Goal: Task Accomplishment & Management: Manage account settings

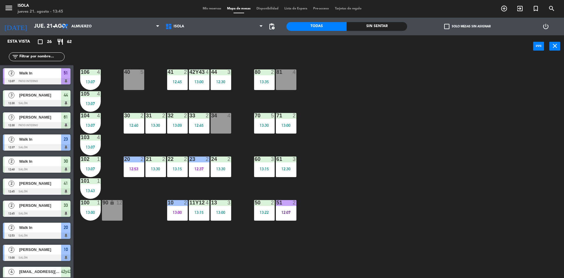
scroll to position [361, 0]
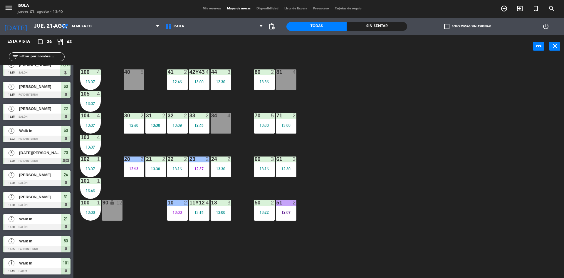
click at [213, 12] on div "menu Isola jueves 21. agosto - 13:45 Mis reservas Mapa de mesas Disponibilidad …" at bounding box center [282, 9] width 564 height 18
click at [213, 11] on div "Mis reservas Mapa de mesas Disponibilidad Lista de Espera Pre-acceso Tarjetas d…" at bounding box center [282, 8] width 165 height 5
click at [213, 10] on span "Mis reservas" at bounding box center [212, 8] width 24 height 3
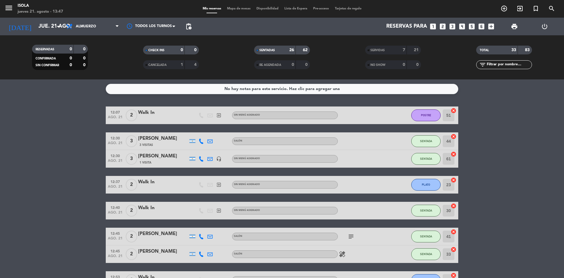
click at [235, 5] on div "menu Isola jueves 21. agosto - 13:47 Mis reservas Mapa de mesas Disponibilidad …" at bounding box center [282, 9] width 564 height 18
click at [235, 7] on span "Mapa de mesas" at bounding box center [238, 8] width 29 height 3
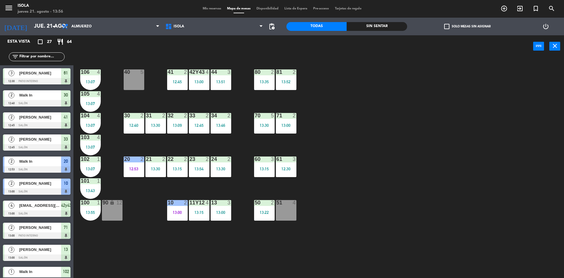
click at [212, 11] on div "menu Isola jueves 21. agosto - 13:56 Mis reservas Mapa de mesas Disponibilidad …" at bounding box center [282, 9] width 564 height 18
click at [212, 11] on div "Mis reservas Mapa de mesas Disponibilidad Lista de Espera Pre-acceso Tarjetas d…" at bounding box center [282, 8] width 165 height 5
click at [215, 9] on span "Mis reservas" at bounding box center [212, 8] width 24 height 3
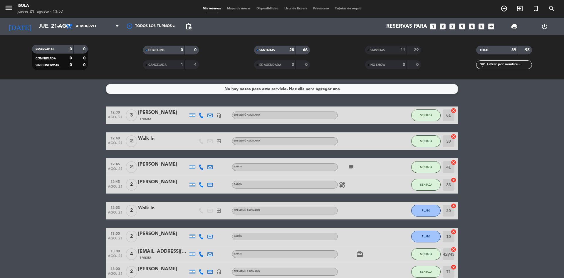
click at [232, 8] on span "Mapa de mesas" at bounding box center [238, 8] width 29 height 3
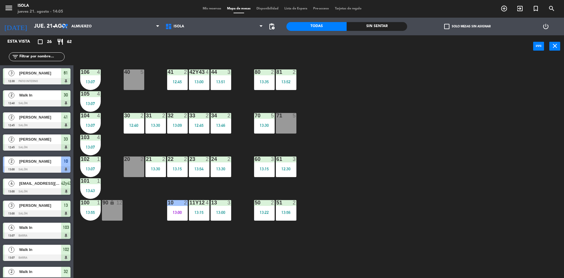
click at [216, 8] on span "Mis reservas" at bounding box center [212, 8] width 24 height 3
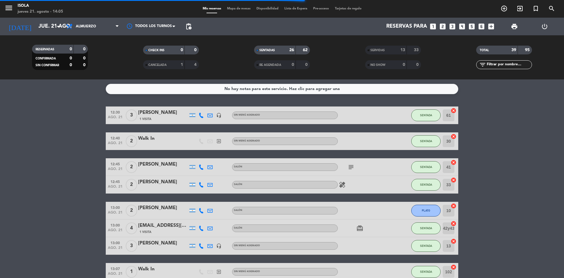
click at [241, 7] on span "Mapa de mesas" at bounding box center [238, 8] width 29 height 3
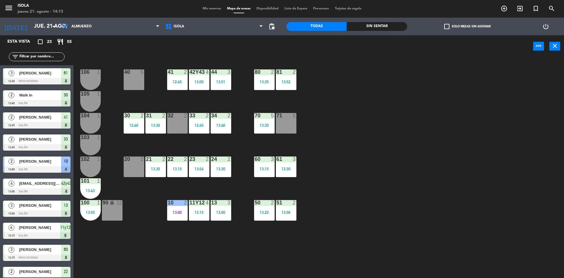
click at [213, 9] on span "Mis reservas" at bounding box center [212, 8] width 24 height 3
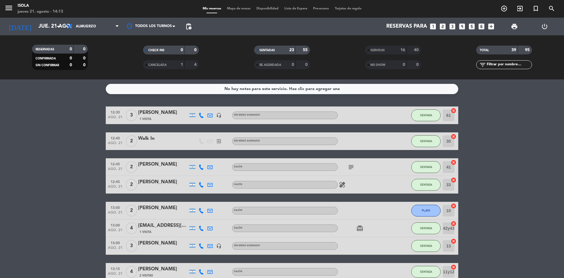
click at [244, 10] on span "Mapa de mesas" at bounding box center [238, 8] width 29 height 3
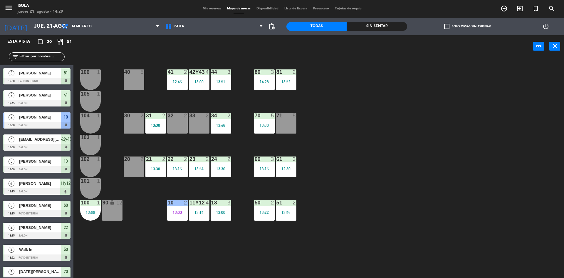
click at [138, 276] on div "40 5 42y43 4 13:00 41 2 12:45 44 3 13:51 80 3 14:28 81 2 13:52 106 1 105 1 30 2…" at bounding box center [321, 169] width 485 height 220
click at [213, 6] on div "menu Isola jueves 21. agosto - 14:29 Mis reservas Mapa de mesas Disponibilidad …" at bounding box center [282, 9] width 564 height 18
click at [212, 7] on span "Mis reservas" at bounding box center [212, 8] width 24 height 3
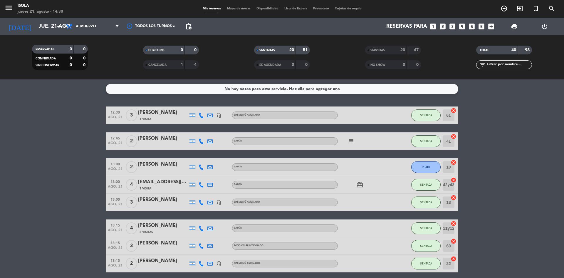
click at [233, 9] on span "Mapa de mesas" at bounding box center [238, 8] width 29 height 3
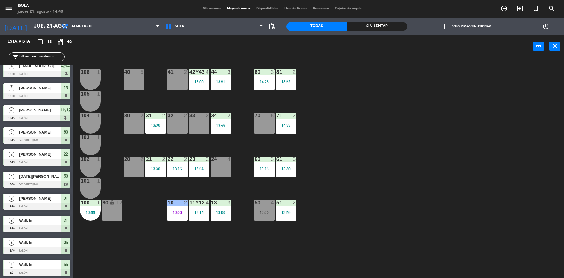
scroll to position [185, 0]
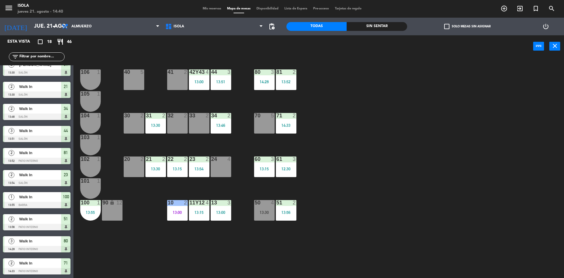
click at [145, 274] on div "40 5 42y43 4 13:00 41 2 44 3 13:51 80 3 14:28 81 2 13:52 106 1 105 1 30 2 31 2 …" at bounding box center [321, 169] width 485 height 220
click at [182, 274] on div "40 5 42y43 4 13:00 41 2 44 3 13:51 80 3 14:28 81 2 13:52 106 1 105 1 30 2 31 2 …" at bounding box center [321, 169] width 485 height 220
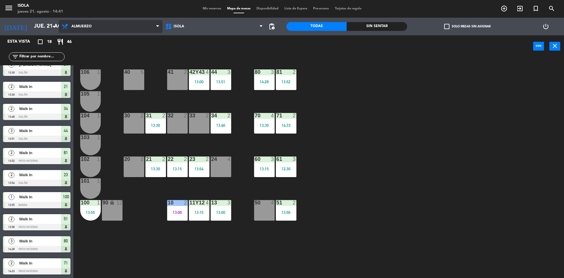
click at [91, 27] on span "Almuerzo" at bounding box center [81, 26] width 20 height 4
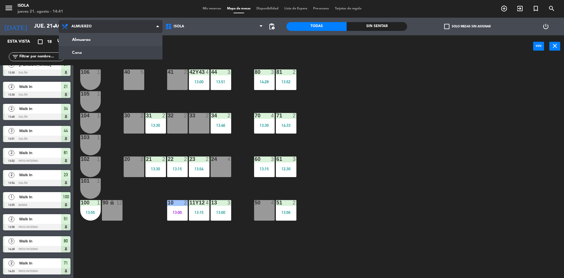
click at [89, 53] on ng-component "menu Isola jueves 21. agosto - 14:41 Mis reservas Mapa de mesas Disponibilidad …" at bounding box center [282, 139] width 564 height 279
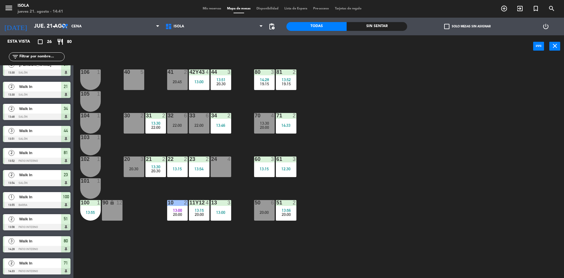
click at [207, 9] on span "Mis reservas" at bounding box center [212, 8] width 24 height 3
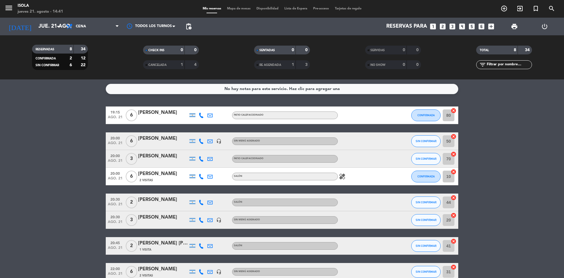
click at [238, 7] on span "Mapa de mesas" at bounding box center [238, 8] width 29 height 3
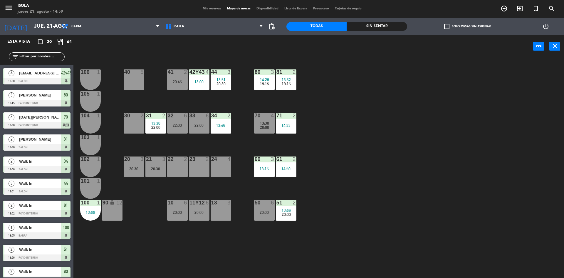
click at [209, 9] on span "Mis reservas" at bounding box center [212, 8] width 24 height 3
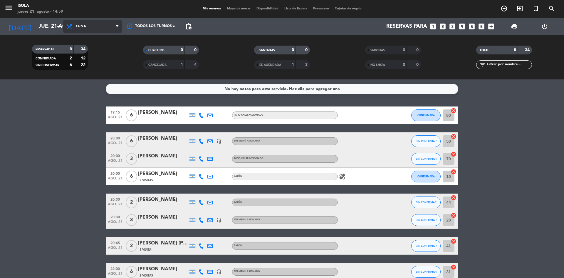
click at [92, 25] on span "Cena" at bounding box center [92, 26] width 59 height 13
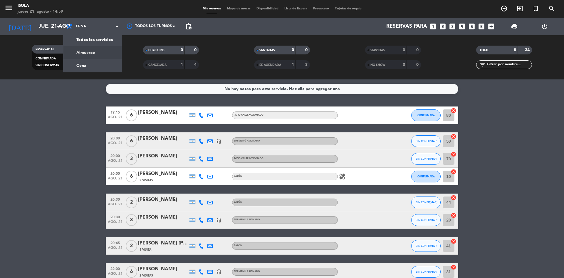
click at [86, 52] on div "menu Isola jueves 21. agosto - 14:59 Mis reservas Mapa de mesas Disponibilidad …" at bounding box center [282, 39] width 564 height 79
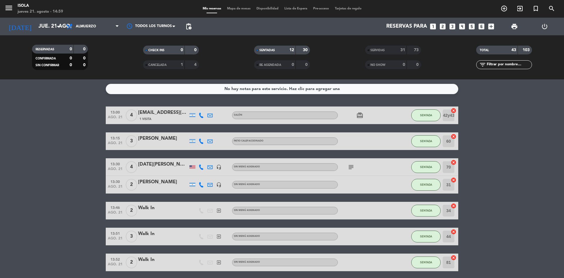
click at [236, 7] on span "Mapa de mesas" at bounding box center [238, 8] width 29 height 3
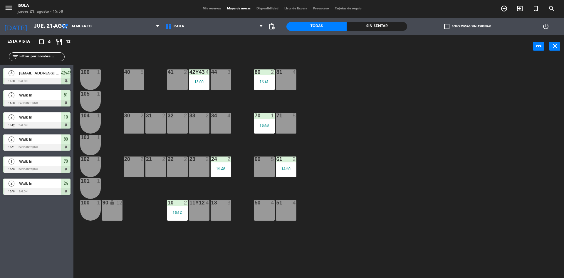
click at [207, 14] on div "menu Isola jueves 21. agosto - 15:58 Mis reservas Mapa de mesas Disponibilidad …" at bounding box center [282, 9] width 564 height 18
click at [209, 9] on span "Mis reservas" at bounding box center [212, 8] width 24 height 3
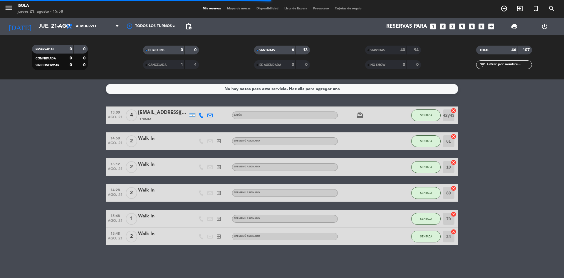
click at [231, 7] on span "Mapa de mesas" at bounding box center [238, 8] width 29 height 3
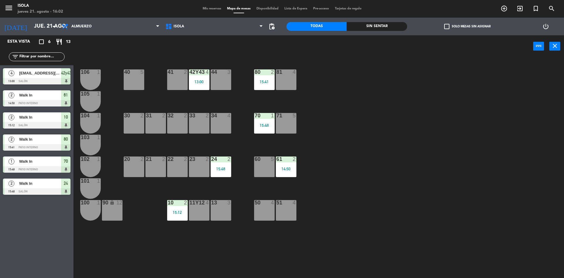
click at [207, 7] on span "Mis reservas" at bounding box center [212, 8] width 24 height 3
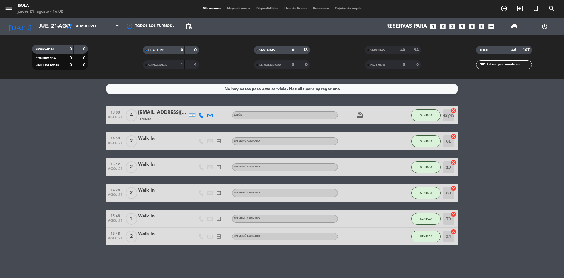
click at [234, 8] on span "Mapa de mesas" at bounding box center [238, 8] width 29 height 3
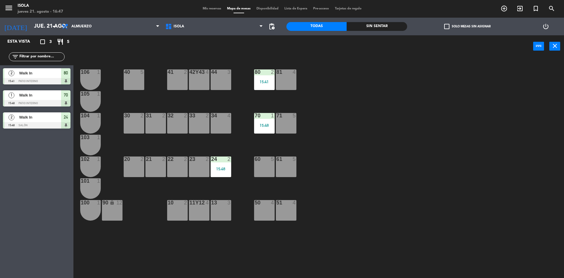
click at [212, 9] on span "Mis reservas" at bounding box center [212, 8] width 24 height 3
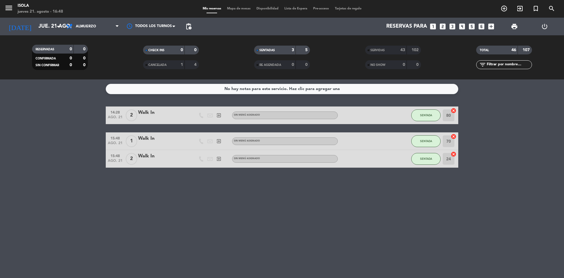
click at [235, 9] on span "Mapa de mesas" at bounding box center [238, 8] width 29 height 3
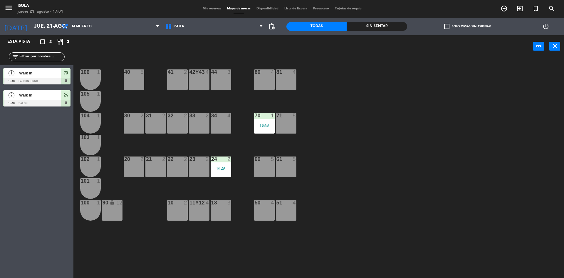
click at [24, 150] on div "Esta vista crop_square 2 restaurant 3 filter_list 1 Walk In 15:48 Patio Interno…" at bounding box center [36, 156] width 73 height 242
click at [206, 9] on span "Mis reservas" at bounding box center [212, 8] width 24 height 3
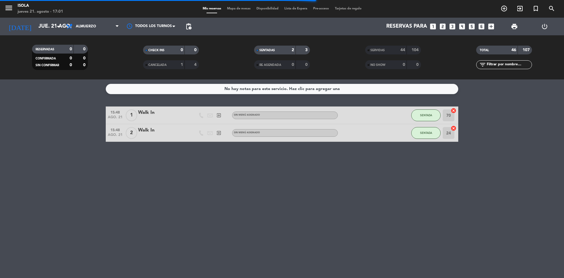
click at [236, 9] on span "Mapa de mesas" at bounding box center [238, 8] width 29 height 3
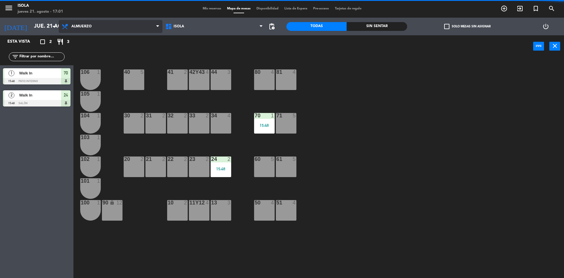
click at [79, 25] on span "Almuerzo" at bounding box center [81, 26] width 20 height 4
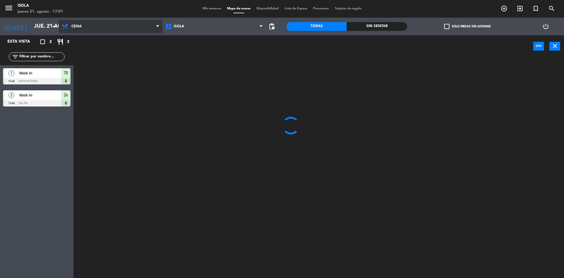
click at [80, 51] on ng-component "menu Isola jueves 21. agosto - 17:01 Mis reservas Mapa de mesas Disponibilidad …" at bounding box center [282, 139] width 564 height 279
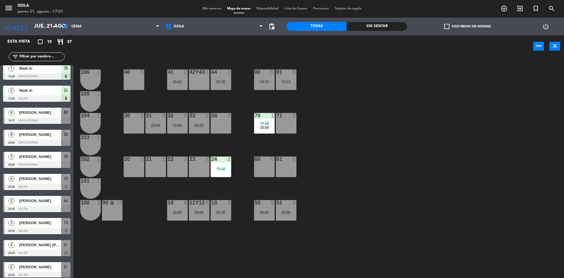
scroll to position [9, 0]
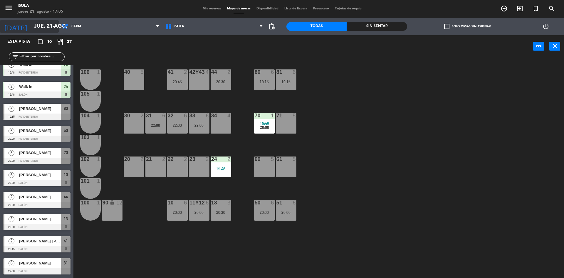
click at [48, 24] on input "jue. 21 ago." at bounding box center [65, 27] width 68 height 12
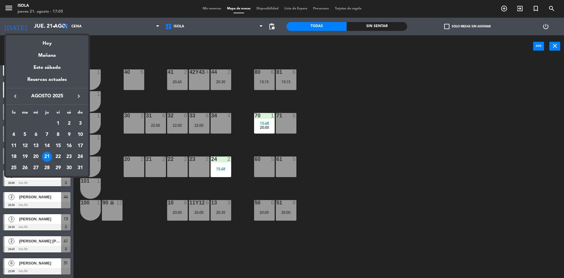
click at [58, 157] on div "22" at bounding box center [58, 157] width 10 height 10
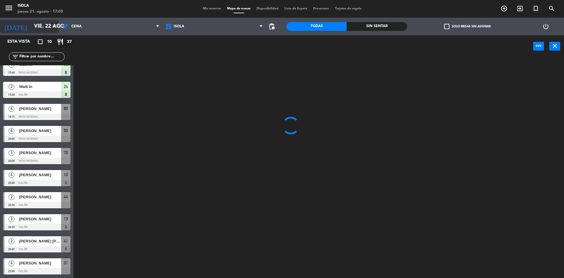
scroll to position [0, 0]
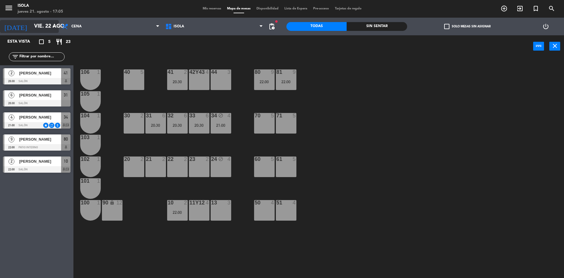
click at [40, 24] on input "vie. 22 ago." at bounding box center [65, 27] width 68 height 12
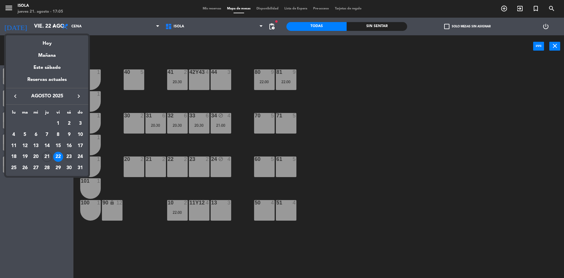
click at [70, 156] on div "23" at bounding box center [69, 157] width 10 height 10
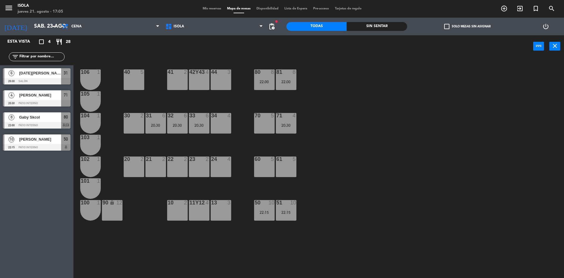
click at [38, 115] on span "Gaby Skcol" at bounding box center [40, 117] width 42 height 6
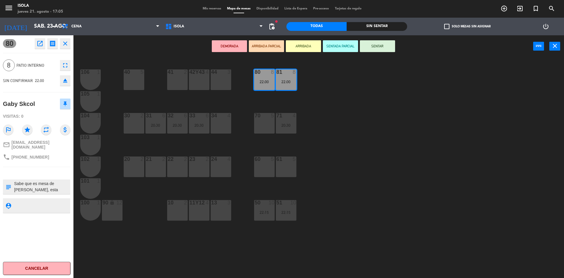
click at [120, 53] on div "DEMORADA ARRIBADA PARCIAL ARRIBADA SENTADA PARCIAL SENTAR power_input close" at bounding box center [303, 46] width 460 height 22
click at [120, 59] on div "40 5 42y43 4 41 2 44 3 80 8 22:00 81 8 22:00 106 1 105 1 30 2 31 6 20:30 32 6 2…" at bounding box center [321, 169] width 485 height 220
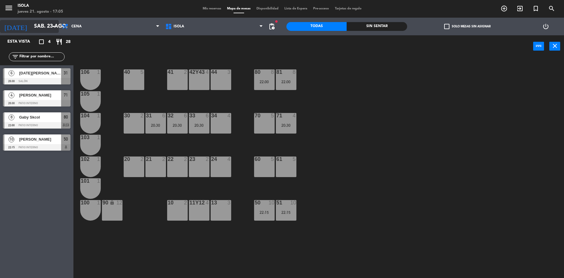
click at [33, 30] on input "sáb. 23 ago." at bounding box center [65, 27] width 68 height 12
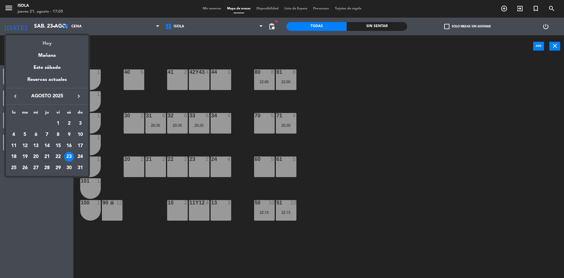
click at [51, 42] on div "Hoy" at bounding box center [47, 41] width 82 height 12
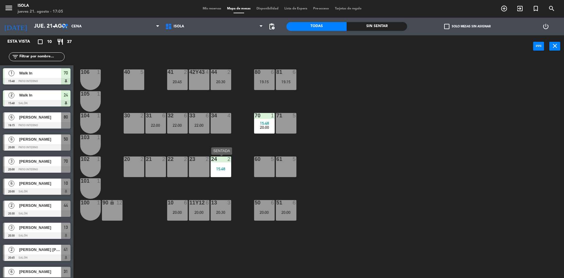
click at [220, 173] on div "24 2 15:48" at bounding box center [221, 166] width 21 height 21
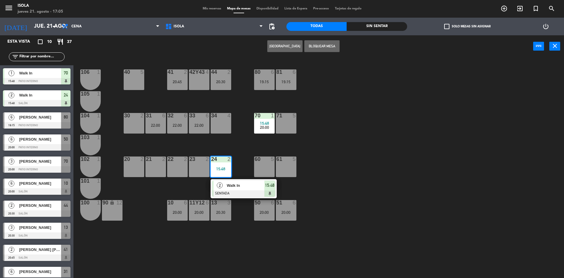
click at [232, 139] on div "40 5 42y43 4 41 2 20:45 44 2 20:30 80 6 19:15 81 6 19:15 106 1 105 1 30 2 31 6 …" at bounding box center [321, 169] width 485 height 220
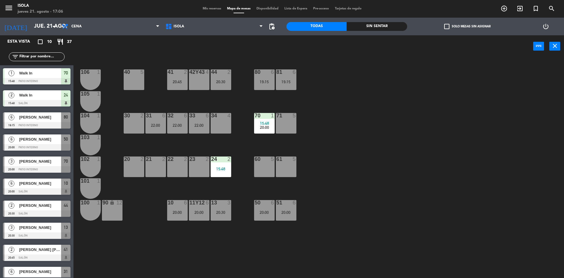
click at [182, 124] on div "22:00" at bounding box center [177, 125] width 21 height 4
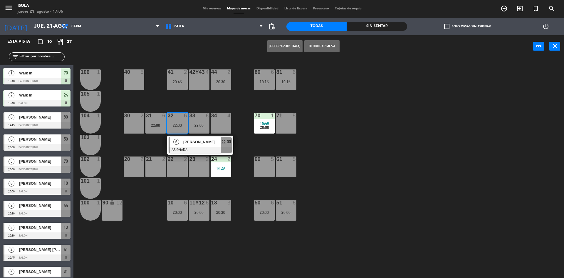
click at [391, 124] on div "40 5 42y43 4 41 2 20:45 44 2 20:30 80 6 19:15 81 6 19:15 106 1 105 1 30 2 31 6 …" at bounding box center [321, 169] width 485 height 220
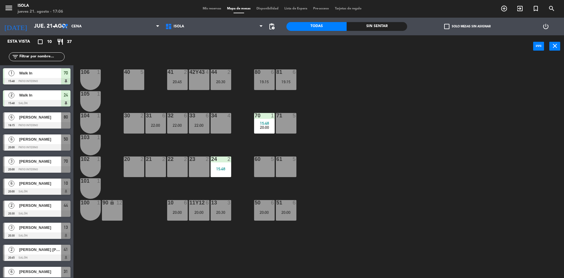
click at [265, 123] on span "15:48" at bounding box center [264, 123] width 9 height 5
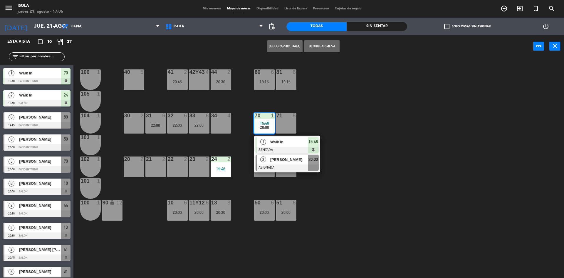
click at [289, 162] on span "[PERSON_NAME]" at bounding box center [289, 159] width 38 height 6
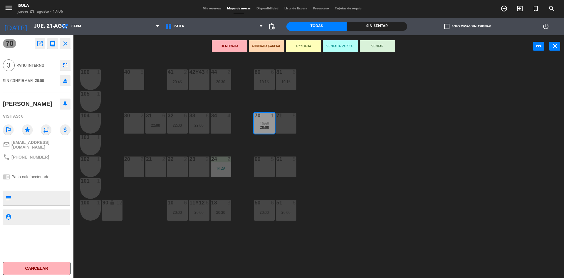
click at [264, 167] on div "60 5" at bounding box center [264, 166] width 21 height 21
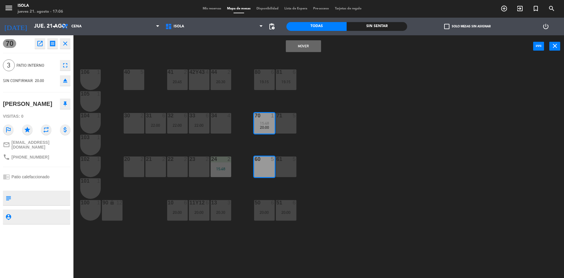
click at [305, 43] on button "Mover" at bounding box center [303, 46] width 35 height 12
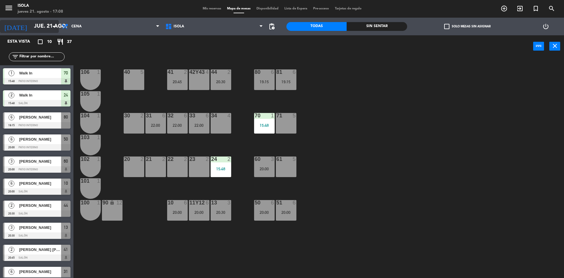
click at [49, 24] on input "jue. 21 ago." at bounding box center [65, 27] width 68 height 12
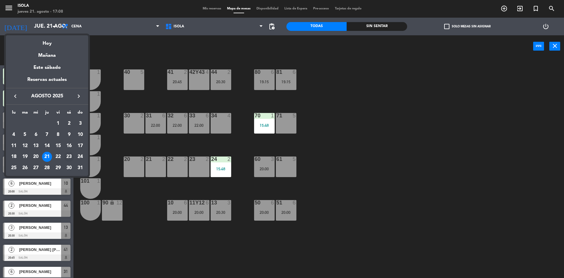
click at [68, 158] on div "23" at bounding box center [69, 157] width 10 height 10
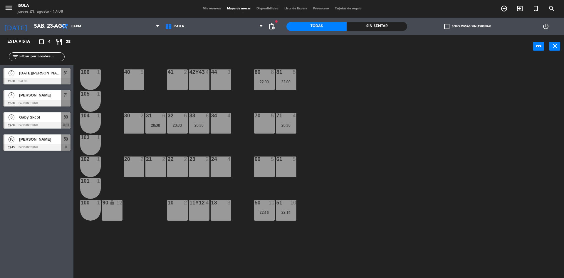
click at [34, 141] on span "[PERSON_NAME]" at bounding box center [40, 139] width 42 height 6
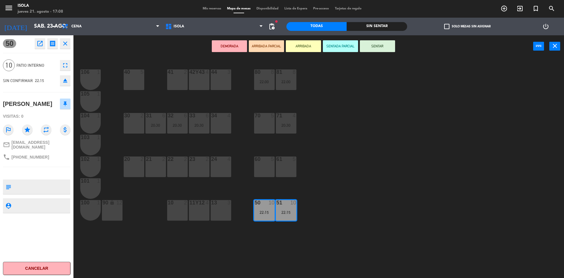
click at [356, 133] on div "40 5 42y43 4 41 2 44 3 80 8 22:00 81 8 22:00 106 1 105 1 30 2 31 6 20:30 32 6 2…" at bounding box center [321, 169] width 485 height 220
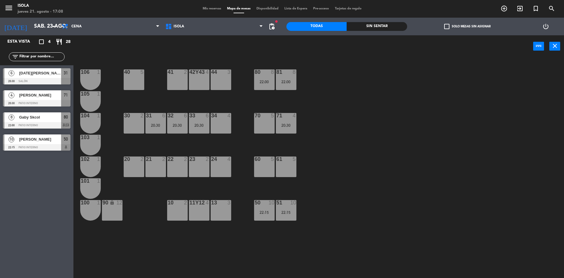
click at [270, 76] on div "80 8 22:00" at bounding box center [264, 79] width 21 height 21
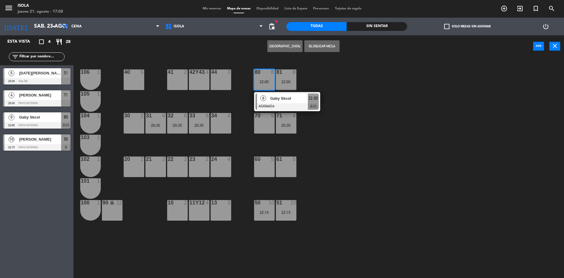
click at [291, 106] on div at bounding box center [287, 106] width 63 height 6
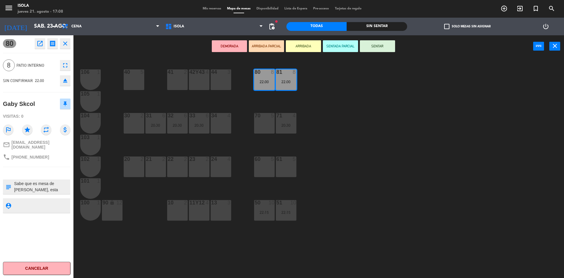
click at [314, 117] on div "40 5 42y43 4 41 2 44 3 80 8 22:00 81 8 22:00 106 1 105 1 30 2 31 6 20:30 32 6 2…" at bounding box center [321, 169] width 485 height 220
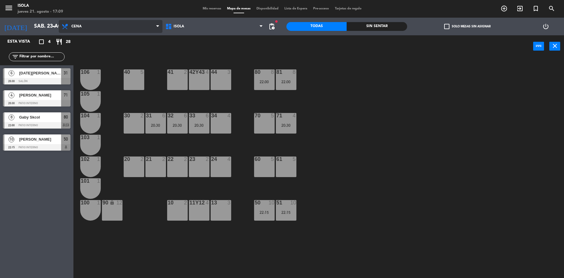
drag, startPoint x: 102, startPoint y: 30, endPoint x: 100, endPoint y: 40, distance: 9.8
click at [102, 30] on span "Cena" at bounding box center [111, 26] width 104 height 13
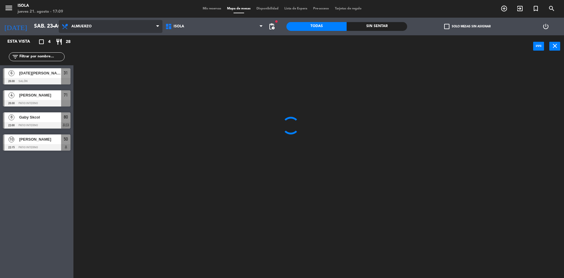
click at [103, 40] on ng-component "menu Isola jueves 21. agosto - 17:09 Mis reservas Mapa de mesas Disponibilidad …" at bounding box center [282, 139] width 564 height 279
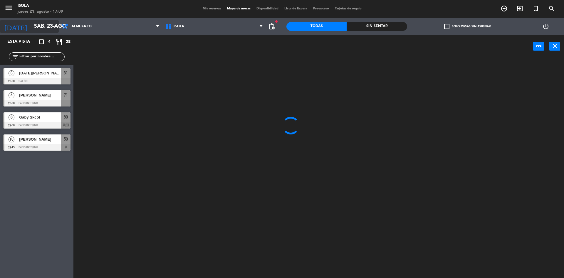
click at [42, 25] on input "sáb. 23 ago." at bounding box center [65, 27] width 68 height 12
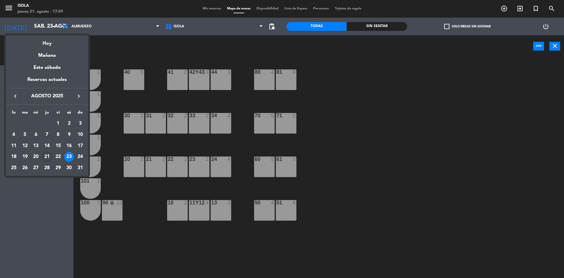
click at [48, 158] on div "21" at bounding box center [47, 157] width 10 height 10
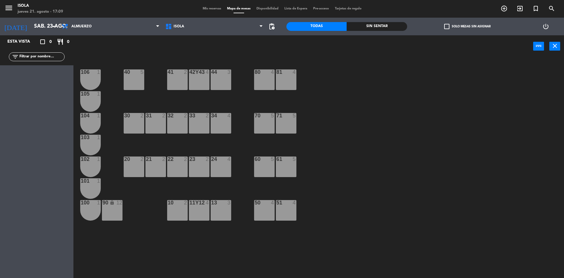
type input "jue. 21 ago."
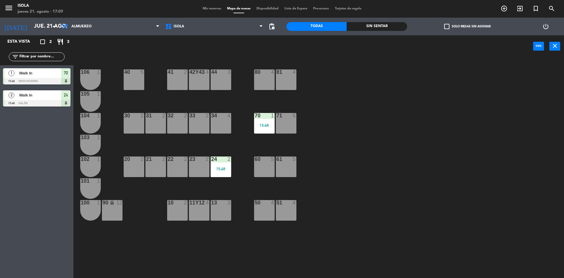
click at [204, 8] on span "Mis reservas" at bounding box center [212, 8] width 24 height 3
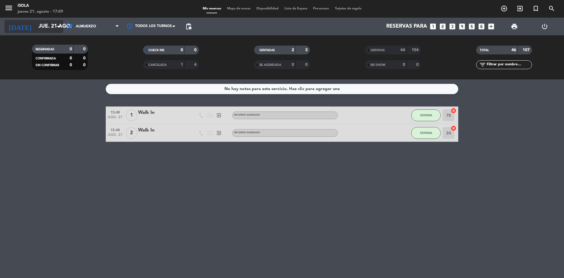
click at [54, 31] on input "jue. 21 ago." at bounding box center [70, 27] width 68 height 12
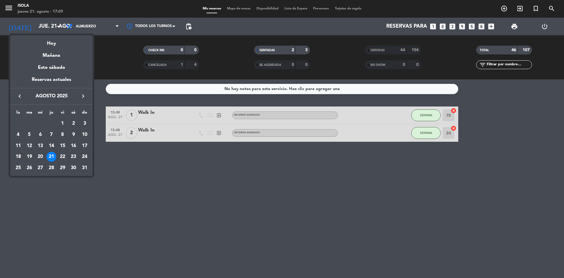
click at [53, 158] on div "21" at bounding box center [51, 157] width 10 height 10
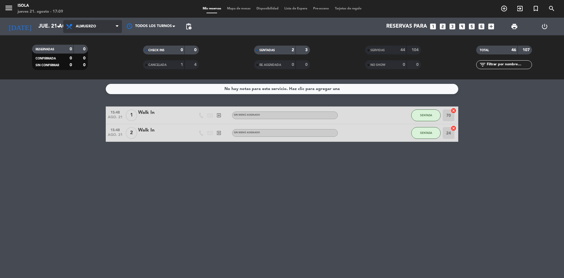
click at [80, 26] on span "Almuerzo" at bounding box center [86, 26] width 20 height 4
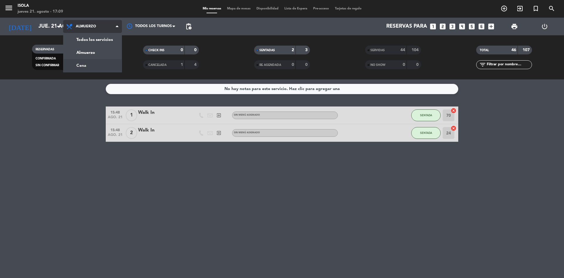
click at [83, 66] on div "menu Isola jueves 21. agosto - 17:09 Mis reservas Mapa de mesas Disponibilidad …" at bounding box center [282, 39] width 564 height 79
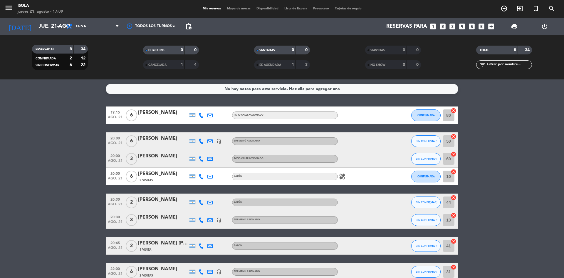
click at [230, 9] on span "Mapa de mesas" at bounding box center [238, 8] width 29 height 3
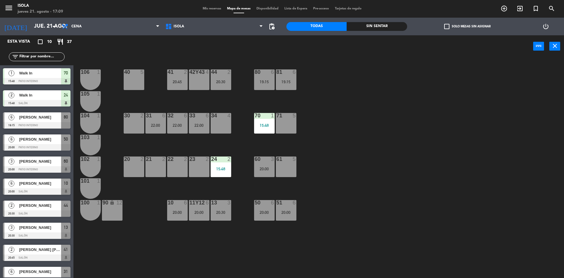
click at [216, 6] on div "Mis reservas Mapa de mesas Disponibilidad Lista de Espera Pre-acceso Tarjetas d…" at bounding box center [282, 8] width 165 height 5
click at [215, 9] on span "Mis reservas" at bounding box center [212, 8] width 24 height 3
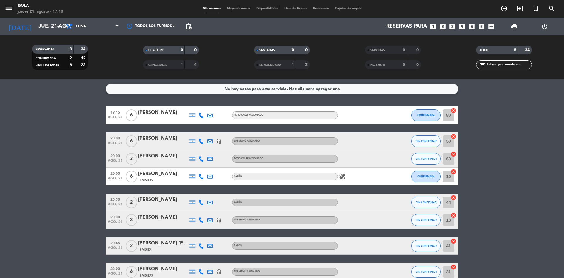
click at [202, 142] on icon at bounding box center [201, 140] width 5 height 5
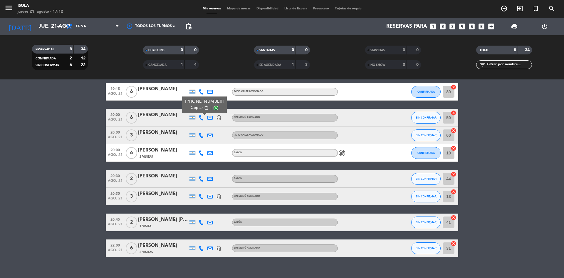
scroll to position [2, 0]
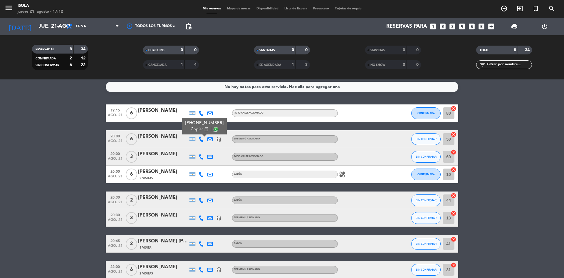
click at [86, 188] on bookings-row "19:15 ago. 21 6 [PERSON_NAME] calefaccionado CONFIRMADA 80 cancel 20:00 ago. 21…" at bounding box center [282, 191] width 564 height 174
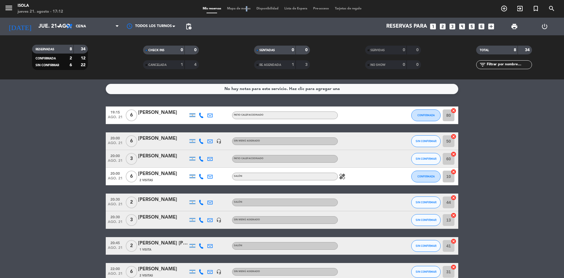
click at [243, 10] on span "Mapa de mesas" at bounding box center [238, 8] width 29 height 3
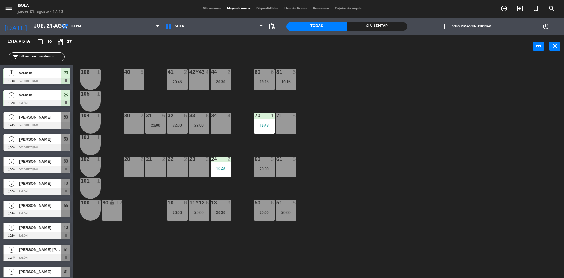
click at [208, 7] on span "Mis reservas" at bounding box center [212, 8] width 24 height 3
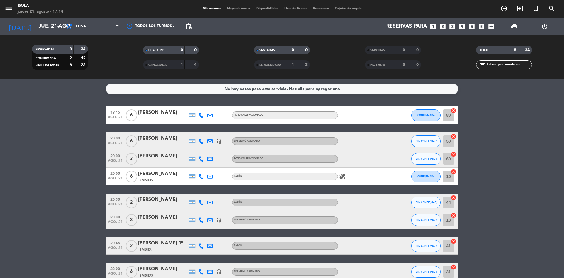
click at [203, 158] on icon at bounding box center [201, 158] width 5 height 5
click at [202, 205] on div at bounding box center [201, 201] width 9 height 17
click at [202, 202] on icon at bounding box center [201, 202] width 5 height 5
click at [201, 221] on icon at bounding box center [201, 219] width 5 height 5
click at [239, 8] on span "Mapa de mesas" at bounding box center [238, 8] width 29 height 3
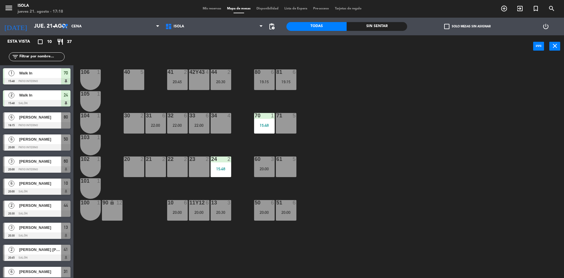
click at [178, 220] on div "40 5 42y43 4 41 2 20:45 44 2 20:30 80 6 19:15 81 6 19:15 106 1 105 1 30 2 31 6 …" at bounding box center [321, 169] width 485 height 220
click at [178, 217] on div "10 6 20:00" at bounding box center [177, 210] width 21 height 21
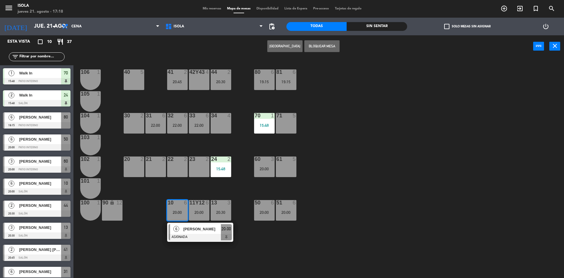
click at [151, 222] on div "40 5 42y43 4 41 2 20:45 44 2 20:30 80 6 19:15 81 6 19:15 106 1 105 1 30 2 31 6 …" at bounding box center [321, 169] width 485 height 220
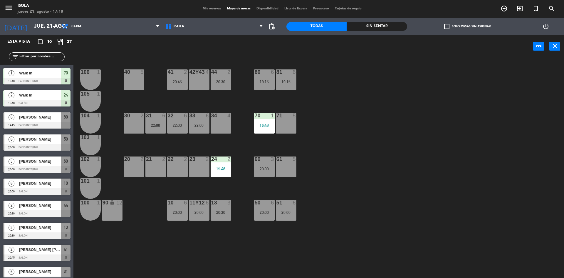
click at [158, 130] on div "31 6 22:00" at bounding box center [155, 123] width 21 height 21
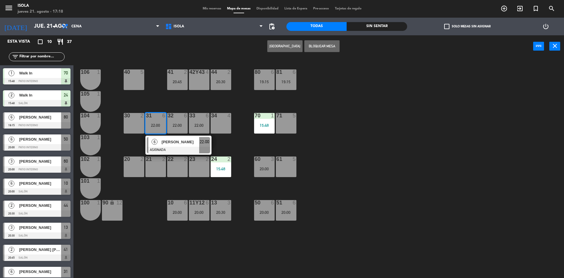
click at [143, 202] on div "40 5 42y43 4 41 2 20:45 44 2 20:30 80 6 19:15 81 6 19:15 106 1 105 1 30 2 31 6 …" at bounding box center [321, 169] width 485 height 220
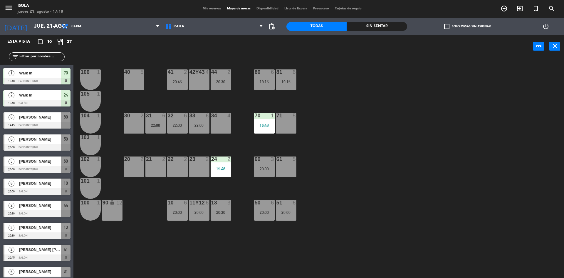
click at [162, 172] on div "21 2" at bounding box center [155, 166] width 21 height 21
click at [181, 163] on div "22 2" at bounding box center [177, 166] width 21 height 21
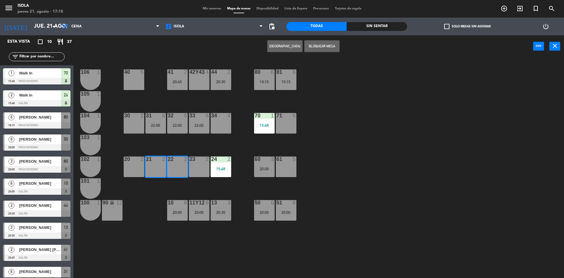
click at [199, 163] on div "23 2" at bounding box center [199, 166] width 21 height 21
click at [201, 138] on div "40 5 42y43 4 41 2 20:45 44 2 20:30 80 6 19:15 81 6 19:15 106 1 105 1 30 2 31 6 …" at bounding box center [321, 169] width 485 height 220
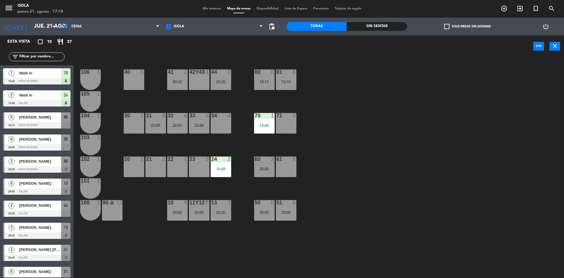
click at [186, 206] on div "10 6 20:00" at bounding box center [177, 210] width 21 height 21
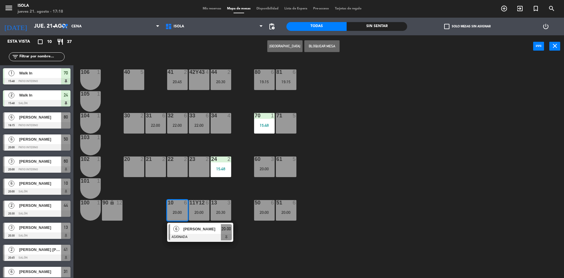
click at [192, 193] on div "40 5 42y43 4 41 2 20:45 44 2 20:30 80 6 19:15 81 6 19:15 106 1 105 1 30 2 31 6 …" at bounding box center [321, 169] width 485 height 220
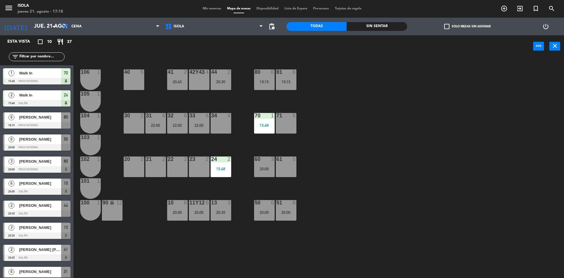
click at [255, 205] on div "50" at bounding box center [255, 202] width 0 height 5
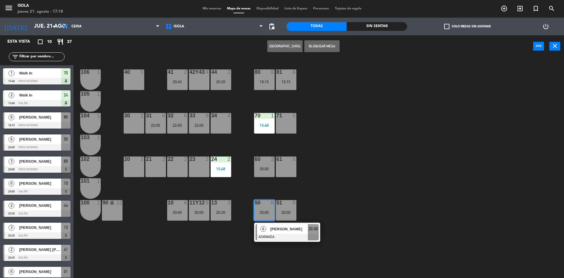
click at [243, 189] on div "40 5 42y43 4 41 2 20:45 44 2 20:30 80 6 19:15 81 6 19:15 106 1 105 1 30 2 31 6 …" at bounding box center [321, 169] width 485 height 220
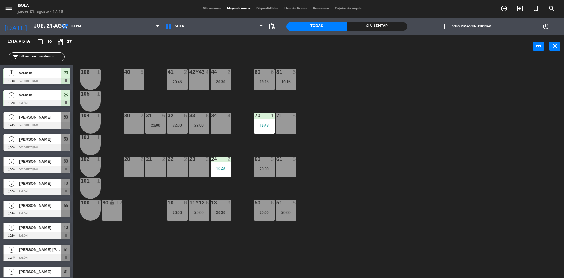
click at [266, 77] on div "80 6 19:15" at bounding box center [264, 79] width 21 height 21
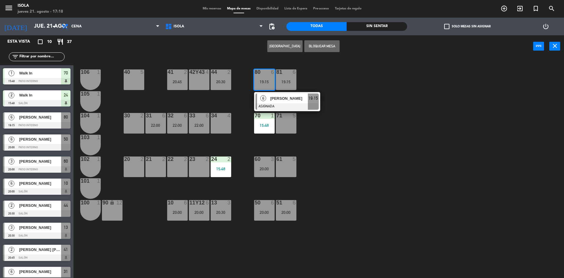
click at [343, 145] on div "40 5 42y43 4 41 2 20:45 44 2 20:30 80 6 19:15 6 [PERSON_NAME] ASIGNADA 19:15 81…" at bounding box center [321, 169] width 485 height 220
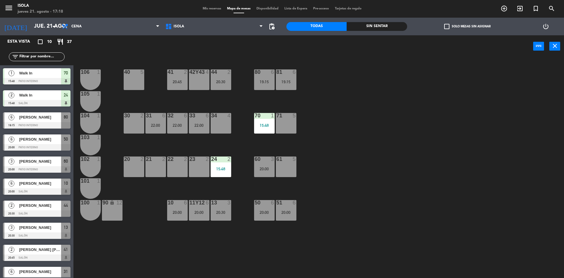
click at [262, 172] on div "60 3 20:00" at bounding box center [264, 166] width 21 height 21
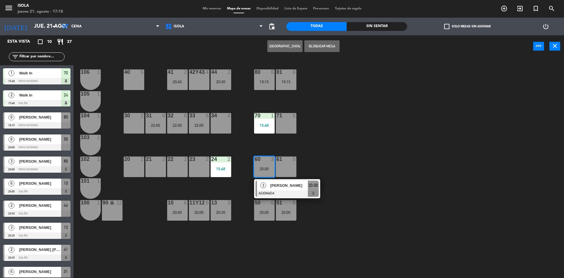
click at [317, 155] on div "40 5 42y43 4 41 2 20:45 44 2 20:30 80 6 19:15 81 6 19:15 106 1 105 1 30 2 31 6 …" at bounding box center [321, 169] width 485 height 220
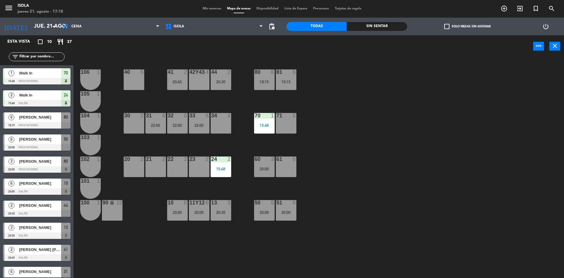
click at [178, 210] on div "20:00" at bounding box center [177, 212] width 21 height 4
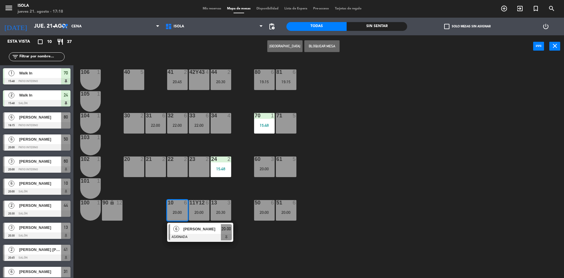
click at [179, 193] on div "40 5 42y43 4 41 2 20:45 44 2 20:30 80 6 19:15 81 6 19:15 106 1 105 1 30 2 31 6 …" at bounding box center [321, 169] width 485 height 220
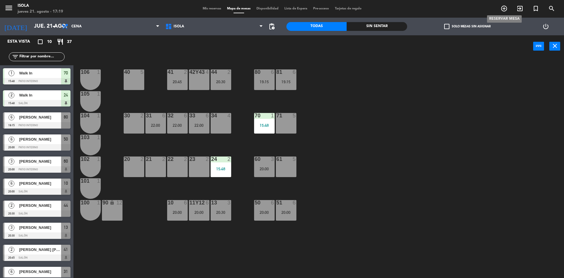
click at [503, 9] on icon "add_circle_outline" at bounding box center [504, 8] width 7 height 7
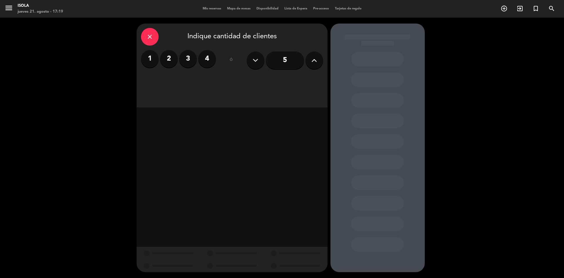
click at [172, 61] on label "2" at bounding box center [169, 59] width 18 height 18
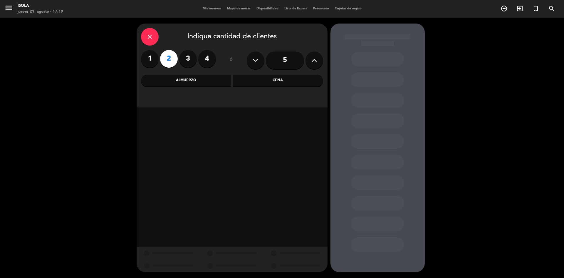
click at [269, 82] on div "Cena" at bounding box center [278, 81] width 91 height 12
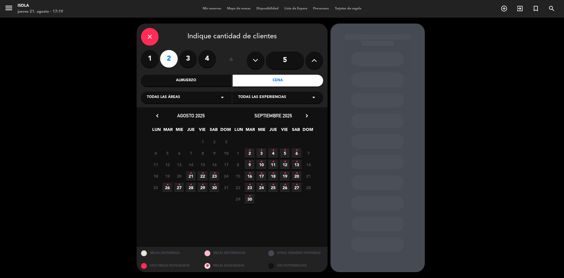
click at [195, 175] on span "21 •" at bounding box center [191, 176] width 10 height 10
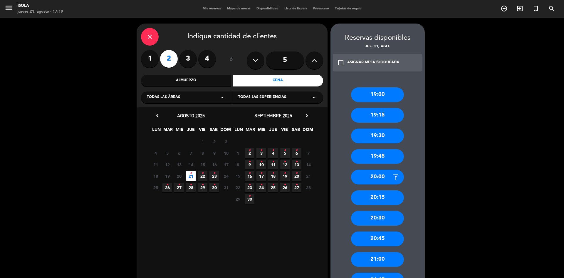
click at [379, 258] on div "21:00" at bounding box center [377, 259] width 53 height 15
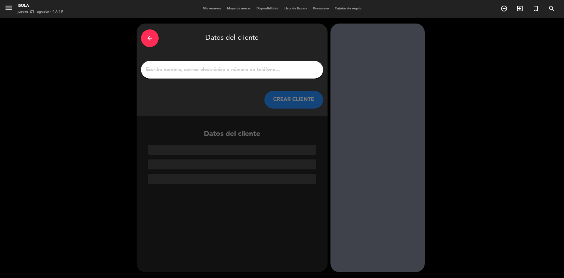
click at [177, 66] on input "1" at bounding box center [231, 70] width 173 height 8
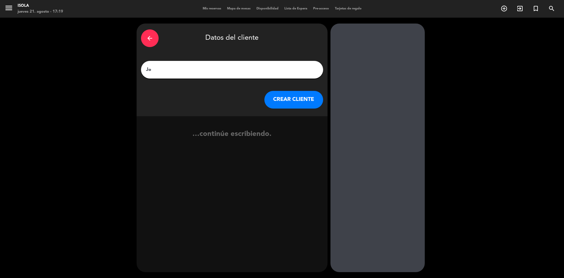
type input "J"
type input "p"
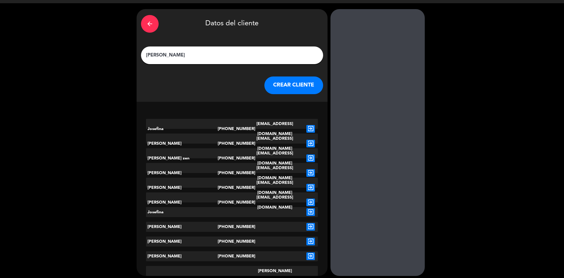
scroll to position [18, 0]
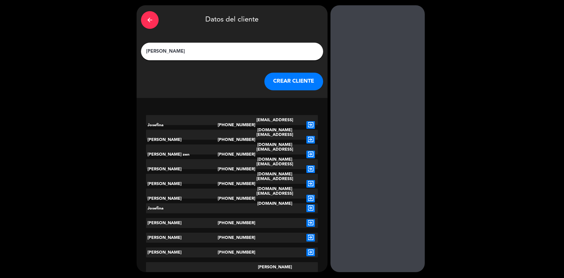
drag, startPoint x: 185, startPoint y: 49, endPoint x: 117, endPoint y: 62, distance: 69.0
click at [117, 62] on div "arrow_back Datos del cliente [PERSON_NAME] CLIENTE [PERSON_NAME] [PHONE_NUMBER]…" at bounding box center [282, 138] width 564 height 278
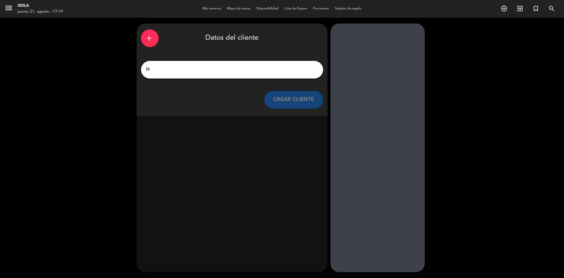
scroll to position [0, 0]
type input "H"
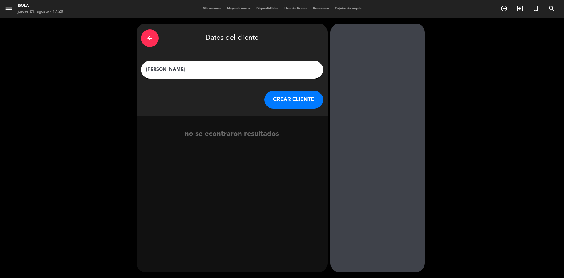
click at [163, 78] on div "arrow_back Datos del cliente [PERSON_NAME] [PERSON_NAME] CLIENTE" at bounding box center [232, 70] width 191 height 93
type input "[PERSON_NAME]"
click at [281, 96] on button "CREAR CLIENTE" at bounding box center [293, 100] width 59 height 18
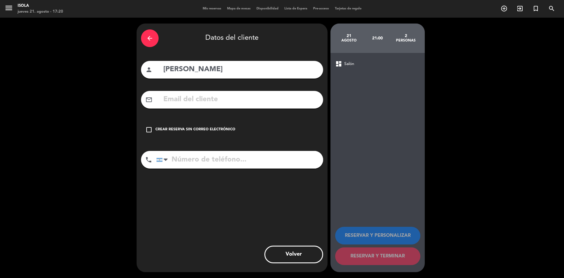
click at [236, 104] on input "text" at bounding box center [241, 99] width 156 height 12
drag, startPoint x: 236, startPoint y: 104, endPoint x: 311, endPoint y: 100, distance: 75.6
click at [311, 100] on input "josefinayleoq" at bounding box center [241, 99] width 156 height 12
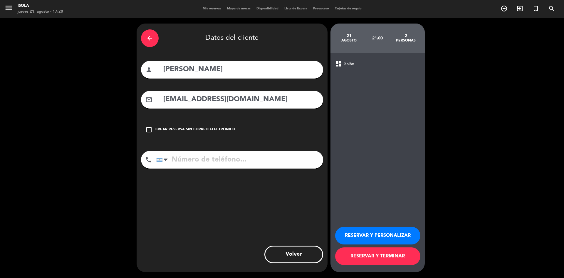
type input "[EMAIL_ADDRESS][DOMAIN_NAME]"
click at [215, 162] on input "tel" at bounding box center [239, 160] width 167 height 18
type input "1140287272"
click at [376, 257] on button "RESERVAR Y TERMINAR" at bounding box center [377, 256] width 85 height 18
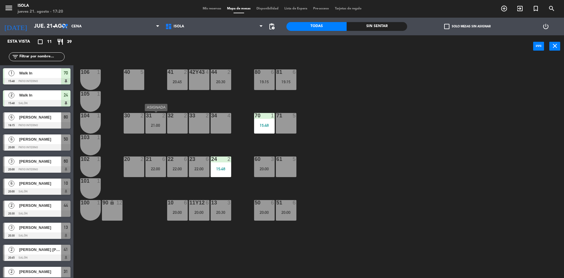
click at [161, 127] on div "31 2 21:00" at bounding box center [155, 123] width 21 height 21
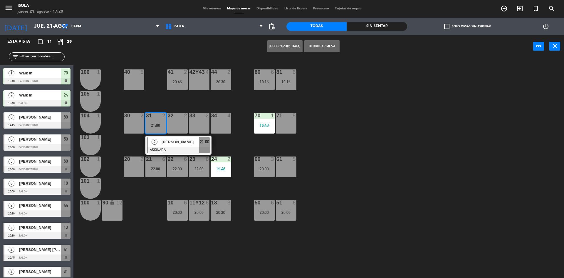
click at [227, 94] on div "40 5 42y43 4 41 2 20:45 44 2 20:30 80 6 19:15 81 6 19:15 106 1 105 1 30 2 31 2 …" at bounding box center [321, 169] width 485 height 220
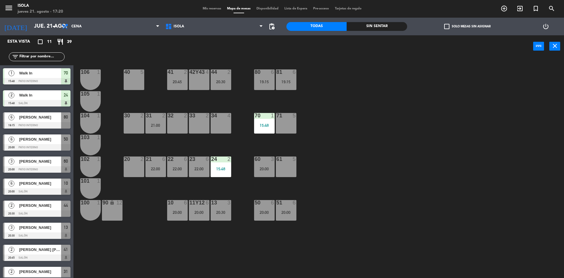
click at [157, 128] on div "31 2 21:00" at bounding box center [155, 123] width 21 height 21
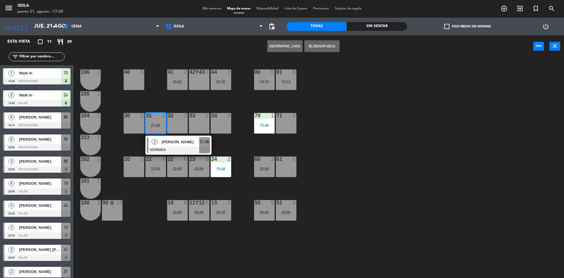
click at [130, 167] on div "20 2" at bounding box center [134, 166] width 21 height 21
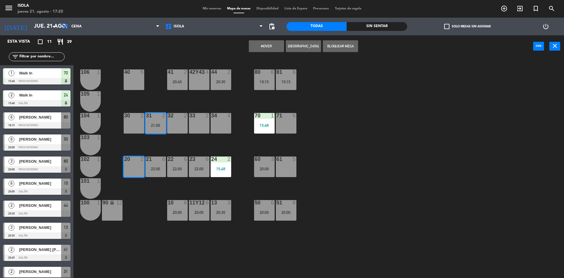
click at [274, 47] on button "Mover" at bounding box center [266, 46] width 35 height 12
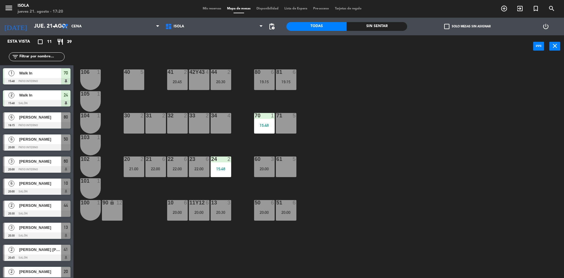
click at [339, 121] on div "40 5 42y43 4 41 2 20:45 44 2 20:30 80 6 19:15 81 6 19:15 106 1 105 1 30 2 31 2 …" at bounding box center [321, 169] width 485 height 220
click at [202, 192] on div "40 5 42y43 4 41 2 20:45 44 2 20:30 80 6 19:15 81 6 19:15 106 1 105 1 30 2 31 2 …" at bounding box center [321, 169] width 485 height 220
click at [201, 174] on div "23 6 22:00" at bounding box center [199, 166] width 21 height 21
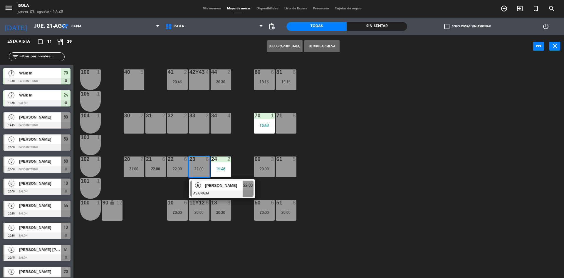
click at [182, 190] on div "40 5 42y43 4 41 2 20:45 44 2 20:30 80 6 19:15 81 6 19:15 106 1 105 1 30 2 31 2 …" at bounding box center [321, 169] width 485 height 220
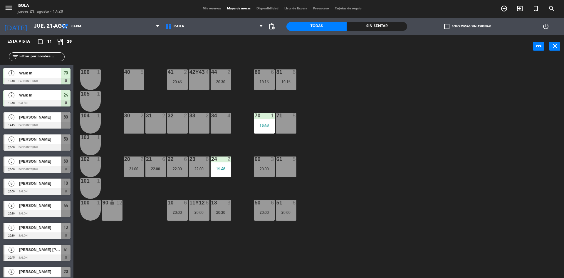
click at [160, 175] on div "21 6 22:00" at bounding box center [155, 166] width 21 height 21
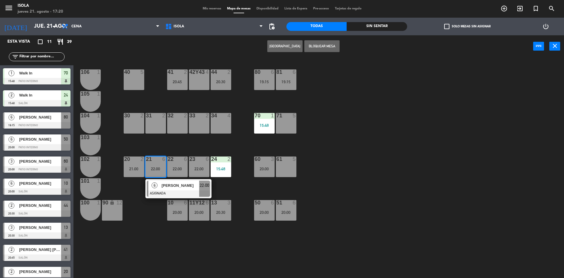
click at [161, 120] on div "31 2" at bounding box center [155, 123] width 21 height 21
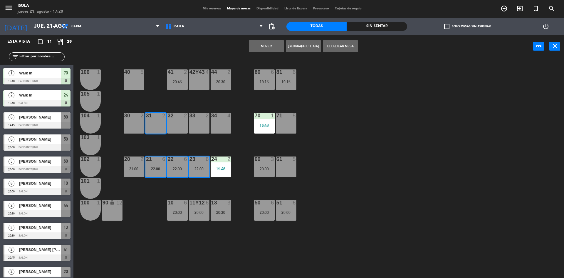
click at [182, 120] on div "32 2" at bounding box center [177, 123] width 21 height 21
click at [200, 120] on div "33 2" at bounding box center [199, 123] width 21 height 21
click at [267, 49] on button "Mover y Unir" at bounding box center [266, 46] width 35 height 12
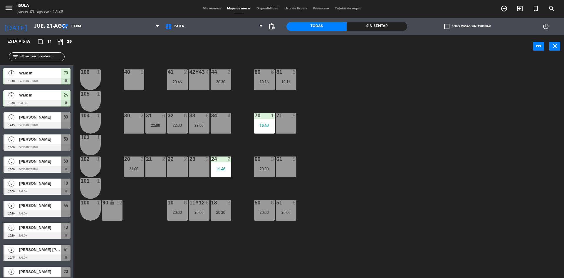
click at [134, 169] on div "21:00" at bounding box center [134, 169] width 21 height 4
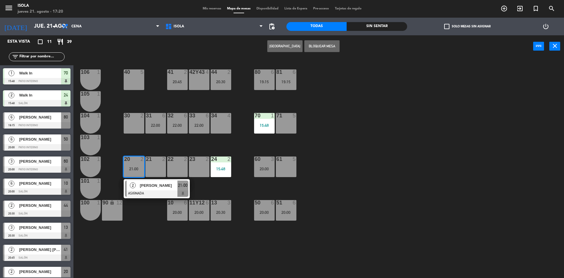
click at [140, 123] on div "30 2" at bounding box center [134, 123] width 21 height 21
click at [267, 51] on button "Mover" at bounding box center [266, 46] width 35 height 12
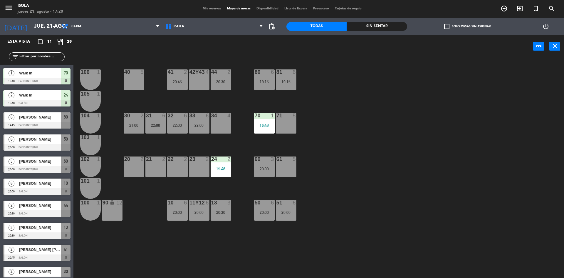
click at [369, 120] on div "40 5 42y43 4 41 2 20:45 44 2 20:30 80 6 19:15 81 6 19:15 106 1 105 1 30 2 21:00…" at bounding box center [321, 169] width 485 height 220
click at [206, 11] on div "Mis reservas Mapa de mesas Disponibilidad Lista de Espera Pre-acceso Tarjetas d…" at bounding box center [282, 8] width 165 height 5
click at [207, 9] on span "Mis reservas" at bounding box center [212, 8] width 24 height 3
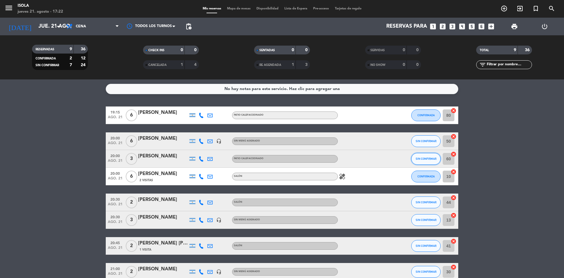
click at [419, 161] on button "SIN CONFIRMAR" at bounding box center [425, 159] width 29 height 12
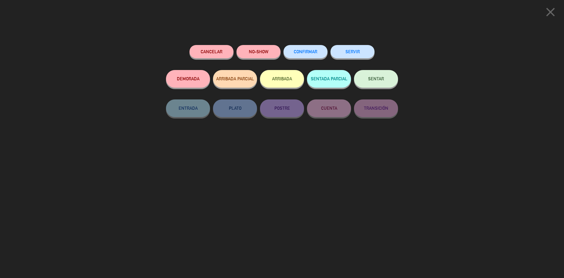
click at [306, 49] on button "CONFIRMAR" at bounding box center [306, 51] width 44 height 13
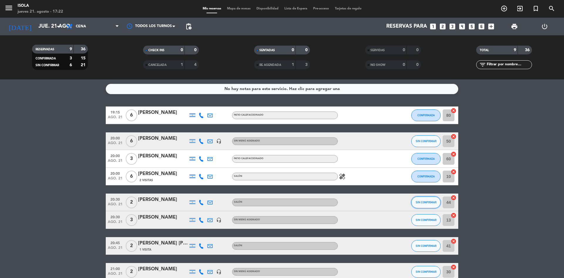
click at [428, 201] on span "SIN CONFIRMAR" at bounding box center [426, 201] width 21 height 3
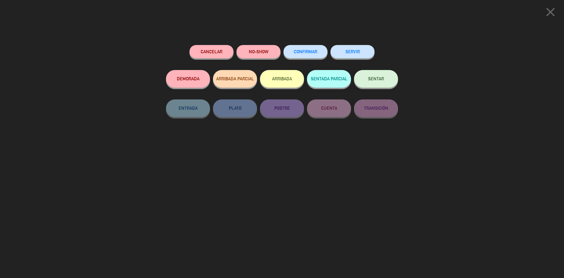
click at [309, 47] on button "CONFIRMAR" at bounding box center [306, 51] width 44 height 13
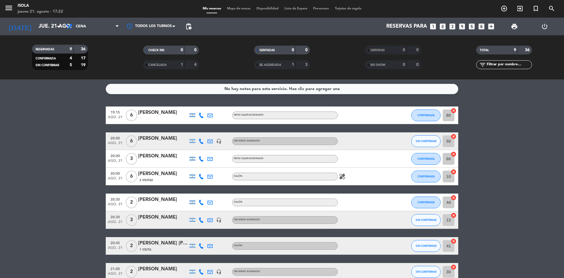
click at [202, 222] on icon at bounding box center [201, 219] width 5 height 5
drag, startPoint x: 22, startPoint y: 123, endPoint x: 95, endPoint y: 120, distance: 72.9
click at [22, 123] on bookings-row "19:15 ago. 21 6 [PERSON_NAME] calefaccionado CONFIRMADA 80 cancel 20:00 ago. 21…" at bounding box center [282, 206] width 564 height 200
click at [423, 140] on span "SIN CONFIRMAR" at bounding box center [426, 140] width 21 height 3
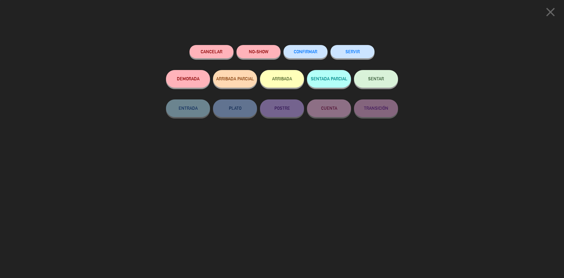
click at [310, 52] on span "CONFIRMAR" at bounding box center [306, 51] width 24 height 5
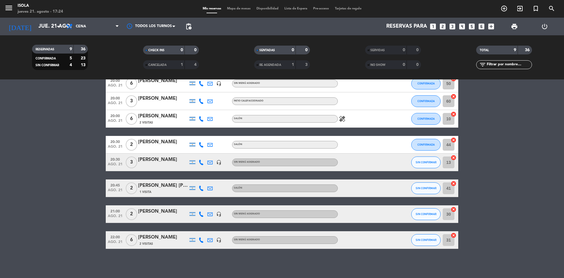
scroll to position [58, 0]
click at [252, 256] on div "No hay notas para este servicio. Haz clic para agregar una 19:15 ago. 21 6 [PER…" at bounding box center [282, 178] width 564 height 198
click at [201, 186] on icon at bounding box center [201, 187] width 5 height 5
click at [417, 215] on span "SIN CONFIRMAR" at bounding box center [426, 213] width 21 height 3
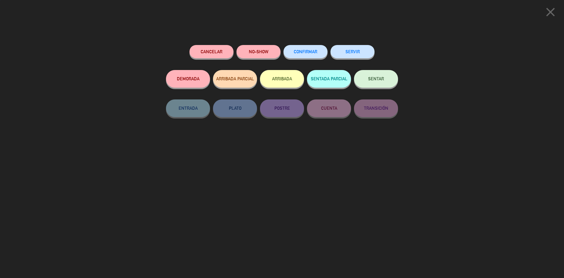
click at [302, 50] on button "CONFIRMAR" at bounding box center [306, 51] width 44 height 13
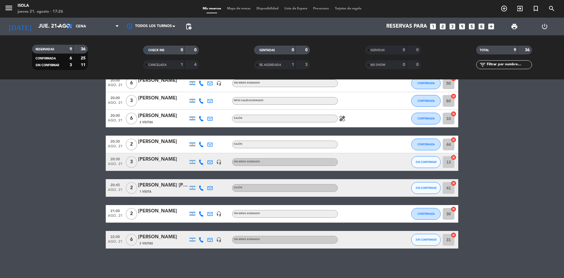
click at [201, 240] on icon at bounding box center [201, 239] width 5 height 5
click at [65, 128] on bookings-row "19:15 ago. 21 6 [PERSON_NAME] calefaccionado CONFIRMADA 80 cancel 20:00 ago. 21…" at bounding box center [282, 148] width 564 height 200
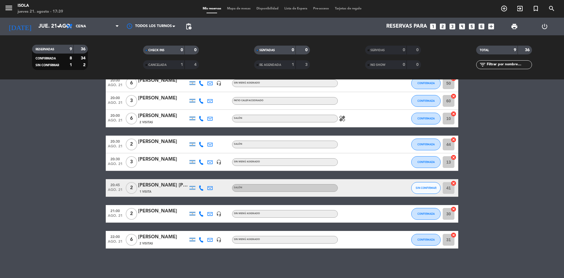
click at [0, 254] on div "No hay notas para este servicio. Haz clic para agregar una 19:15 ago. 21 6 [PER…" at bounding box center [282, 178] width 564 height 198
click at [234, 8] on span "Mapa de mesas" at bounding box center [238, 8] width 29 height 3
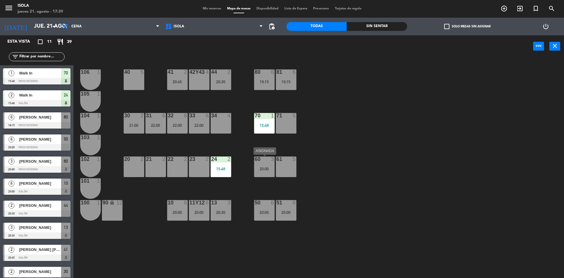
click at [259, 166] on div "60 3 20:00" at bounding box center [264, 166] width 21 height 21
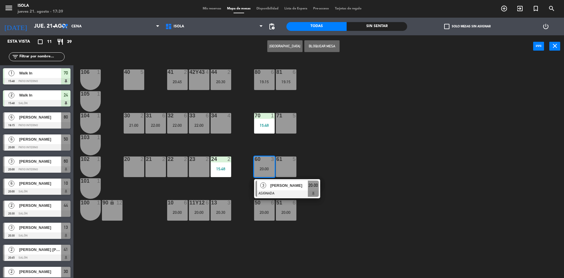
click at [304, 160] on div "40 5 42y43 4 41 2 20:45 44 2 20:30 80 6 19:15 81 6 19:15 106 1 105 1 30 2 21:00…" at bounding box center [321, 169] width 485 height 220
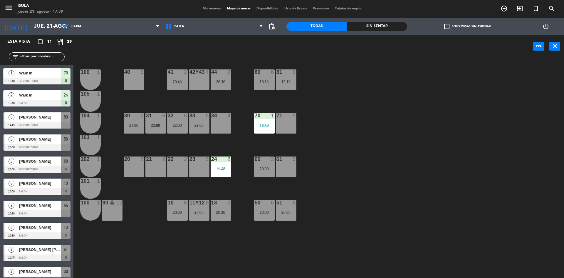
click at [202, 131] on div "33 6 22:00" at bounding box center [199, 123] width 21 height 21
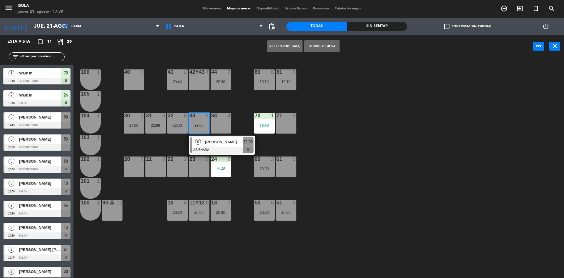
click at [179, 139] on div "40 5 42y43 4 41 2 20:45 44 2 20:30 80 6 19:15 81 6 19:15 106 1 105 1 30 2 21:00…" at bounding box center [321, 169] width 485 height 220
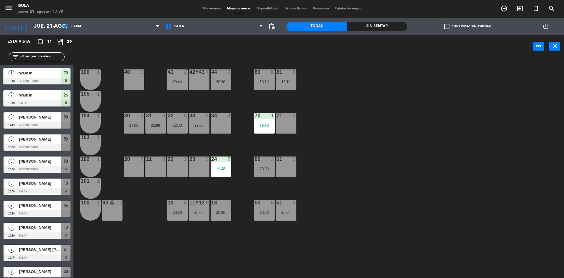
click at [218, 83] on div "20:30" at bounding box center [221, 82] width 21 height 4
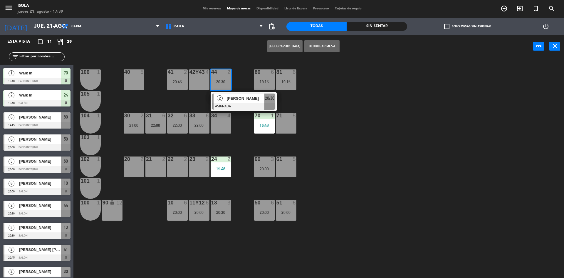
click at [194, 98] on div "40 5 42y43 4 41 2 20:45 44 2 20:30 2 [PERSON_NAME] ASIGNADA 20:30 80 6 19:15 81…" at bounding box center [321, 169] width 485 height 220
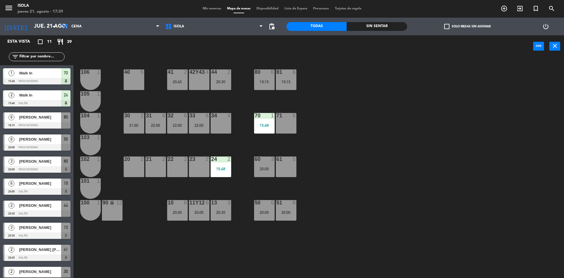
click at [218, 169] on div "15:48" at bounding box center [221, 169] width 21 height 4
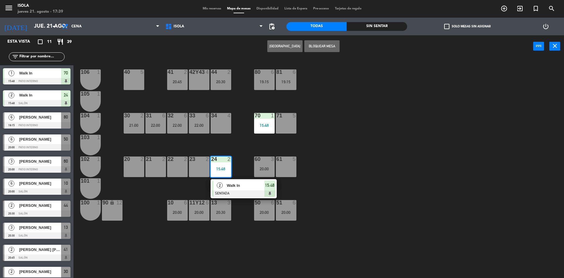
click at [193, 191] on div "40 5 42y43 4 41 2 20:45 44 2 20:30 80 6 19:15 81 6 19:15 106 1 105 1 30 2 21:00…" at bounding box center [321, 169] width 485 height 220
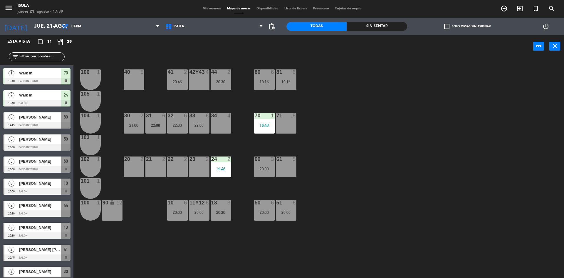
click at [218, 164] on div "24 2 15:48" at bounding box center [221, 166] width 21 height 21
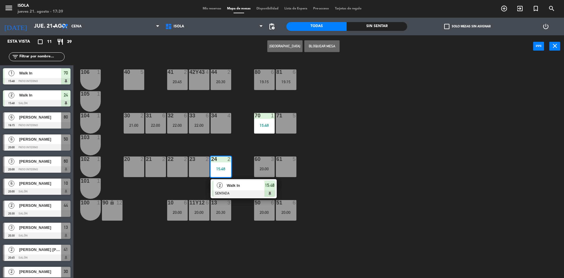
click at [230, 185] on span "Walk In" at bounding box center [246, 185] width 38 height 6
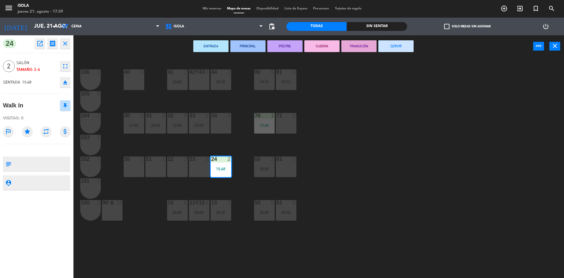
click at [390, 47] on button "SERVIR" at bounding box center [395, 46] width 35 height 12
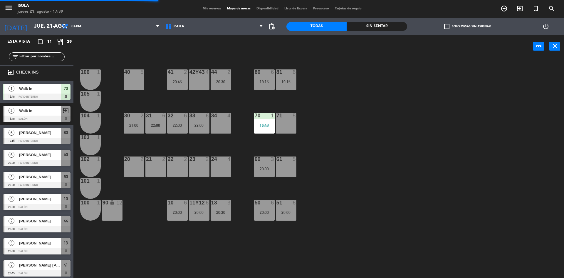
click at [217, 209] on div "13 3 20:30" at bounding box center [221, 210] width 21 height 21
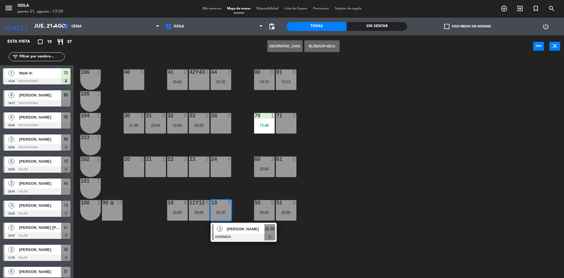
click at [232, 146] on div "40 5 42y43 4 41 2 20:45 44 2 20:30 80 6 19:15 81 6 19:15 106 1 105 1 30 2 21:00…" at bounding box center [321, 169] width 485 height 220
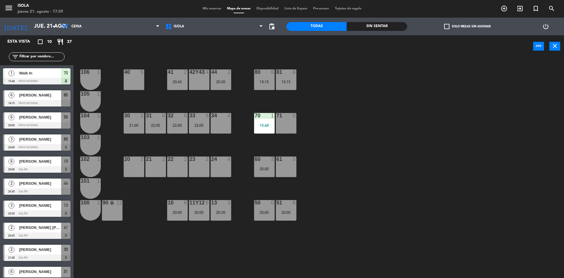
click at [219, 86] on div "44 2 20:30" at bounding box center [221, 79] width 21 height 21
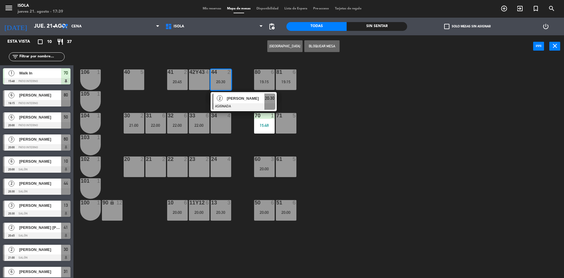
click at [223, 147] on div "40 5 42y43 4 41 2 20:45 44 2 20:30 2 [PERSON_NAME] ASIGNADA 20:30 80 6 19:15 81…" at bounding box center [321, 169] width 485 height 220
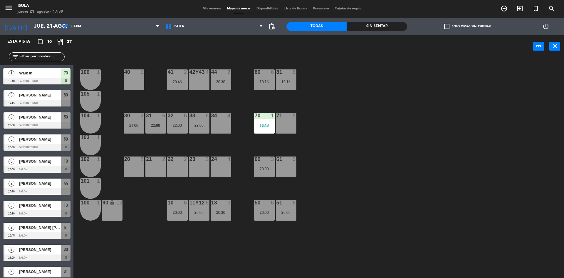
click at [180, 74] on div at bounding box center [177, 71] width 10 height 5
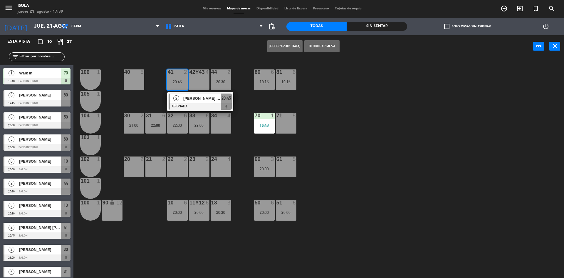
click at [152, 100] on div "40 5 42y43 4 41 2 20:45 2 [PERSON_NAME] [PERSON_NAME] ASIGNADA 20:45 44 2 20:30…" at bounding box center [321, 169] width 485 height 220
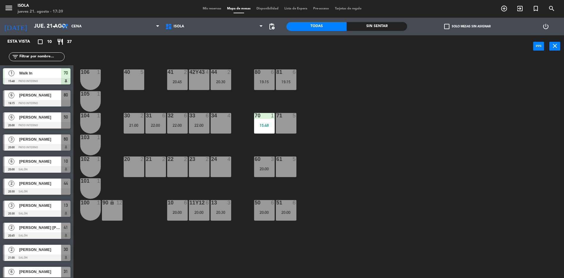
click at [170, 82] on div "20:45" at bounding box center [177, 82] width 21 height 4
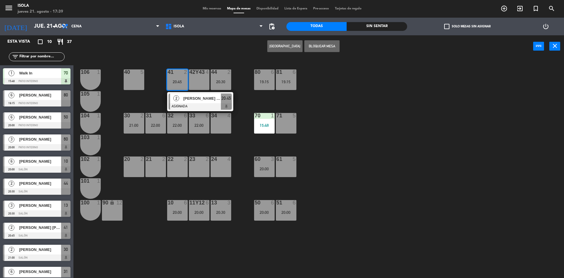
click at [148, 102] on div "40 5 42y43 4 41 2 20:45 2 [PERSON_NAME] [PERSON_NAME] ASIGNADA 20:45 44 2 20:30…" at bounding box center [321, 169] width 485 height 220
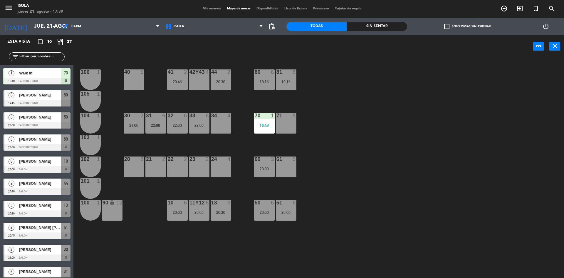
click at [217, 210] on div "20:30" at bounding box center [221, 212] width 21 height 4
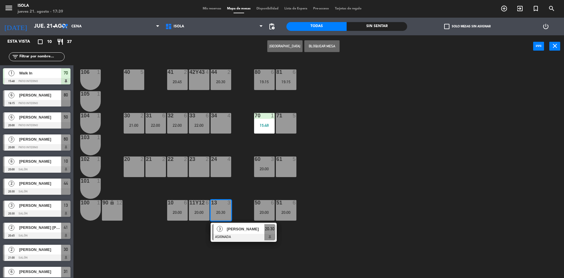
click at [237, 195] on div "40 5 42y43 4 41 2 20:45 44 2 20:30 80 6 19:15 81 6 19:15 106 1 105 1 30 2 21:00…" at bounding box center [321, 169] width 485 height 220
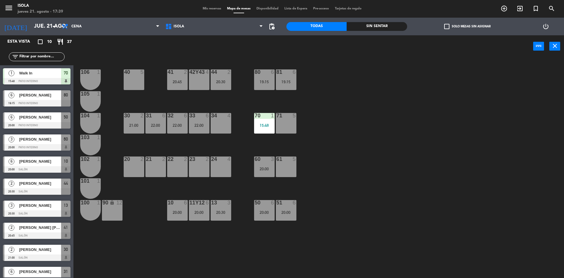
click at [269, 209] on div "50 6 20:00" at bounding box center [264, 210] width 21 height 21
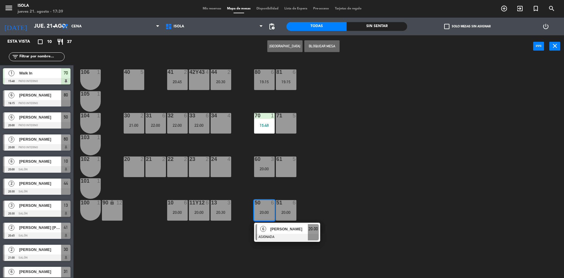
click at [309, 187] on div "40 5 42y43 4 41 2 20:45 44 2 20:30 80 6 19:15 81 6 19:15 106 1 105 1 30 2 21:00…" at bounding box center [321, 169] width 485 height 220
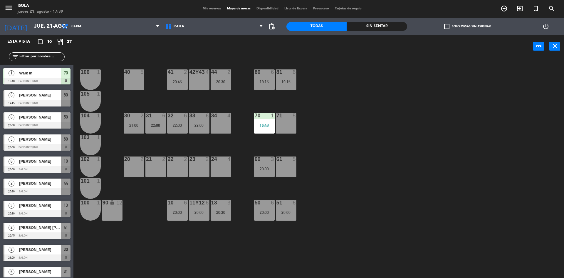
click at [268, 167] on div "20:00" at bounding box center [264, 169] width 21 height 4
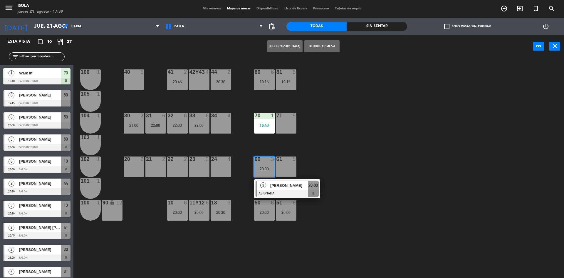
click at [305, 143] on div "40 5 42y43 4 41 2 20:45 44 2 20:30 80 6 19:15 81 6 19:15 106 1 105 1 30 2 21:00…" at bounding box center [321, 169] width 485 height 220
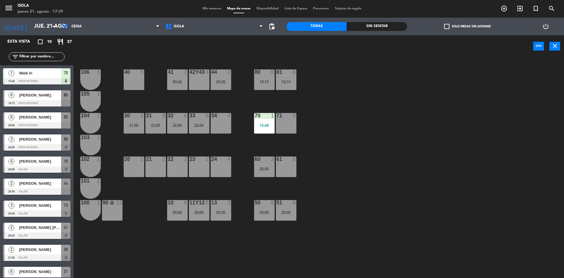
click at [271, 123] on div "15:48" at bounding box center [264, 125] width 21 height 4
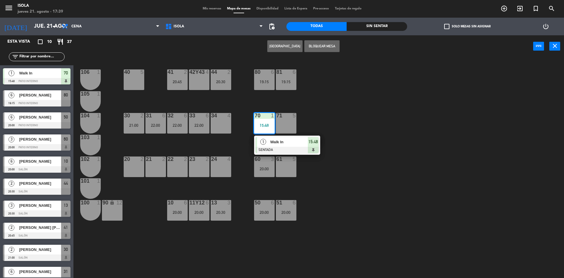
click at [304, 117] on div "40 5 42y43 4 41 2 20:45 44 2 20:30 80 6 19:15 81 6 19:15 106 1 105 1 30 2 21:00…" at bounding box center [321, 169] width 485 height 220
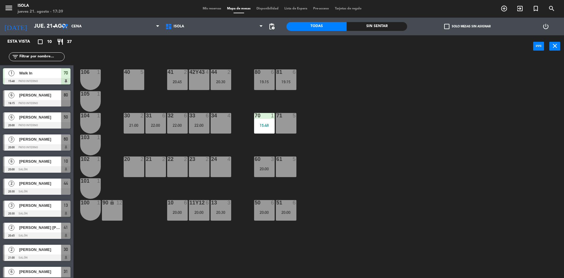
click at [264, 84] on div "19:15" at bounding box center [264, 82] width 21 height 4
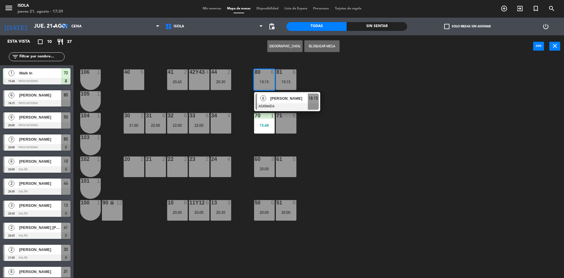
click at [310, 81] on div "40 5 42y43 4 41 2 20:45 44 2 20:30 80 6 19:15 6 [PERSON_NAME] ASIGNADA 19:15 81…" at bounding box center [321, 169] width 485 height 220
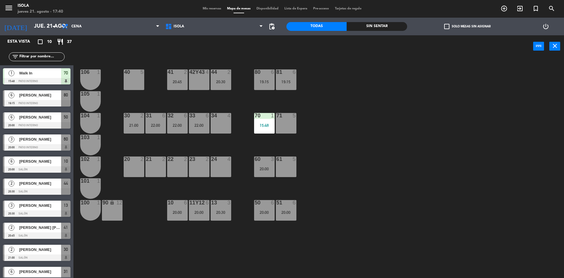
click at [182, 85] on div "41 2 20:45" at bounding box center [177, 79] width 21 height 21
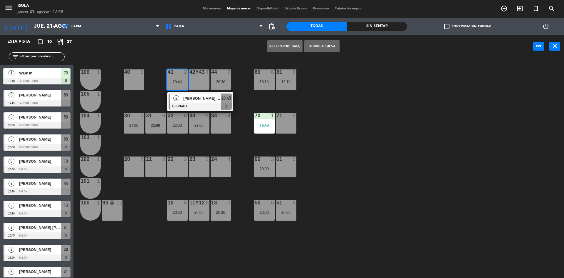
click at [216, 138] on div "40 5 42y43 4 41 2 20:45 2 [PERSON_NAME] [PERSON_NAME] ASIGNADA 20:45 44 2 20:30…" at bounding box center [321, 169] width 485 height 220
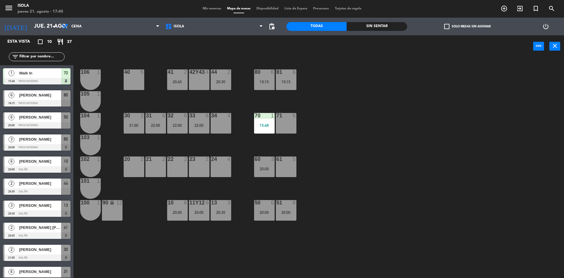
click at [225, 207] on div "13 3 20:30" at bounding box center [221, 210] width 21 height 21
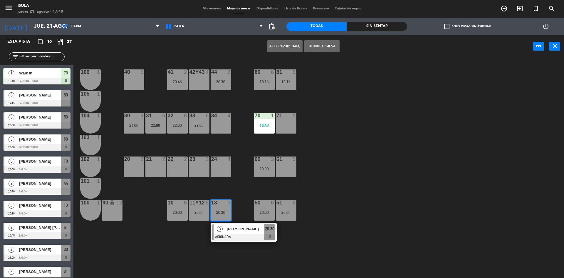
click at [219, 169] on div "24 4" at bounding box center [221, 166] width 21 height 21
click at [271, 43] on button "Mover" at bounding box center [266, 46] width 35 height 12
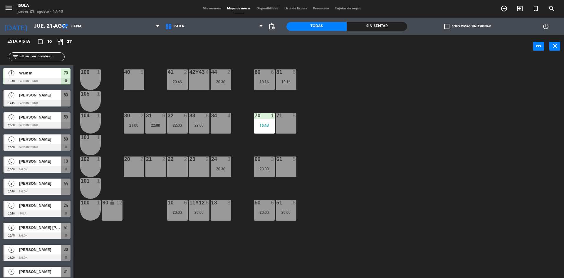
click at [185, 76] on div "41 2 20:45" at bounding box center [177, 79] width 21 height 21
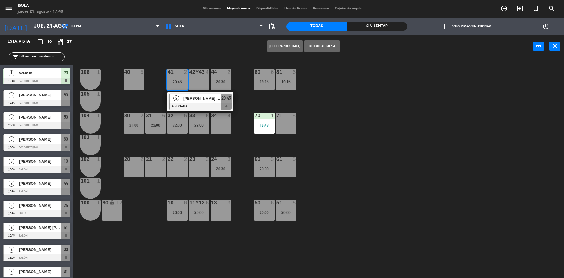
click at [222, 209] on div "13 3" at bounding box center [221, 210] width 21 height 21
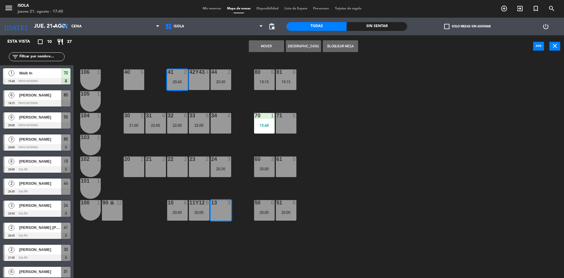
click at [272, 45] on button "Mover" at bounding box center [266, 46] width 35 height 12
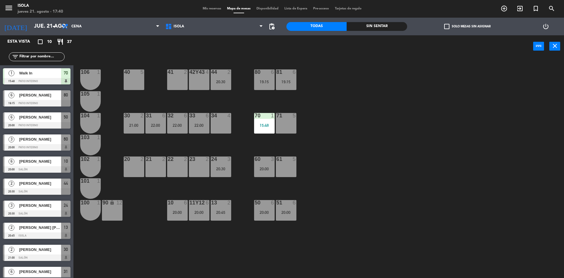
click at [347, 123] on div "40 5 42y43 4 41 2 44 2 20:30 80 6 19:15 81 6 19:15 106 1 105 1 30 2 21:00 31 6 …" at bounding box center [321, 169] width 485 height 220
click at [266, 207] on div "50 6 20:00" at bounding box center [264, 210] width 21 height 21
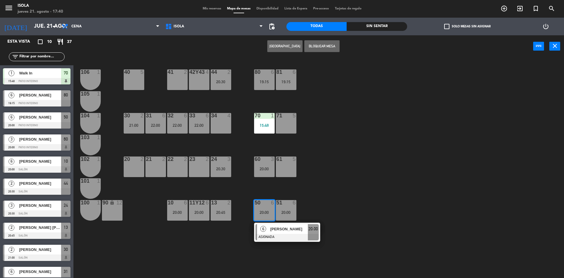
click at [270, 190] on div "40 5 42y43 4 41 2 44 2 20:30 80 6 19:15 81 6 19:15 106 1 105 1 30 2 21:00 31 6 …" at bounding box center [321, 169] width 485 height 220
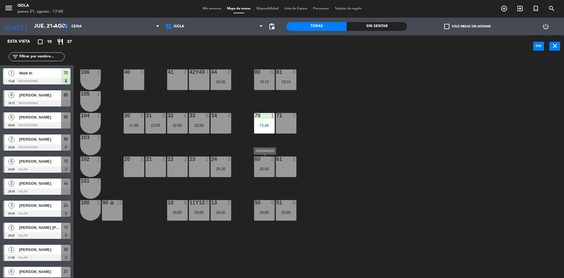
click at [272, 165] on div "60 3 20:00" at bounding box center [264, 166] width 21 height 21
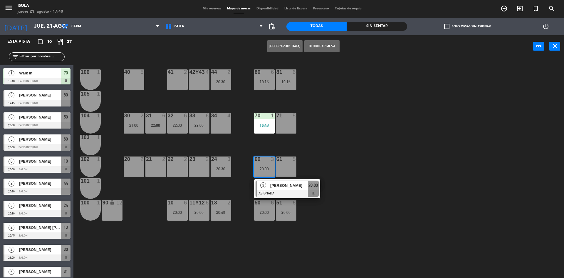
click at [308, 157] on div "40 5 42y43 4 41 2 44 2 20:30 80 6 19:15 81 6 19:15 106 1 105 1 30 2 21:00 31 6 …" at bounding box center [321, 169] width 485 height 220
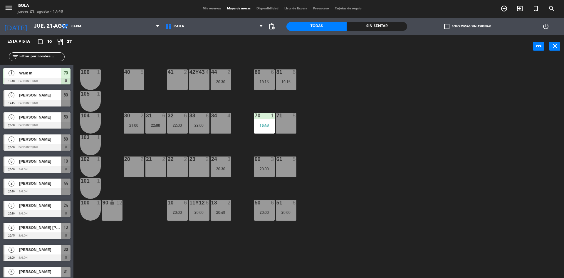
click at [244, 169] on div "40 5 42y43 4 41 2 44 2 20:30 80 6 19:15 81 6 19:15 106 1 105 1 30 2 21:00 31 6 …" at bounding box center [321, 169] width 485 height 220
click at [193, 190] on div "40 5 42y43 4 41 2 44 2 20:30 80 6 19:15 81 6 19:15 106 1 105 1 30 2 21:00 31 6 …" at bounding box center [321, 169] width 485 height 220
click at [170, 274] on div "40 5 42y43 4 41 2 44 2 20:30 80 6 19:15 81 6 19:15 106 1 105 1 30 2 21:00 31 6 …" at bounding box center [321, 169] width 485 height 220
click at [42, 73] on span "Walk In" at bounding box center [40, 73] width 42 height 6
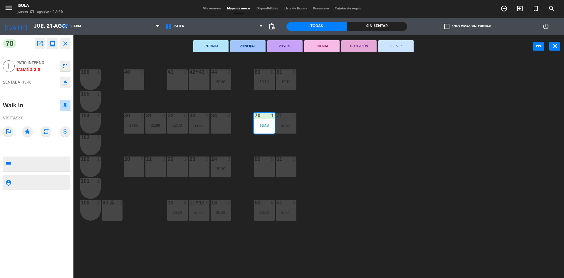
click at [406, 43] on button "SERVIR" at bounding box center [395, 46] width 35 height 12
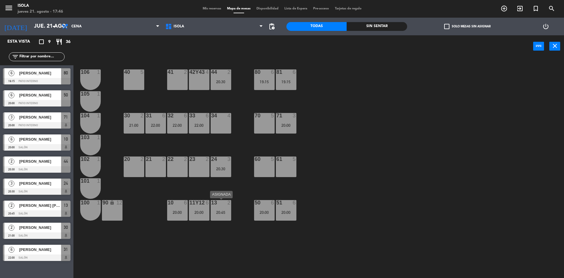
click at [223, 211] on div "20:45" at bounding box center [221, 212] width 21 height 4
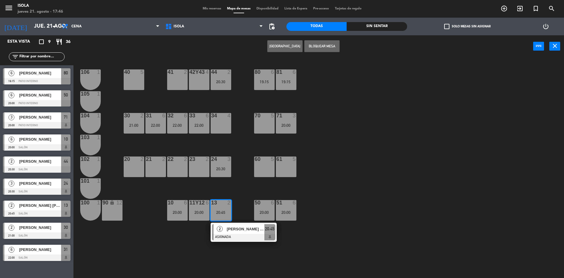
click at [237, 205] on div "40 5 42y43 4 41 2 44 2 20:30 80 6 19:15 81 6 19:15 106 1 105 1 30 2 21:00 31 6 …" at bounding box center [321, 169] width 485 height 220
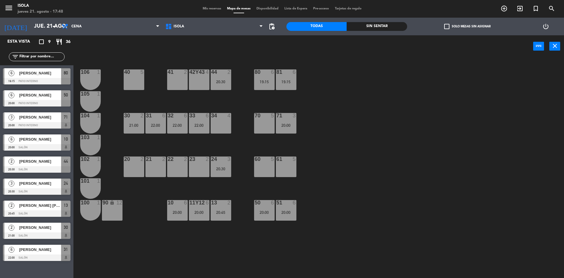
click at [210, 7] on span "Mis reservas" at bounding box center [212, 8] width 24 height 3
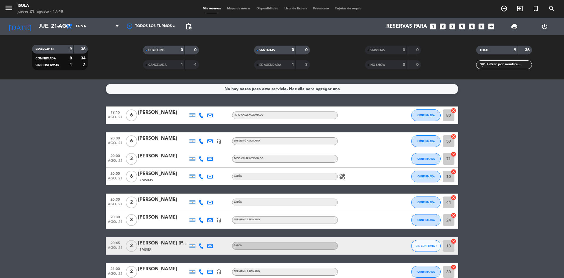
click at [344, 173] on icon "healing" at bounding box center [342, 176] width 7 height 7
click at [364, 136] on div at bounding box center [364, 140] width 53 height 17
click at [235, 7] on span "Mapa de mesas" at bounding box center [238, 8] width 29 height 3
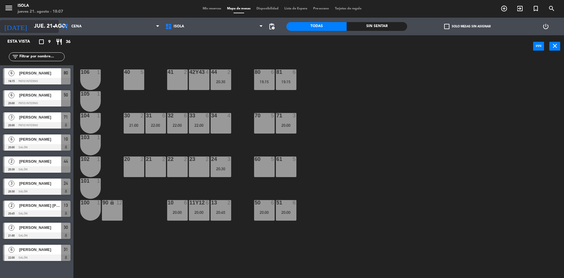
click at [51, 24] on icon "arrow_drop_down" at bounding box center [53, 26] width 7 height 7
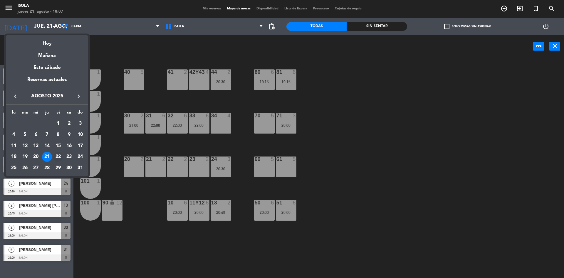
click at [57, 154] on div "22" at bounding box center [58, 157] width 10 height 10
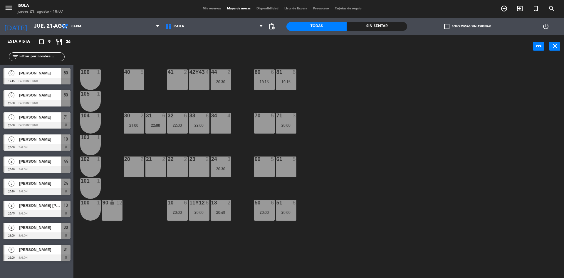
type input "vie. 22 ago."
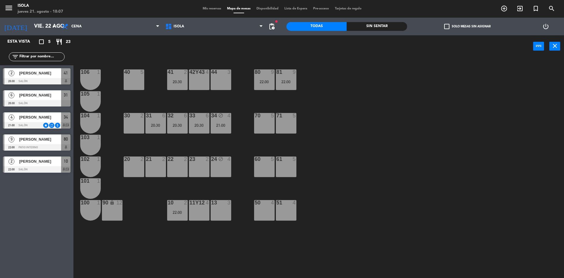
click at [349, 130] on div "40 5 42y43 4 41 2 20:30 44 3 80 9 22:00 81 9 22:00 106 1 105 1 30 2 31 6 20:30 …" at bounding box center [321, 169] width 485 height 220
click at [210, 9] on span "Mis reservas" at bounding box center [212, 8] width 24 height 3
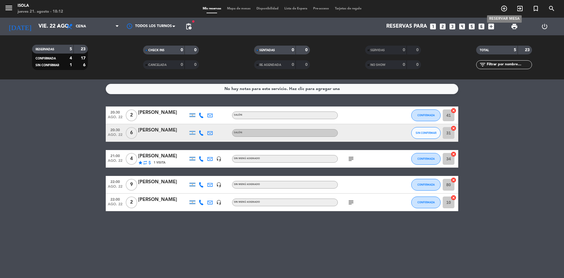
click at [502, 8] on icon "add_circle_outline" at bounding box center [504, 8] width 7 height 7
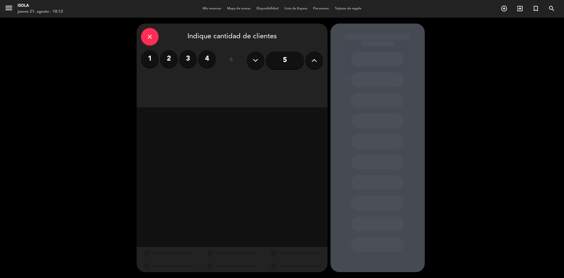
click at [310, 57] on button at bounding box center [315, 60] width 18 height 18
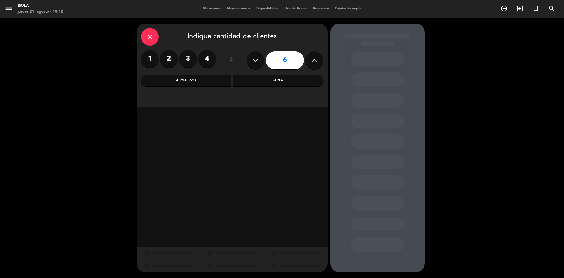
click at [311, 57] on button at bounding box center [315, 60] width 18 height 18
type input "7"
click at [271, 78] on div "Cena" at bounding box center [278, 81] width 91 height 12
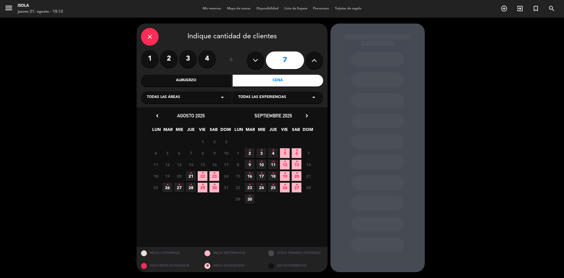
click at [205, 176] on span "22 •" at bounding box center [203, 176] width 10 height 10
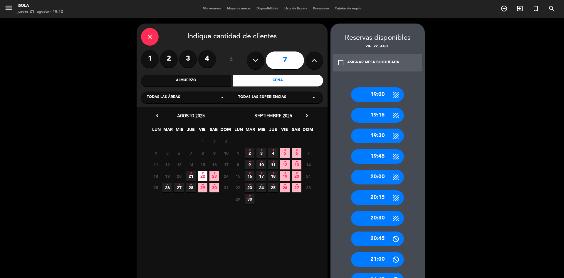
click at [380, 179] on div "20:00" at bounding box center [377, 177] width 53 height 15
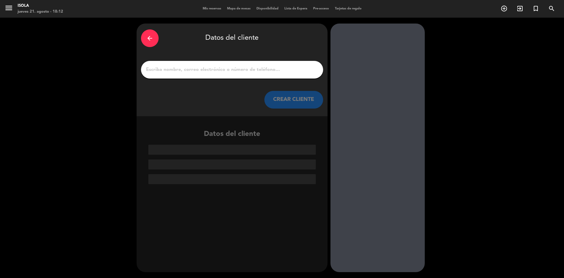
click at [261, 74] on div at bounding box center [232, 70] width 182 height 18
click at [276, 68] on input "1" at bounding box center [231, 70] width 173 height 8
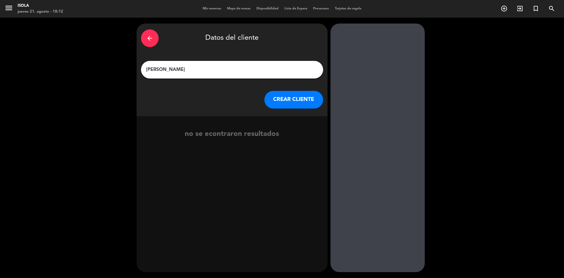
type input "[PERSON_NAME]"
click at [280, 98] on button "CREAR CLIENTE" at bounding box center [293, 100] width 59 height 18
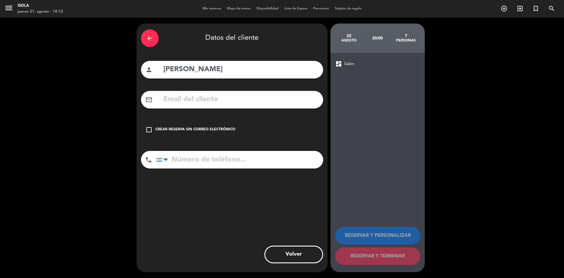
click at [197, 103] on input "text" at bounding box center [241, 99] width 156 height 12
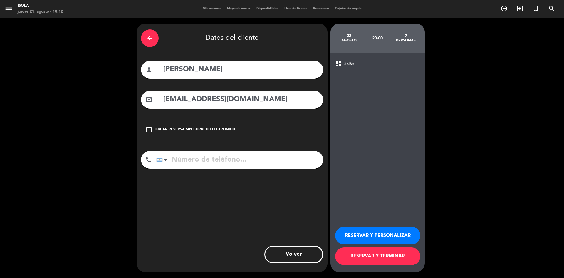
type input "[EMAIL_ADDRESS][DOMAIN_NAME]"
click at [213, 156] on input "tel" at bounding box center [239, 160] width 167 height 18
type input "1149478888"
click at [363, 259] on button "RESERVAR Y TERMINAR" at bounding box center [377, 256] width 85 height 18
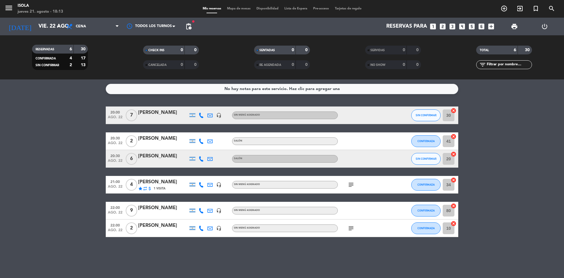
click at [244, 8] on span "Mapa de mesas" at bounding box center [238, 8] width 29 height 3
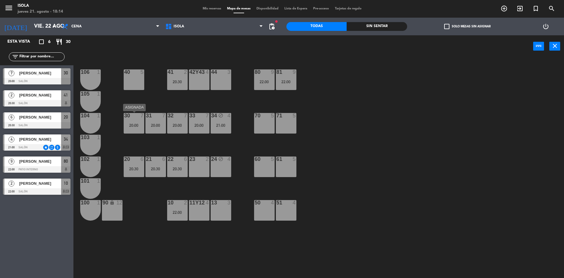
click at [140, 130] on div "30 7 20:00" at bounding box center [134, 123] width 21 height 21
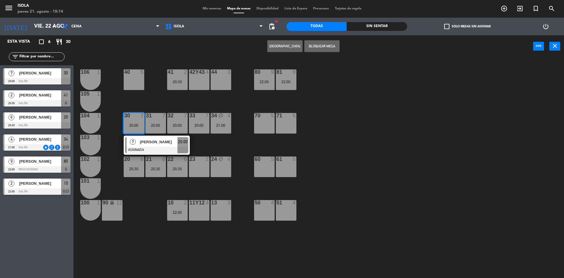
click at [194, 166] on div "23 2" at bounding box center [199, 166] width 21 height 21
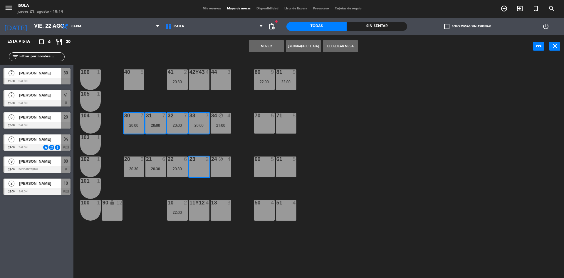
click at [257, 49] on button "Mover" at bounding box center [266, 46] width 35 height 12
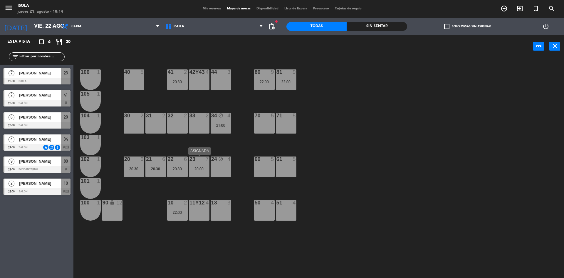
click at [203, 170] on div "20:00" at bounding box center [199, 169] width 21 height 4
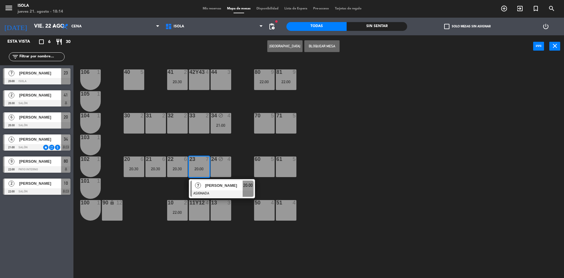
click at [205, 186] on span "[PERSON_NAME]" at bounding box center [224, 185] width 38 height 6
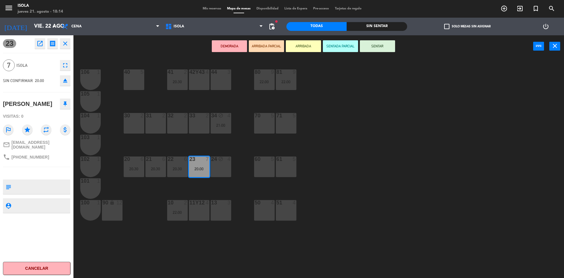
click at [142, 128] on div "30 2" at bounding box center [134, 123] width 21 height 21
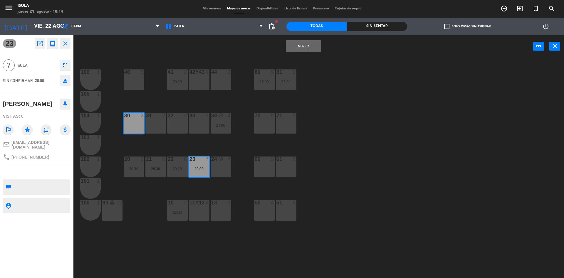
click at [158, 127] on div "31 2" at bounding box center [155, 123] width 21 height 21
click at [172, 125] on div "32 2" at bounding box center [177, 123] width 21 height 21
click at [291, 46] on button "Mover y Unir" at bounding box center [303, 46] width 35 height 12
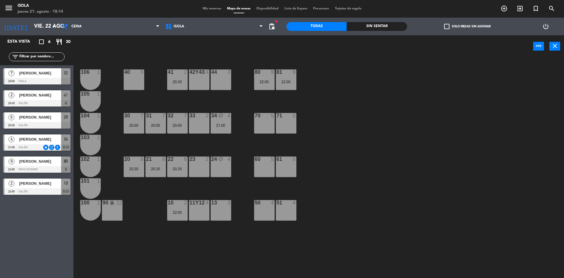
click at [339, 123] on div "40 5 42y43 4 41 2 20:30 44 3 80 9 22:00 81 9 22:00 106 1 105 1 30 7 20:00 31 7 …" at bounding box center [321, 169] width 485 height 220
click at [177, 82] on div "20:30" at bounding box center [177, 82] width 21 height 4
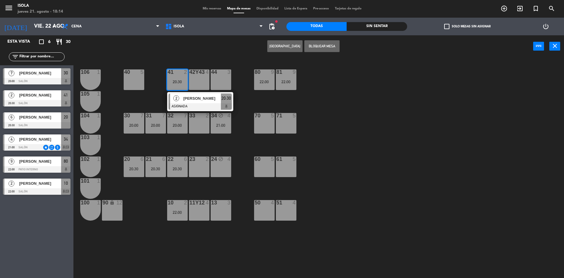
click at [238, 89] on div "40 5 42y43 4 41 2 20:30 2 [PERSON_NAME] ASIGNADA 20:30 44 3 80 9 22:00 81 9 22:…" at bounding box center [321, 169] width 485 height 220
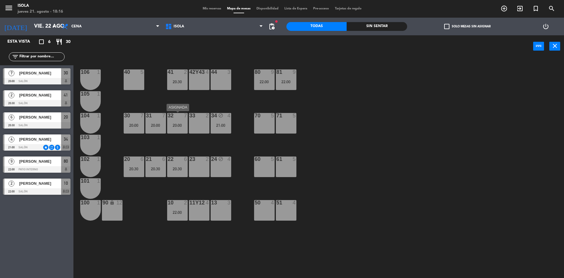
click at [182, 120] on div "32 7 20:00" at bounding box center [177, 123] width 21 height 21
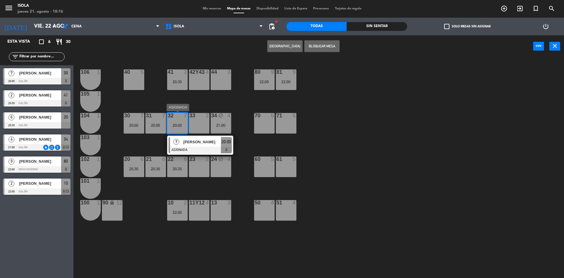
click at [206, 140] on span "[PERSON_NAME]" at bounding box center [202, 142] width 38 height 6
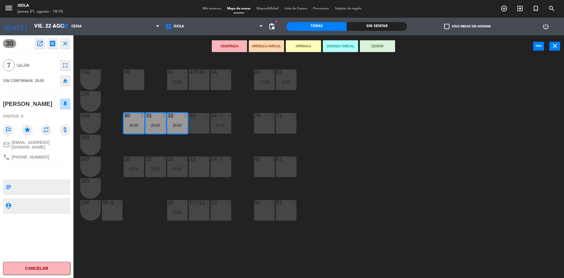
click at [270, 214] on div "50 4" at bounding box center [264, 210] width 21 height 21
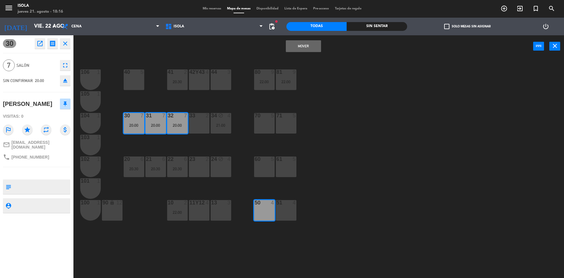
click at [286, 214] on div "51 4" at bounding box center [286, 210] width 21 height 21
click at [301, 43] on button "Mover y Unir" at bounding box center [303, 46] width 35 height 12
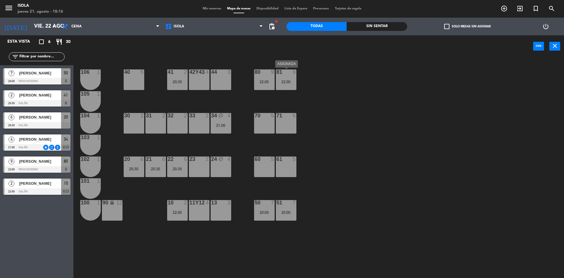
click at [287, 84] on div "81 9 22:00" at bounding box center [286, 79] width 21 height 21
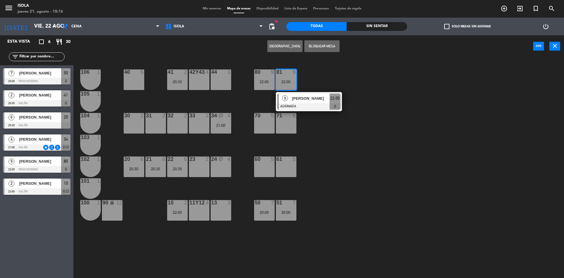
click at [317, 76] on div "40 5 42y43 4 41 2 20:30 44 3 80 9 22:00 81 9 22:00 9 [PERSON_NAME] ASIGNADA 22:…" at bounding box center [321, 169] width 485 height 220
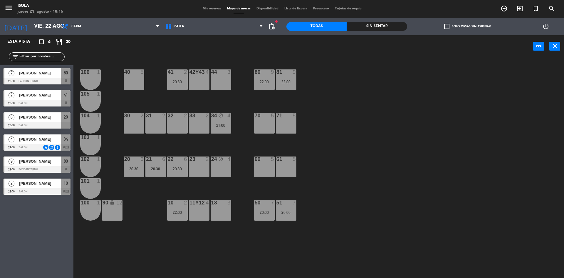
click at [311, 91] on div "40 5 42y43 4 41 2 20:30 44 3 80 9 22:00 81 9 22:00 106 1 105 1 30 2 31 2 32 2 3…" at bounding box center [321, 169] width 485 height 220
click at [174, 185] on div "40 5 42y43 4 41 2 20:30 44 3 80 9 22:00 81 9 22:00 106 1 105 1 30 2 31 2 32 2 3…" at bounding box center [321, 169] width 485 height 220
click at [40, 22] on input "vie. 22 ago." at bounding box center [65, 27] width 68 height 12
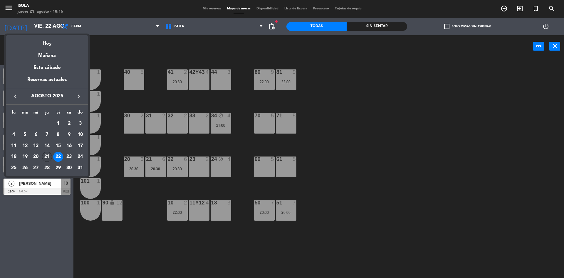
click at [49, 155] on div "21" at bounding box center [47, 157] width 10 height 10
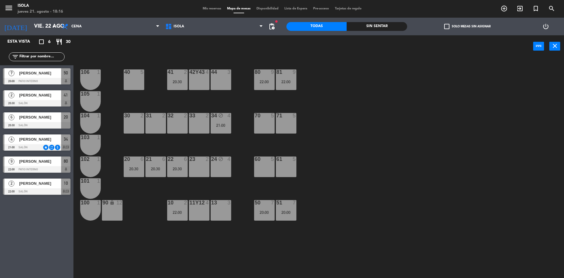
type input "jue. 21 ago."
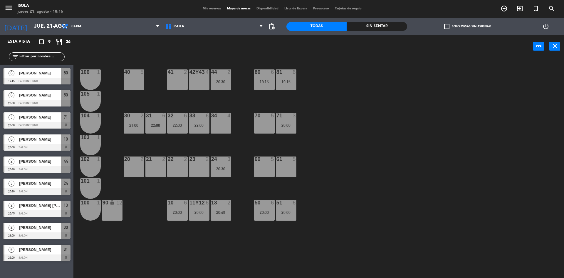
click at [337, 192] on div "40 5 42y43 4 41 2 44 2 20:30 80 6 19:15 81 6 19:15 106 1 105 1 30 2 21:00 31 6 …" at bounding box center [321, 169] width 485 height 220
click at [204, 9] on span "Mis reservas" at bounding box center [212, 8] width 24 height 3
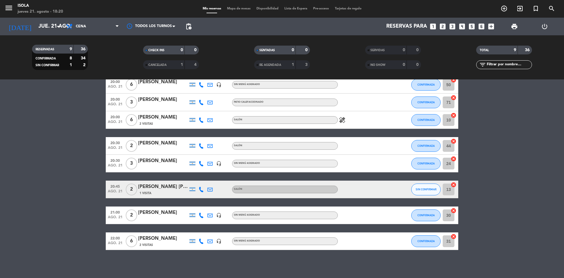
scroll to position [58, 0]
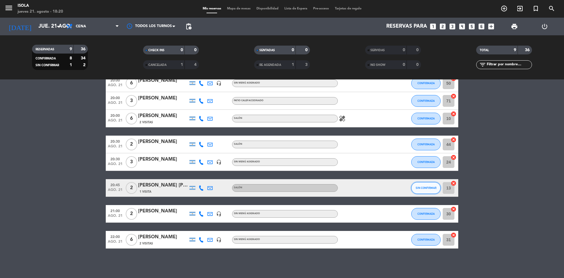
click at [428, 187] on span "SIN CONFIRMAR" at bounding box center [426, 187] width 21 height 3
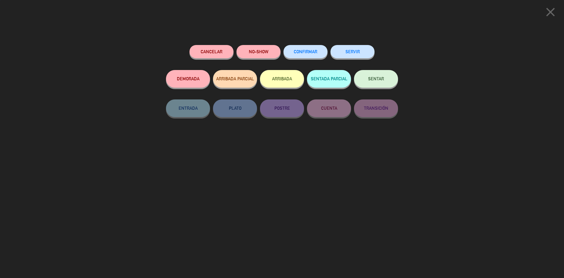
click at [311, 58] on div "CONFIRMAR" at bounding box center [306, 57] width 44 height 25
click at [314, 54] on button "CONFIRMAR" at bounding box center [306, 51] width 44 height 13
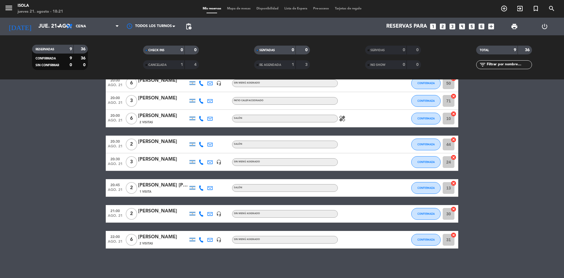
click at [235, 9] on span "Mapa de mesas" at bounding box center [238, 8] width 29 height 3
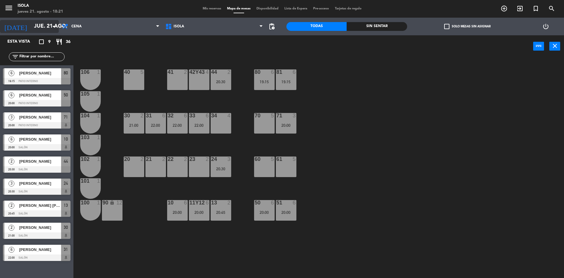
click at [47, 28] on input "jue. 21 ago." at bounding box center [65, 27] width 68 height 12
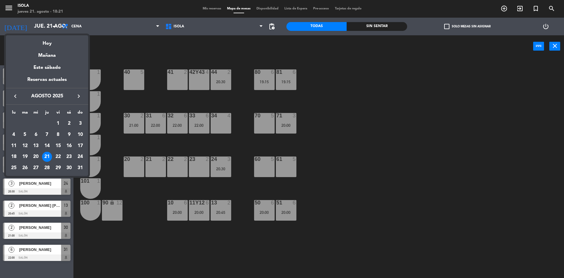
click at [180, 129] on div at bounding box center [282, 139] width 564 height 278
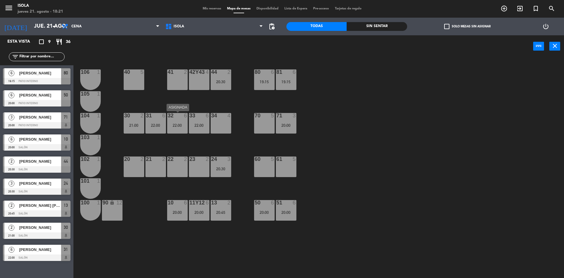
click at [181, 128] on div "32 6 22:00" at bounding box center [177, 123] width 21 height 21
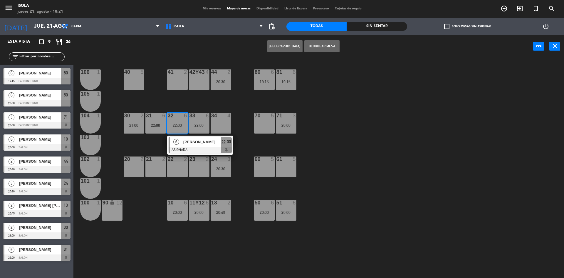
click at [144, 146] on div "40 5 42y43 4 41 2 44 2 20:30 80 6 19:15 81 6 19:15 106 1 105 1 30 2 21:00 31 6 …" at bounding box center [321, 169] width 485 height 220
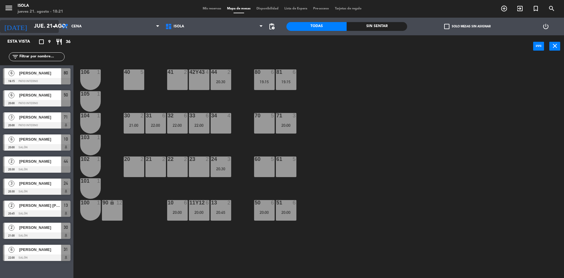
click at [47, 28] on input "jue. 21 ago." at bounding box center [65, 27] width 68 height 12
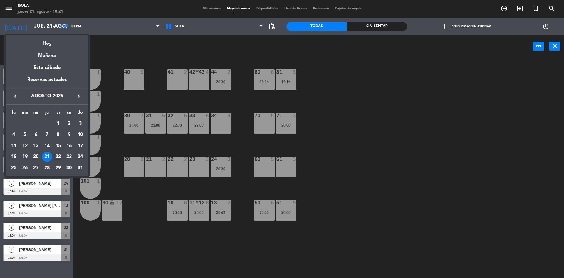
click at [57, 157] on div "22" at bounding box center [58, 157] width 10 height 10
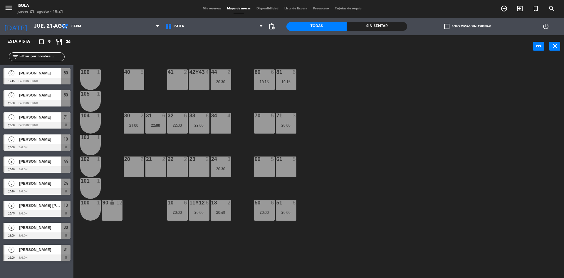
type input "vie. 22 ago."
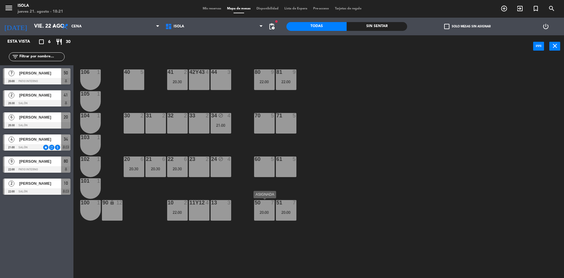
click at [264, 207] on div "50 7 20:00" at bounding box center [264, 210] width 21 height 21
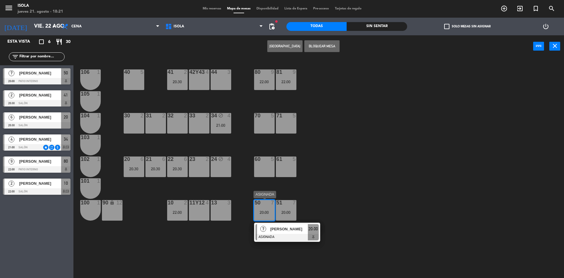
click at [284, 230] on span "[PERSON_NAME]" at bounding box center [289, 229] width 38 height 6
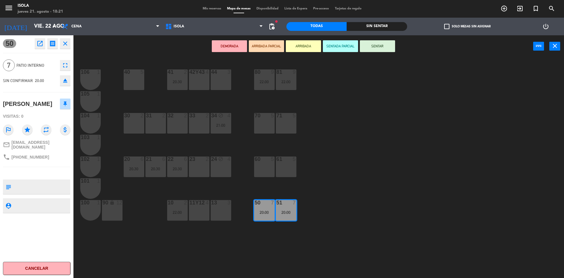
click at [66, 64] on icon "fullscreen" at bounding box center [65, 65] width 7 height 7
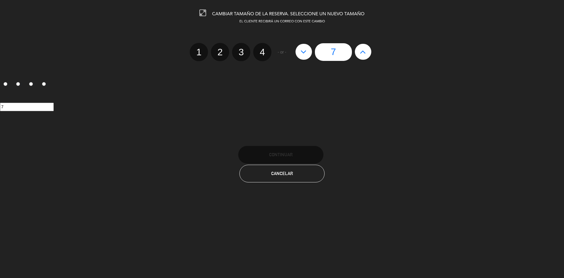
click at [365, 51] on icon at bounding box center [363, 51] width 6 height 9
type input "8"
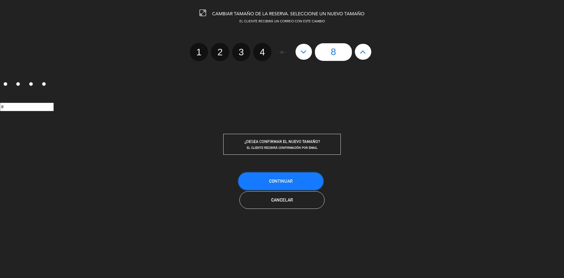
click at [305, 182] on button "Continuar" at bounding box center [280, 181] width 85 height 18
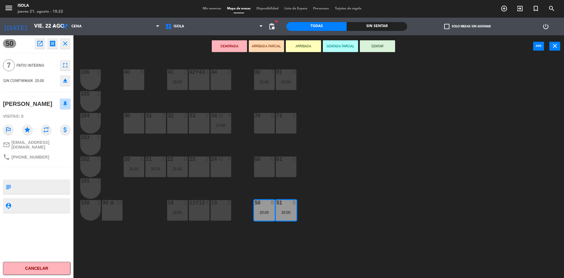
click at [336, 168] on div "40 5 42y43 4 41 2 20:30 44 3 80 9 22:00 81 9 22:00 106 1 105 1 30 2 31 2 32 2 3…" at bounding box center [321, 169] width 485 height 220
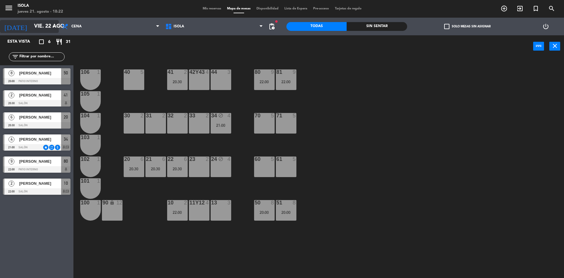
click at [55, 31] on input "vie. 22 ago." at bounding box center [65, 27] width 68 height 12
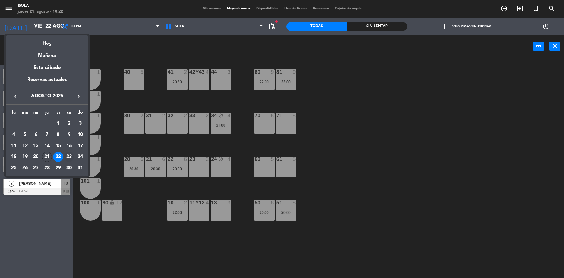
click at [66, 158] on div "23" at bounding box center [69, 157] width 10 height 10
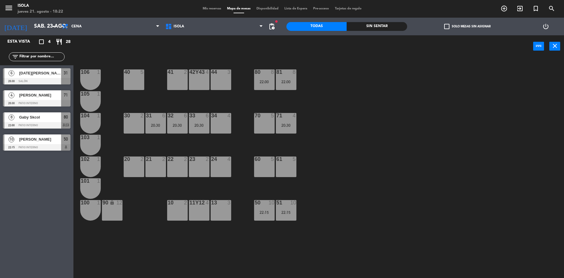
click at [309, 158] on div "40 5 42y43 4 41 2 44 3 80 8 22:00 81 8 22:00 106 1 105 1 30 2 31 6 20:30 32 6 2…" at bounding box center [321, 169] width 485 height 220
click at [51, 28] on icon "arrow_drop_down" at bounding box center [53, 26] width 7 height 7
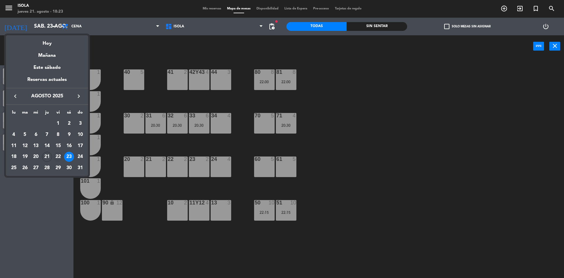
click at [57, 160] on div "22" at bounding box center [58, 157] width 10 height 10
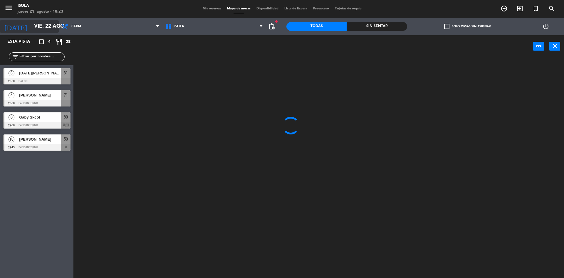
click at [45, 28] on input "vie. 22 ago." at bounding box center [65, 27] width 68 height 12
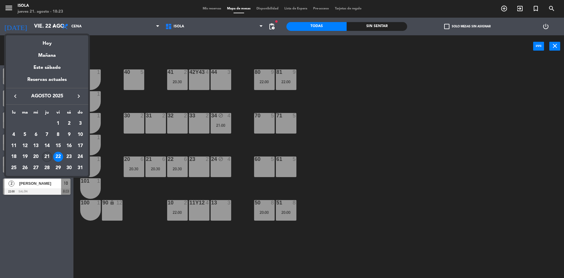
click at [46, 154] on div "21" at bounding box center [47, 157] width 10 height 10
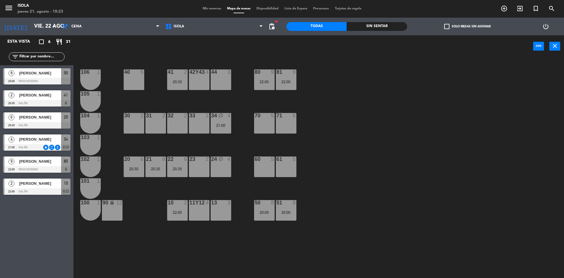
type input "jue. 21 ago."
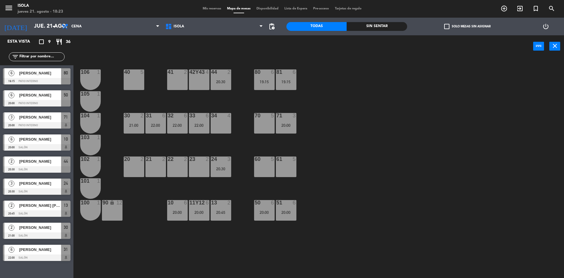
click at [370, 172] on div "40 5 42y43 4 41 2 44 2 20:30 80 6 19:15 81 6 19:15 106 1 105 1 30 2 21:00 31 6 …" at bounding box center [321, 169] width 485 height 220
click at [197, 211] on div "20:00" at bounding box center [199, 212] width 21 height 4
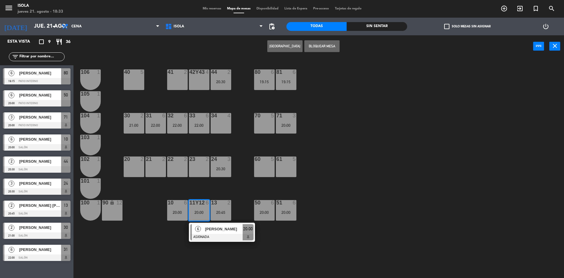
click at [206, 232] on span "[PERSON_NAME]" at bounding box center [224, 229] width 38 height 6
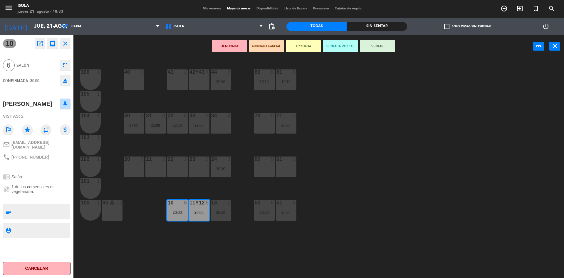
click at [158, 161] on div at bounding box center [156, 158] width 10 height 5
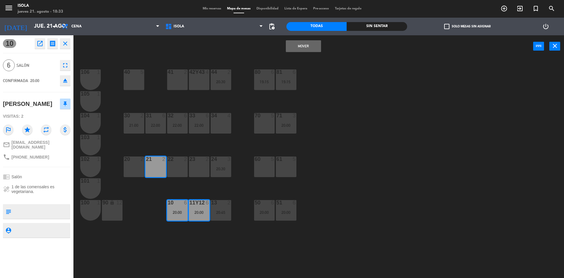
drag, startPoint x: 172, startPoint y: 166, endPoint x: 180, endPoint y: 166, distance: 8.8
click at [172, 166] on div "22 2" at bounding box center [177, 166] width 21 height 21
click at [200, 164] on div "23 2" at bounding box center [199, 166] width 21 height 21
click at [316, 43] on button "Mover y Unir" at bounding box center [303, 46] width 35 height 12
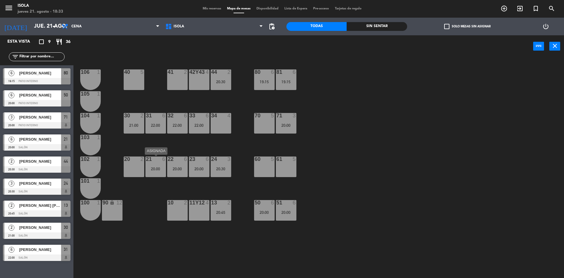
click at [159, 162] on div "21 6 20:00" at bounding box center [155, 166] width 21 height 21
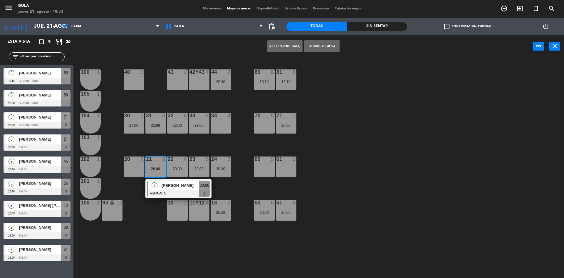
click at [170, 188] on div "6 [PERSON_NAME] ASIGNADA 20:00" at bounding box center [178, 188] width 75 height 19
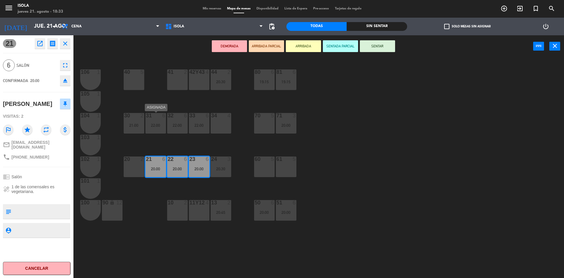
click at [154, 120] on div "31 6 22:00" at bounding box center [155, 123] width 21 height 21
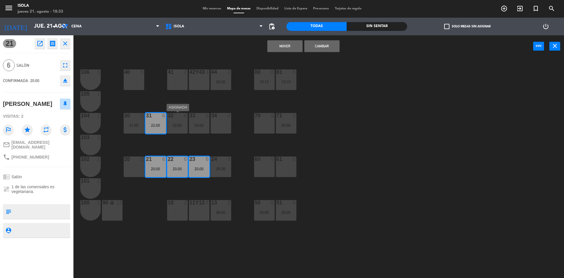
click at [171, 122] on div "32 6 22:00" at bounding box center [177, 123] width 21 height 21
click at [199, 122] on div "33 6 22:00" at bounding box center [199, 123] width 21 height 21
click at [326, 43] on button "Cambiar" at bounding box center [321, 46] width 35 height 12
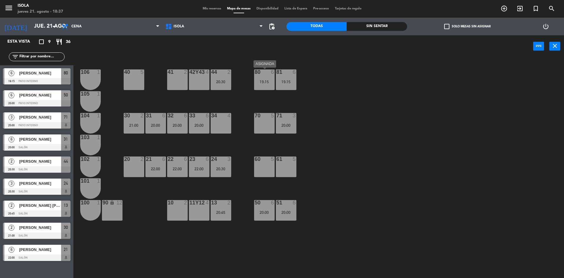
click at [262, 82] on div "19:15" at bounding box center [264, 82] width 21 height 4
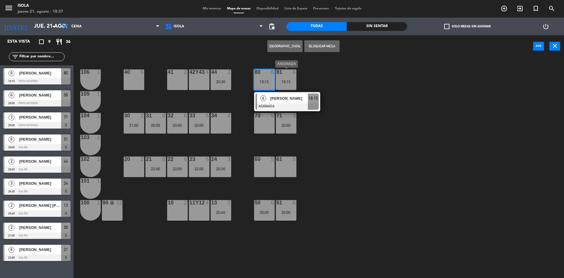
click at [281, 81] on div "19:15" at bounding box center [286, 82] width 21 height 4
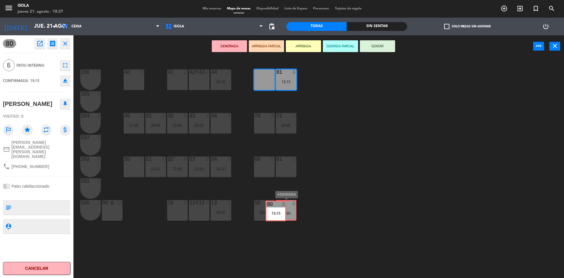
drag, startPoint x: 274, startPoint y: 81, endPoint x: 285, endPoint y: 211, distance: 130.3
click at [285, 211] on div "40 5 42y43 4 41 2 44 2 20:30 80 6 19:15 80 6 19:15 81 6 19:15 106 1 105 1 30 2 …" at bounding box center [321, 169] width 485 height 220
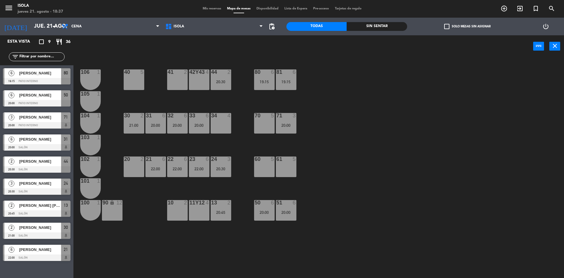
click at [285, 211] on div "20:00" at bounding box center [286, 212] width 21 height 4
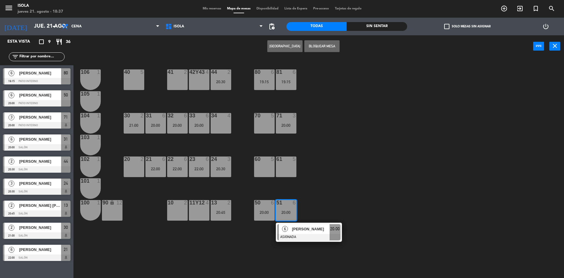
click at [380, 153] on div "40 5 42y43 4 41 2 44 2 20:30 80 6 19:15 81 6 19:15 106 1 105 1 30 2 21:00 31 6 …" at bounding box center [321, 169] width 485 height 220
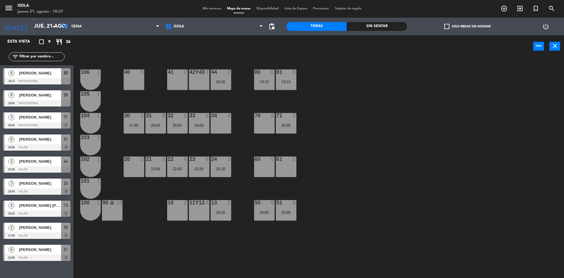
click at [255, 204] on div "50" at bounding box center [255, 202] width 0 height 5
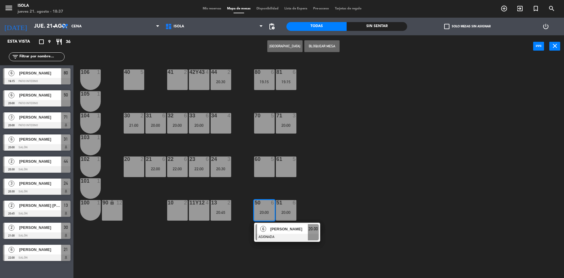
click at [391, 168] on div "40 5 42y43 4 41 2 44 2 20:30 80 6 19:15 81 6 19:15 106 1 105 1 30 2 21:00 31 6 …" at bounding box center [321, 169] width 485 height 220
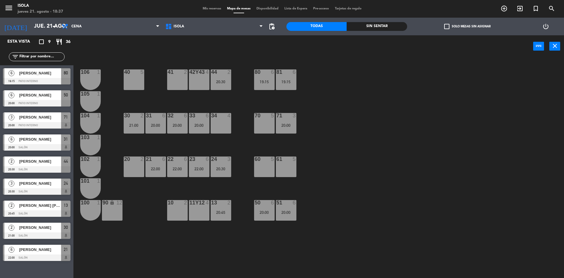
click at [259, 83] on div "19:15" at bounding box center [264, 82] width 21 height 4
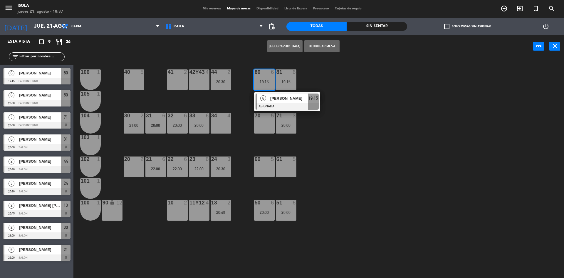
click at [274, 105] on div at bounding box center [287, 106] width 63 height 6
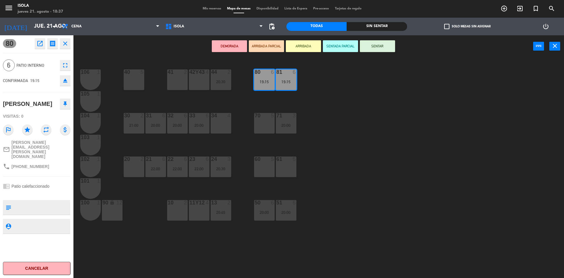
click at [268, 216] on div "50 6 20:00" at bounding box center [264, 210] width 21 height 21
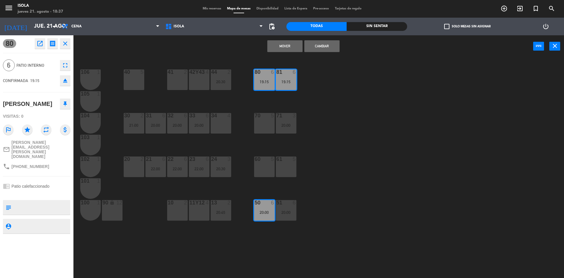
click at [320, 46] on button "Cambiar" at bounding box center [321, 46] width 35 height 12
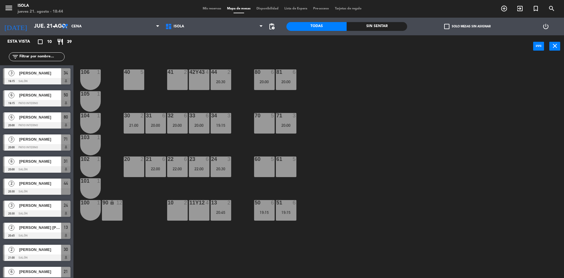
click at [147, 197] on div "40 5 42y43 4 41 2 44 2 20:30 80 6 20:00 81 6 20:00 106 1 105 1 30 2 21:00 31 6 …" at bounding box center [321, 169] width 485 height 220
click at [154, 124] on div "20:00" at bounding box center [155, 125] width 21 height 4
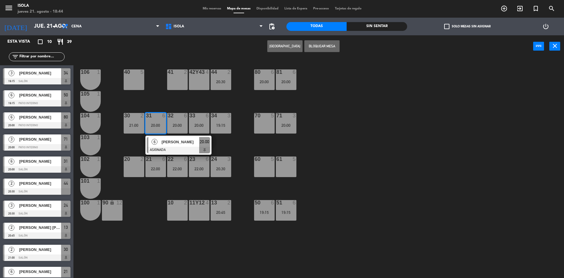
click at [141, 190] on div "40 5 42y43 4 41 2 44 2 20:30 80 6 20:00 81 6 20:00 106 1 105 1 30 2 21:00 31 6 …" at bounding box center [321, 169] width 485 height 220
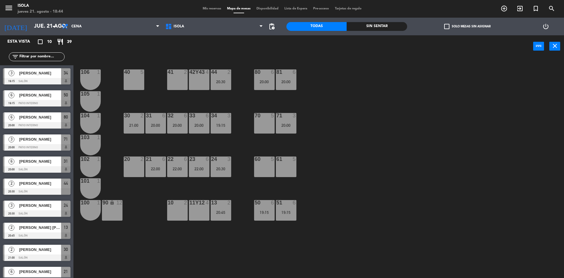
click at [138, 130] on div "30 2 21:00" at bounding box center [134, 123] width 21 height 21
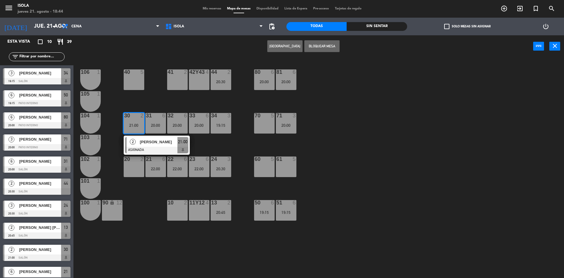
click at [152, 147] on div at bounding box center [156, 150] width 63 height 6
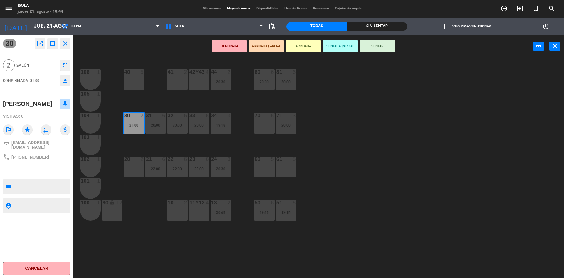
click at [169, 206] on div "10 2" at bounding box center [177, 210] width 21 height 21
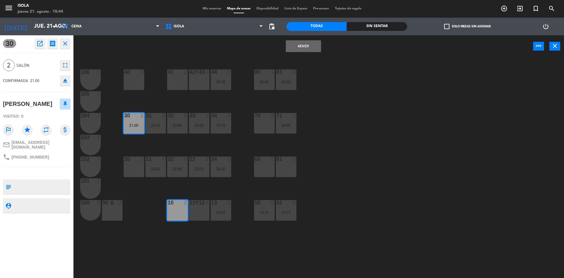
click at [294, 52] on button "Mover" at bounding box center [303, 46] width 35 height 12
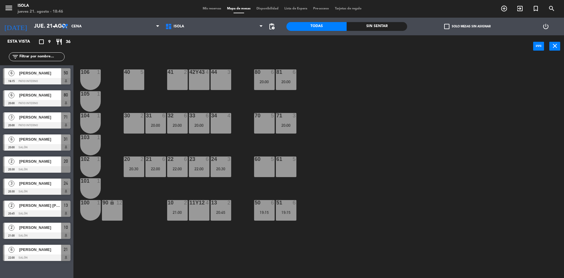
click at [308, 137] on div "40 5 42y43 4 41 2 44 3 80 6 20:00 81 6 20:00 106 1 105 1 30 2 31 6 20:00 32 6 2…" at bounding box center [321, 169] width 485 height 220
click at [371, 183] on div "40 5 42y43 4 41 2 44 3 80 6 20:00 81 6 20:00 106 1 105 1 30 2 31 6 20:00 32 6 2…" at bounding box center [321, 169] width 485 height 220
click at [174, 216] on div "10 2 21:00" at bounding box center [177, 210] width 21 height 21
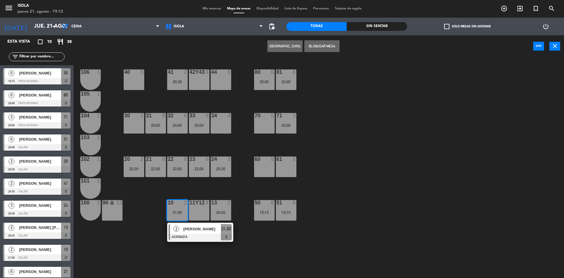
click at [221, 82] on div "44 3" at bounding box center [221, 79] width 21 height 21
click at [266, 46] on button "Mover" at bounding box center [266, 46] width 35 height 12
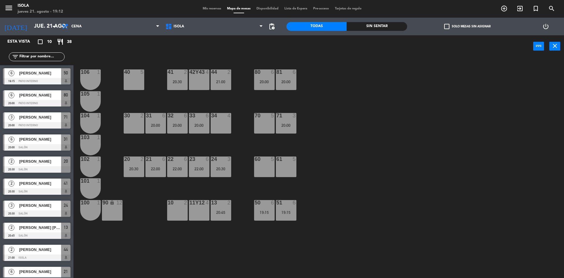
click at [218, 219] on div "13 2 20:45" at bounding box center [221, 210] width 21 height 21
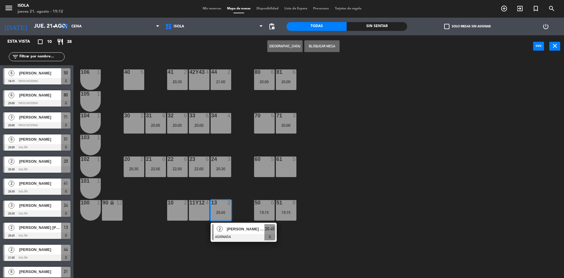
click at [217, 124] on div "34 4" at bounding box center [221, 123] width 21 height 21
click at [267, 47] on button "Mover" at bounding box center [266, 46] width 35 height 12
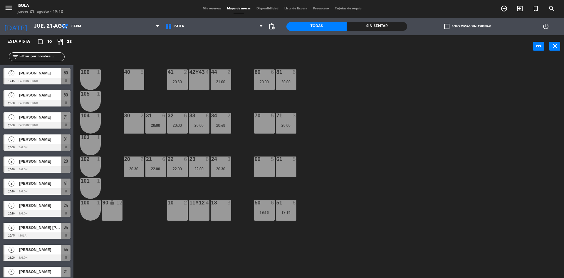
click at [388, 129] on div "40 5 42y43 4 41 2 20:30 44 2 21:00 80 6 20:00 81 6 20:00 106 1 105 1 30 2 31 6 …" at bounding box center [321, 169] width 485 height 220
click at [190, 144] on div "40 5 42y43 4 41 2 20:30 44 2 21:00 80 6 20:00 81 6 20:00 106 1 105 1 30 2 31 6 …" at bounding box center [321, 169] width 485 height 220
click at [134, 168] on div "20:30" at bounding box center [134, 169] width 21 height 4
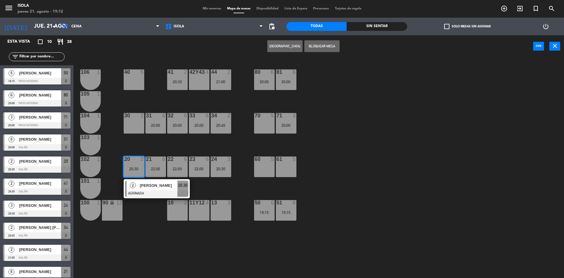
click at [153, 144] on div "40 5 42y43 4 41 2 20:30 44 2 21:00 80 6 20:00 81 6 20:00 106 1 105 1 30 2 31 6 …" at bounding box center [321, 169] width 485 height 220
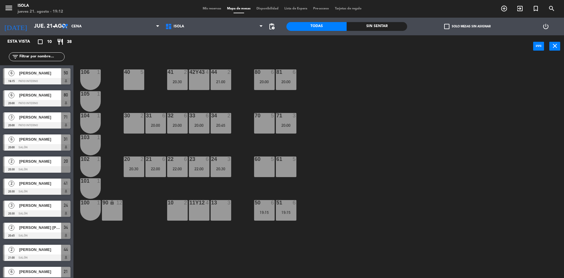
click at [221, 125] on div "20:45" at bounding box center [221, 125] width 21 height 4
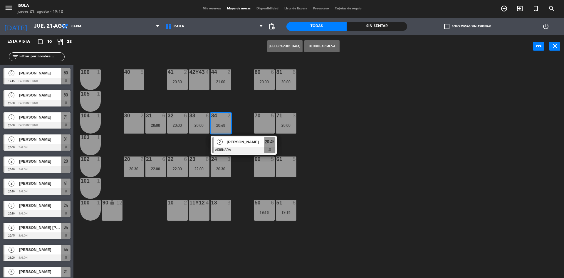
click at [179, 141] on div "40 5 42y43 4 41 2 20:30 44 2 21:00 80 6 20:00 81 6 20:00 106 1 105 1 30 2 31 6 …" at bounding box center [321, 169] width 485 height 220
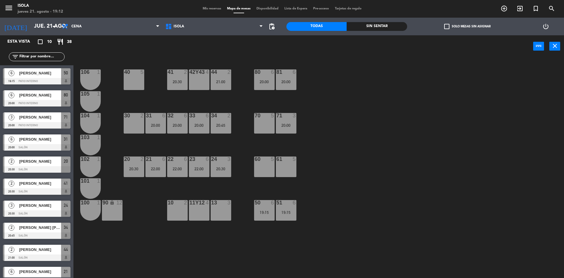
click at [128, 166] on div "20 2 20:30" at bounding box center [134, 166] width 21 height 21
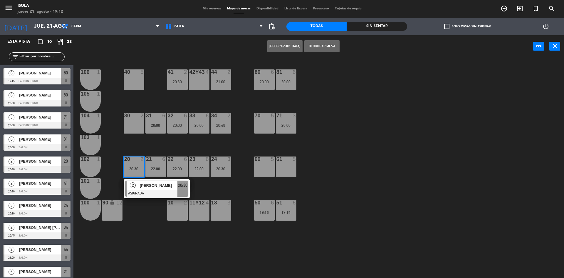
click at [179, 212] on div "10 2" at bounding box center [177, 210] width 21 height 21
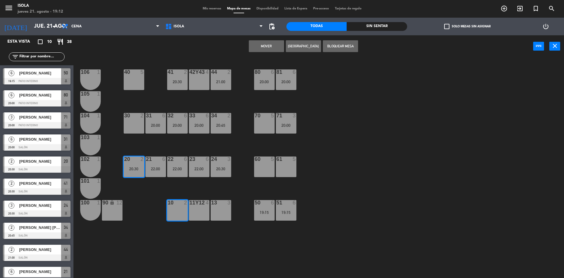
click at [260, 43] on button "Mover" at bounding box center [266, 46] width 35 height 12
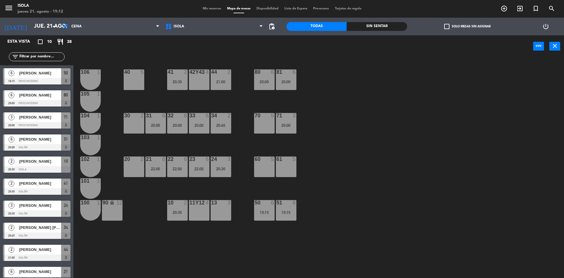
click at [369, 157] on div "40 5 42y43 4 41 2 20:30 44 2 21:00 80 6 20:00 81 6 20:00 106 1 105 1 30 2 31 6 …" at bounding box center [321, 169] width 485 height 220
click at [420, 138] on div "40 5 42y43 4 41 2 20:30 44 2 21:00 80 6 20:00 81 6 20:00 106 1 105 1 30 2 31 6 …" at bounding box center [321, 169] width 485 height 220
click at [408, 109] on div "40 5 42y43 4 41 2 20:30 44 2 21:00 80 6 20:00 81 6 20:00 106 1 105 1 30 2 31 6 …" at bounding box center [321, 169] width 485 height 220
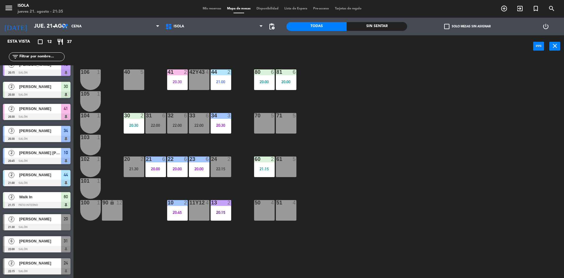
scroll to position [31, 0]
click at [557, 51] on div "power_input close" at bounding box center [318, 46] width 491 height 22
click at [554, 46] on icon "close" at bounding box center [555, 45] width 7 height 7
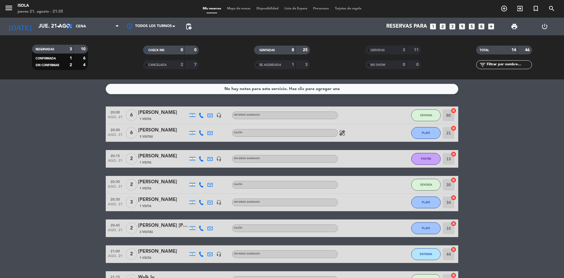
click at [239, 9] on span "Mapa de mesas" at bounding box center [238, 8] width 29 height 3
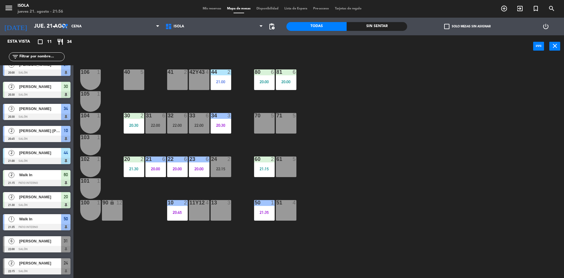
scroll to position [31, 0]
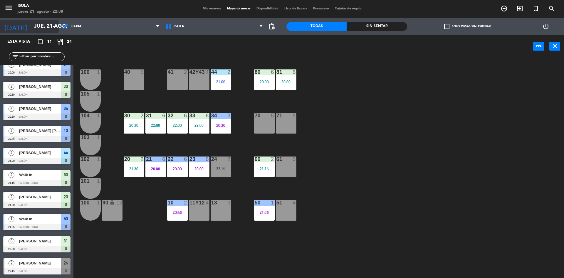
click at [56, 26] on icon "arrow_drop_down" at bounding box center [53, 26] width 7 height 7
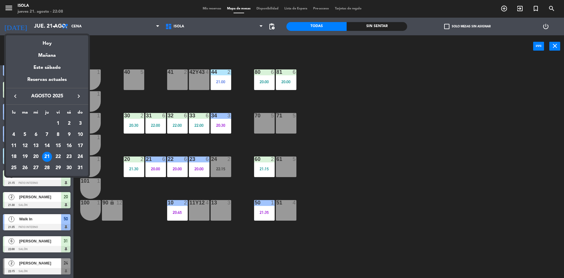
click at [68, 155] on div "23" at bounding box center [69, 157] width 10 height 10
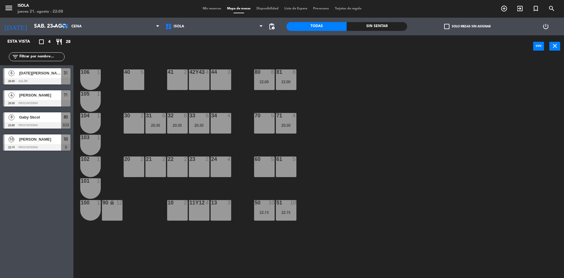
scroll to position [0, 0]
click at [155, 25] on span "Cena" at bounding box center [111, 26] width 104 height 13
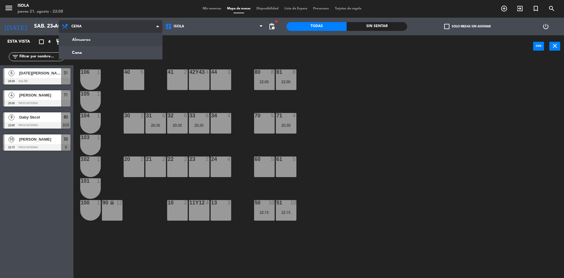
click at [111, 36] on ng-component "menu Isola jueves 21. agosto - 22:08 Mis reservas Mapa de mesas Disponibilidad …" at bounding box center [282, 139] width 564 height 279
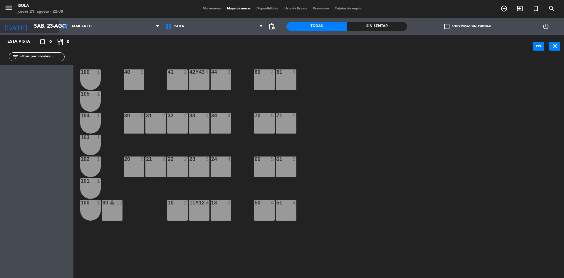
click at [54, 27] on icon "arrow_drop_down" at bounding box center [53, 26] width 7 height 7
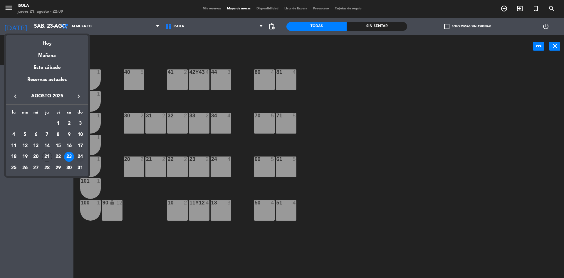
click at [81, 156] on div "24" at bounding box center [80, 157] width 10 height 10
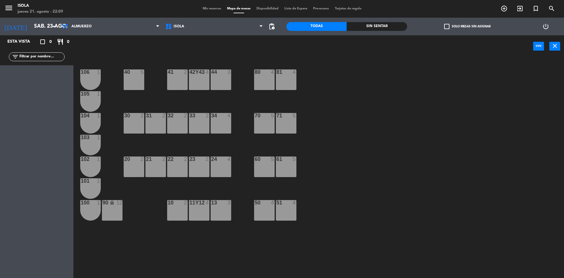
type input "dom. 24 ago."
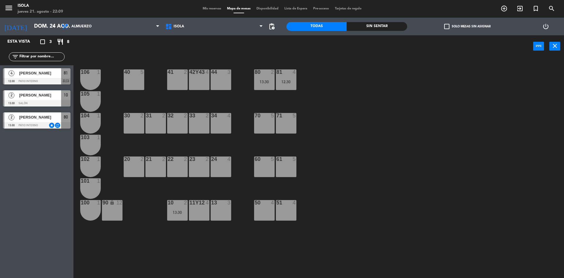
click at [68, 80] on div "4 [PERSON_NAME] 12:30 Patio Interno 81 chat" at bounding box center [36, 76] width 73 height 22
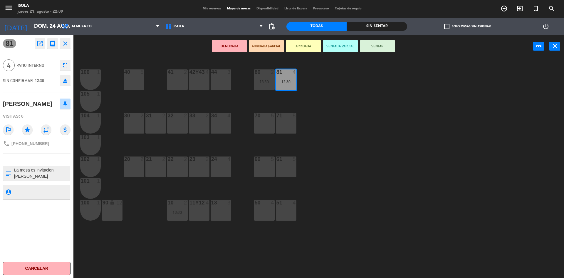
click at [373, 97] on div "40 5 42y43 4 41 2 44 3 80 2 13:30 81 4 12:30 106 1 105 1 30 2 31 2 32 2 33 2 34…" at bounding box center [321, 169] width 485 height 220
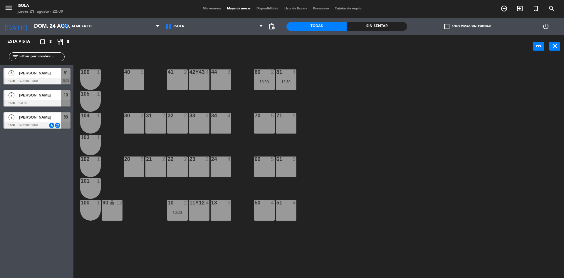
click at [53, 195] on div "Esta vista crop_square 3 restaurant 8 filter_list 4 [PERSON_NAME] 12:30 Patio I…" at bounding box center [36, 156] width 73 height 242
click at [219, 209] on div "13 3" at bounding box center [221, 210] width 21 height 21
click at [287, 46] on button "[GEOGRAPHIC_DATA]" at bounding box center [284, 46] width 35 height 12
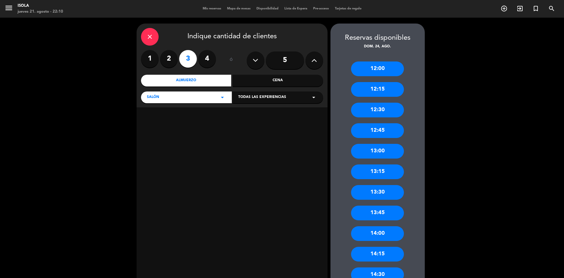
click at [381, 153] on div "13:00" at bounding box center [377, 151] width 53 height 15
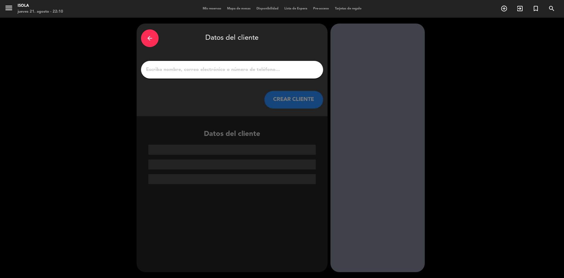
click at [256, 73] on input "1" at bounding box center [231, 70] width 173 height 8
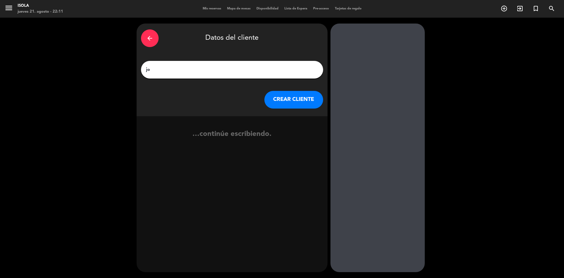
type input "j"
type input "[PERSON_NAME]"
click at [291, 98] on button "CREAR CLIENTE" at bounding box center [293, 100] width 59 height 18
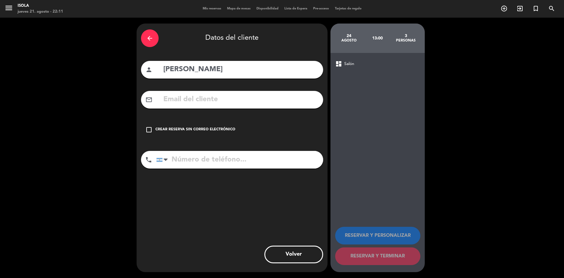
click at [193, 103] on input "text" at bounding box center [241, 99] width 156 height 12
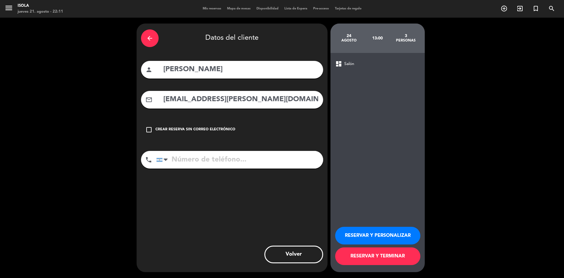
type input "[EMAIL_ADDRESS][PERSON_NAME][DOMAIN_NAME]"
click at [219, 156] on input "tel" at bounding box center [239, 160] width 167 height 18
type input "1156164656"
click at [379, 259] on button "RESERVAR Y TERMINAR" at bounding box center [377, 256] width 85 height 18
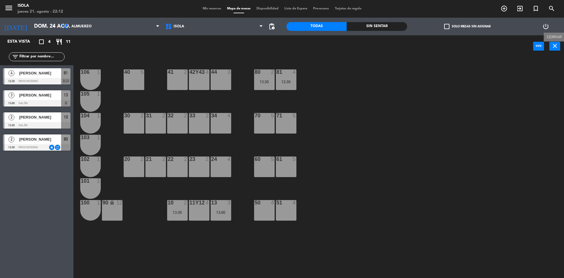
click at [557, 48] on icon "close" at bounding box center [555, 45] width 7 height 7
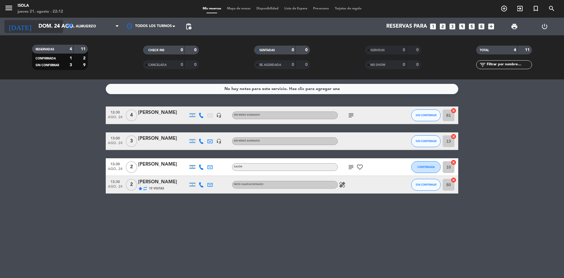
click at [56, 26] on icon "arrow_drop_down" at bounding box center [58, 26] width 7 height 7
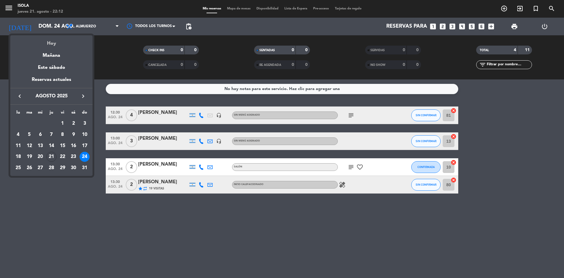
click at [51, 43] on div "Hoy" at bounding box center [51, 41] width 82 height 12
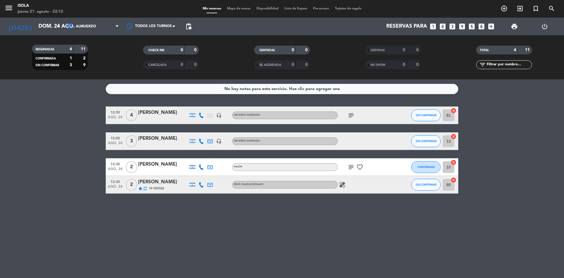
type input "jue. 21 ago."
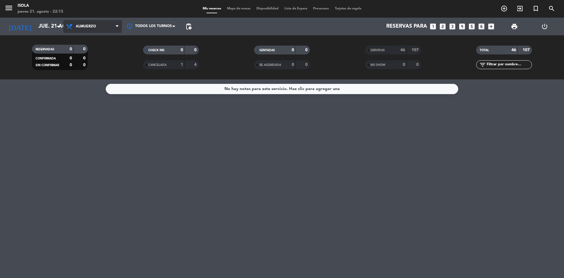
click at [88, 26] on span "Almuerzo" at bounding box center [86, 26] width 20 height 4
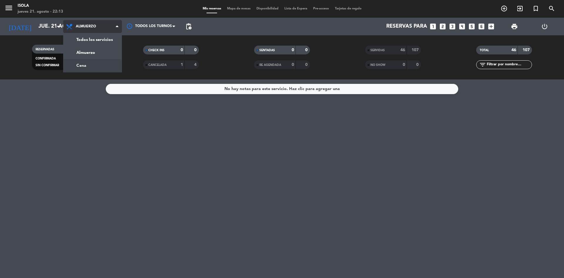
click at [89, 63] on div "menu Isola jueves 21. agosto - 22:13 Mis reservas Mapa de mesas Disponibilidad …" at bounding box center [282, 39] width 564 height 79
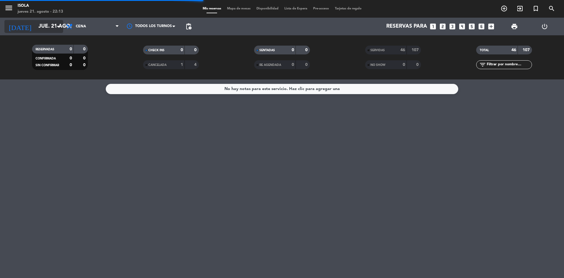
click at [53, 27] on input "jue. 21 ago." at bounding box center [70, 27] width 68 height 12
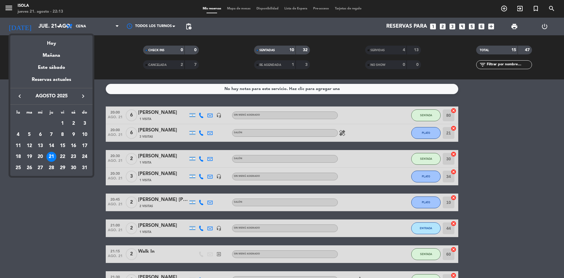
click at [502, 170] on div at bounding box center [282, 139] width 564 height 278
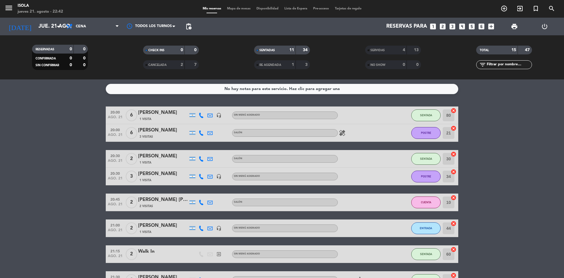
click at [33, 131] on bookings-row "20:00 ago. 21 6 [PERSON_NAME] 1 Visita headset_mic Sin menú asignado SENTADA 80…" at bounding box center [282, 236] width 564 height 260
click at [238, 9] on span "Mapa de mesas" at bounding box center [238, 8] width 29 height 3
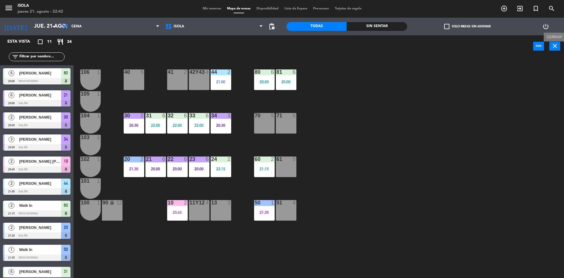
click at [558, 45] on icon "close" at bounding box center [555, 45] width 7 height 7
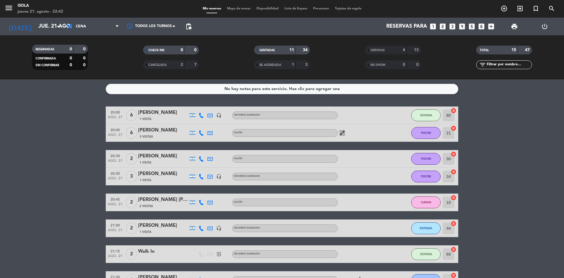
click at [240, 8] on span "Mapa de mesas" at bounding box center [238, 8] width 29 height 3
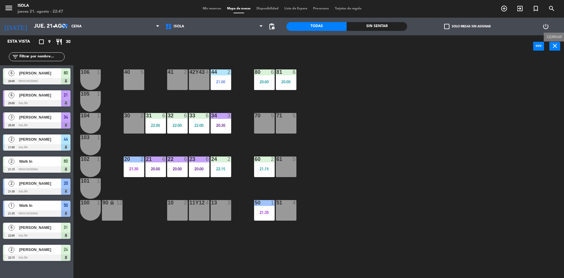
click at [556, 48] on icon "close" at bounding box center [555, 45] width 7 height 7
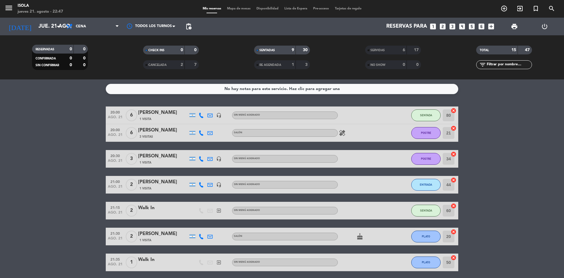
click at [236, 9] on span "Mapa de mesas" at bounding box center [238, 8] width 29 height 3
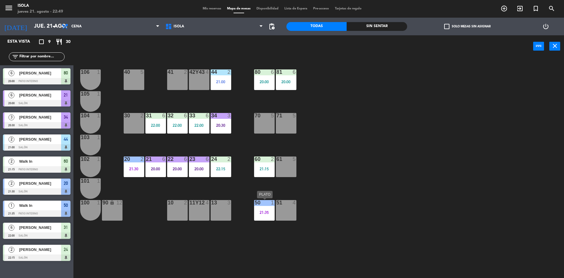
click at [262, 212] on div "21:35" at bounding box center [264, 212] width 21 height 4
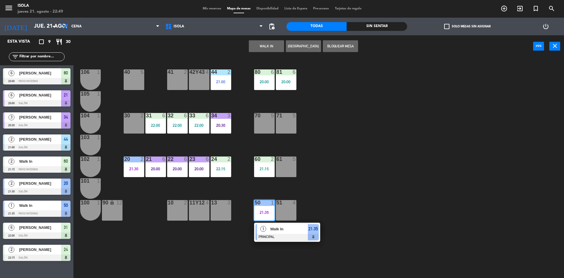
click at [294, 232] on div "Walk In" at bounding box center [289, 229] width 38 height 10
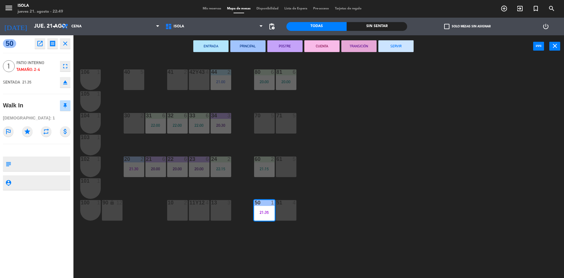
click at [403, 48] on button "SERVIR" at bounding box center [395, 46] width 35 height 12
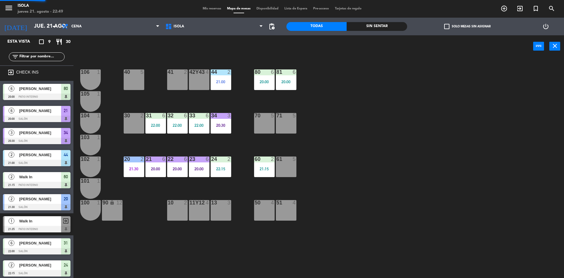
scroll to position [2, 0]
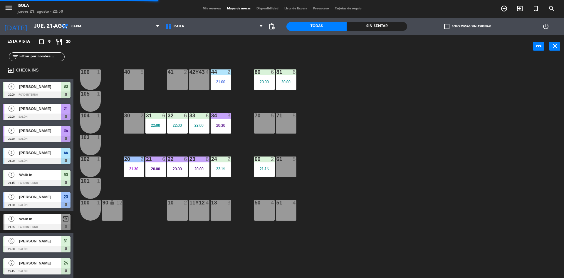
click at [455, 121] on div "40 5 42y43 4 41 2 44 2 21:00 80 6 20:00 81 6 20:00 106 1 105 1 30 2 31 6 22:00 …" at bounding box center [321, 169] width 485 height 220
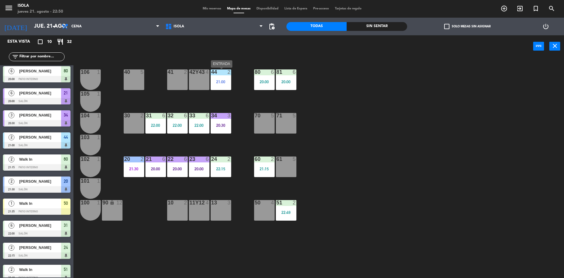
click at [227, 82] on div "21:00" at bounding box center [221, 82] width 21 height 4
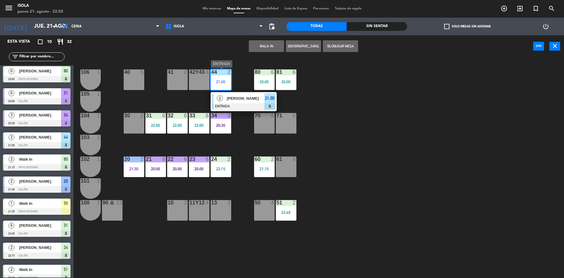
click at [241, 100] on span "[PERSON_NAME]" at bounding box center [246, 98] width 38 height 6
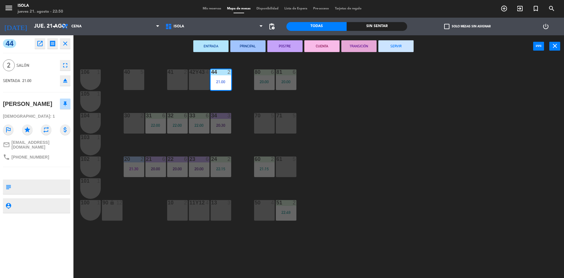
click at [394, 44] on button "SERVIR" at bounding box center [395, 46] width 35 height 12
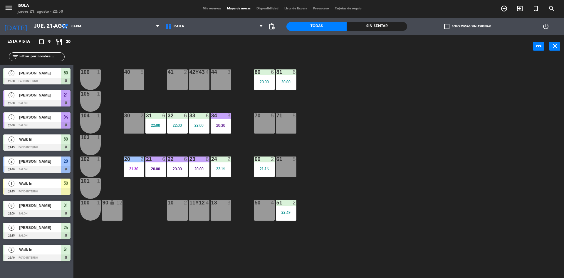
click at [383, 122] on div "40 5 42y43 4 41 2 44 3 80 6 20:00 81 6 20:00 106 1 105 1 30 2 31 6 22:00 32 6 2…" at bounding box center [321, 169] width 485 height 220
click at [555, 45] on icon "close" at bounding box center [555, 45] width 7 height 7
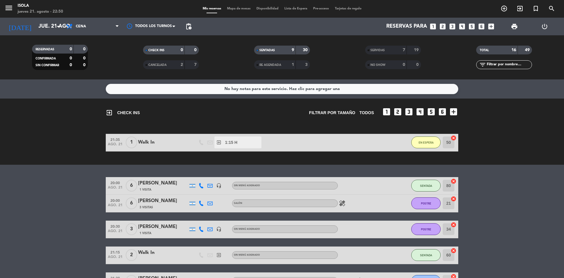
click at [235, 9] on span "Mapa de mesas" at bounding box center [238, 8] width 29 height 3
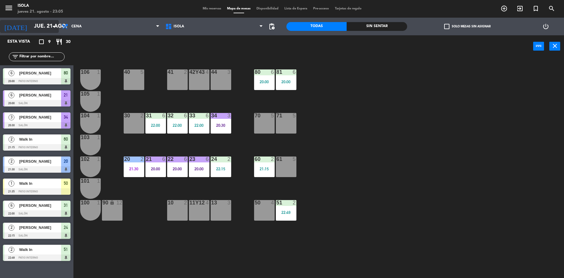
click at [53, 26] on icon "arrow_drop_down" at bounding box center [53, 26] width 7 height 7
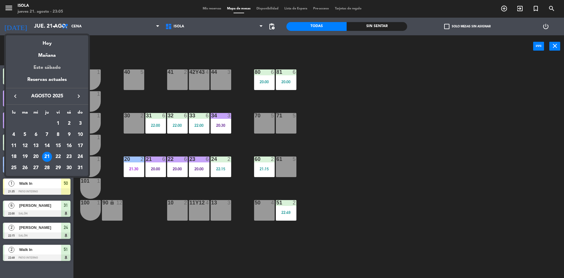
click at [51, 67] on div "Este sábado" at bounding box center [47, 67] width 82 height 16
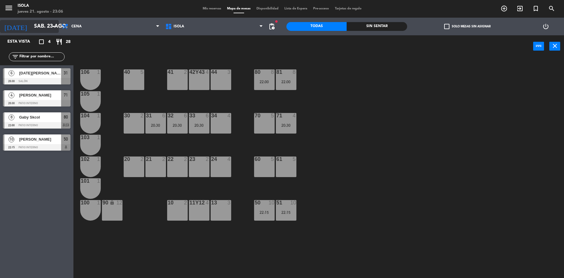
click at [42, 23] on input "sáb. 23 ago." at bounding box center [65, 27] width 68 height 12
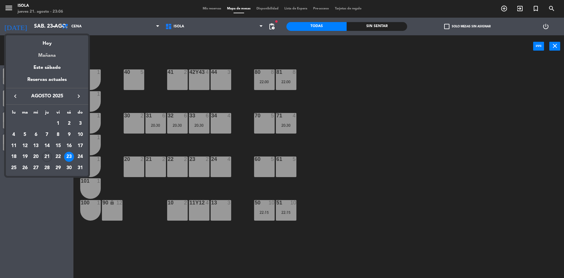
click at [47, 52] on div "Mañana" at bounding box center [47, 53] width 82 height 12
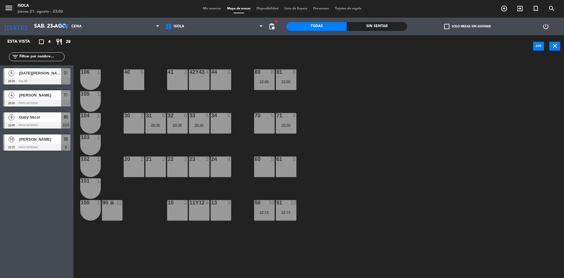
type input "vie. 22 ago."
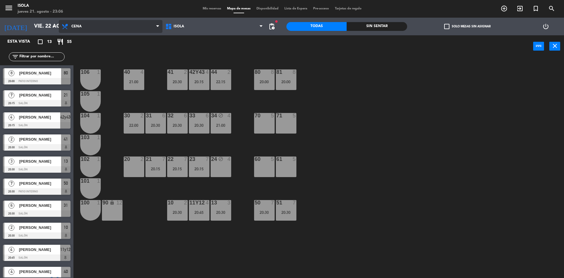
click at [157, 30] on span "Cena" at bounding box center [111, 26] width 104 height 13
click at [108, 57] on ng-component "menu Isola jueves 21. agosto - 23:06 Mis reservas Mapa de mesas Disponibilidad …" at bounding box center [282, 139] width 564 height 279
click at [502, 7] on icon "add_circle_outline" at bounding box center [504, 8] width 7 height 7
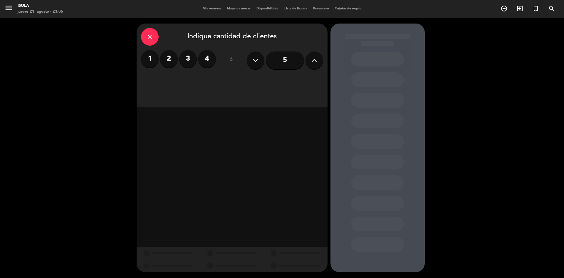
click at [318, 63] on button at bounding box center [315, 60] width 18 height 18
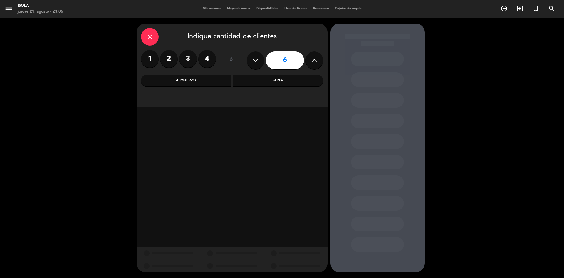
click at [316, 56] on icon at bounding box center [314, 60] width 6 height 9
click at [316, 58] on icon at bounding box center [314, 60] width 6 height 9
type input "8"
click at [279, 79] on div "Cena" at bounding box center [278, 81] width 91 height 12
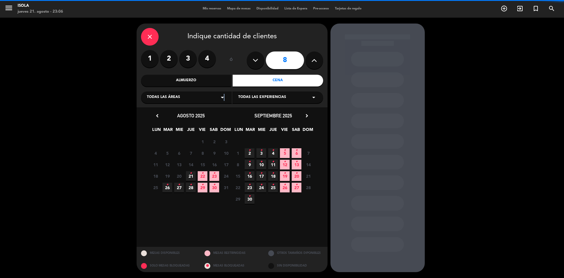
click at [224, 95] on icon "arrow_drop_down" at bounding box center [222, 97] width 7 height 7
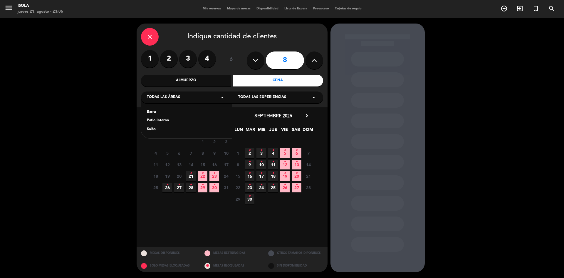
click at [203, 173] on icon "•" at bounding box center [203, 172] width 2 height 9
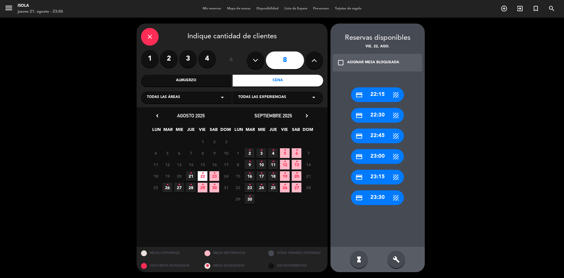
click at [152, 37] on icon "close" at bounding box center [149, 36] width 7 height 7
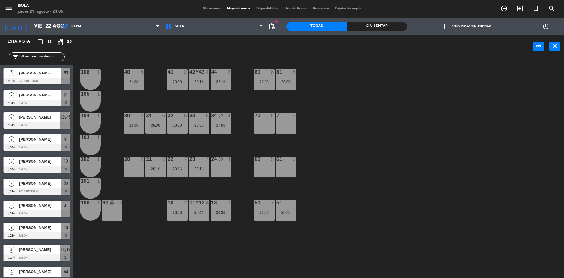
click at [205, 10] on span "Mis reservas" at bounding box center [212, 8] width 24 height 3
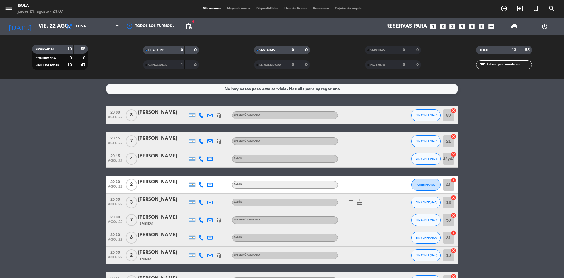
click at [512, 177] on bookings-row "20:00 ago. 22 8 [PERSON_NAME] headset_mic Sin menú asignado SIN CONFIRMAR 80 ca…" at bounding box center [282, 245] width 564 height 279
click at [298, 9] on span "Lista de Espera" at bounding box center [296, 8] width 29 height 3
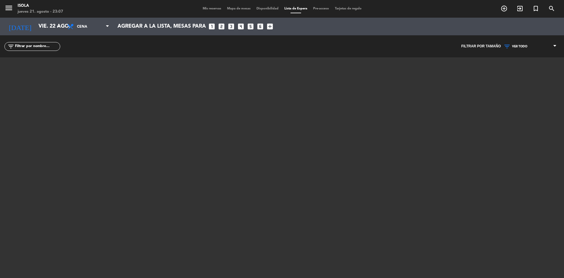
click at [269, 26] on icon "add_box" at bounding box center [270, 27] width 8 height 8
click at [273, 26] on icon "add_box" at bounding box center [270, 27] width 8 height 8
click at [36, 24] on input "vie. 22 ago." at bounding box center [70, 27] width 68 height 12
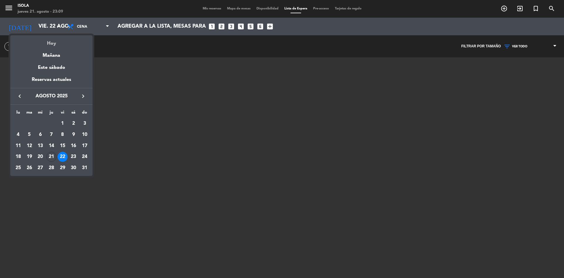
click at [51, 47] on div "Hoy" at bounding box center [51, 41] width 82 height 12
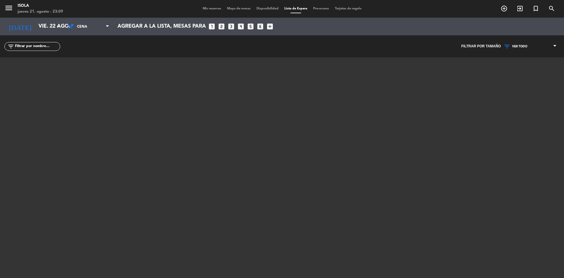
type input "jue. 21 ago."
click at [209, 7] on span "Mis reservas" at bounding box center [212, 8] width 24 height 3
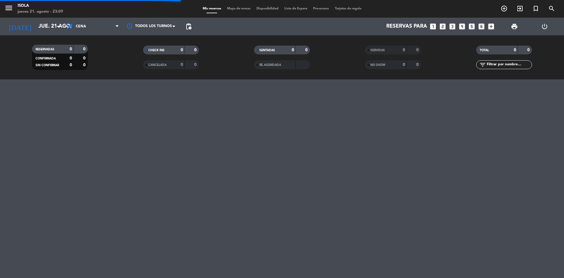
click at [240, 8] on span "Mapa de mesas" at bounding box center [238, 8] width 29 height 3
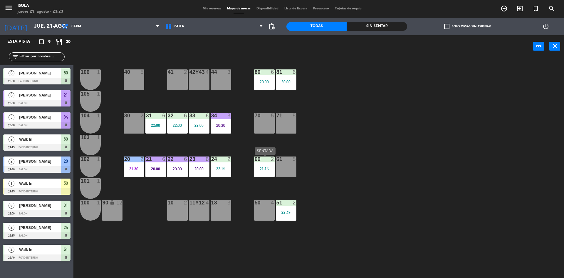
click at [265, 169] on div "21:15" at bounding box center [264, 169] width 21 height 4
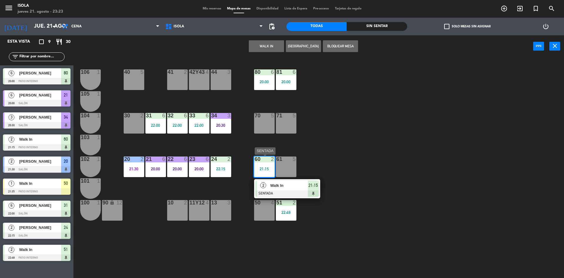
click at [281, 186] on span "Walk In" at bounding box center [289, 185] width 38 height 6
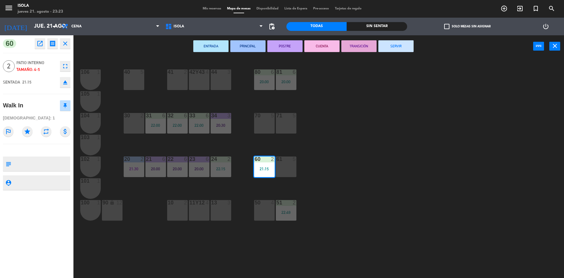
click at [396, 43] on button "SERVIR" at bounding box center [395, 46] width 35 height 12
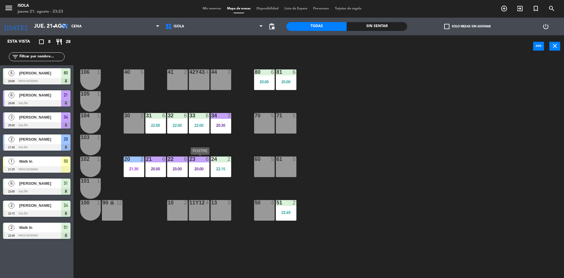
click at [199, 168] on div "20:00" at bounding box center [199, 169] width 21 height 4
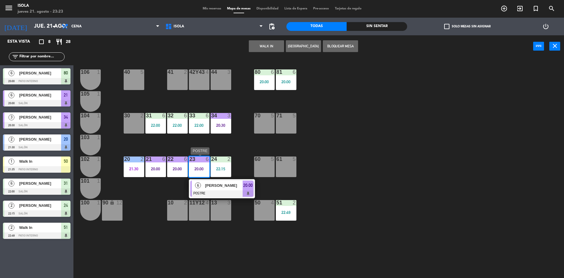
click at [228, 187] on span "[PERSON_NAME]" at bounding box center [224, 185] width 38 height 6
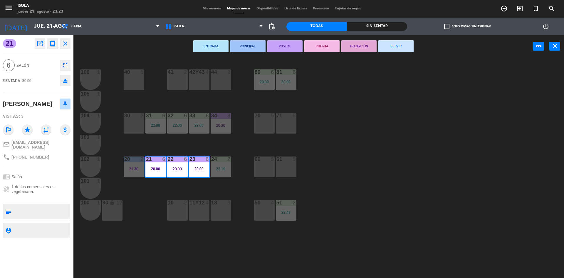
click at [392, 45] on button "SERVIR" at bounding box center [395, 46] width 35 height 12
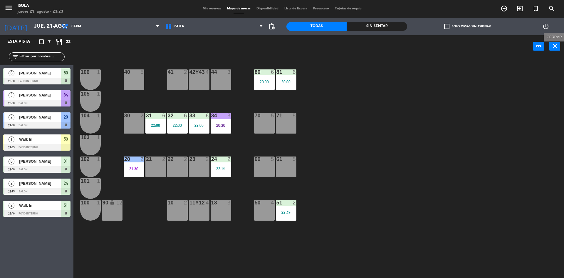
click at [557, 46] on icon "close" at bounding box center [555, 45] width 7 height 7
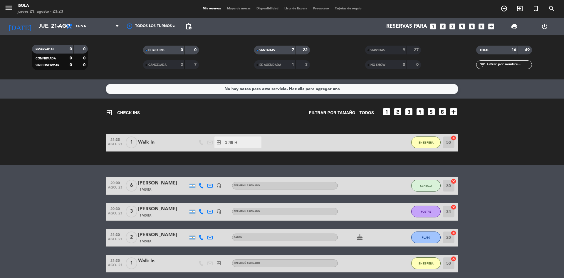
click at [239, 8] on span "Mapa de mesas" at bounding box center [238, 8] width 29 height 3
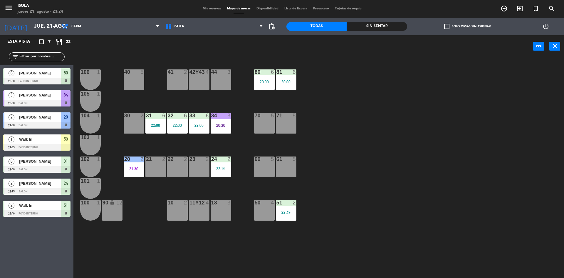
click at [371, 129] on div "40 5 42y43 4 41 2 44 3 80 6 20:00 81 6 20:00 106 1 105 1 30 2 31 6 22:00 32 6 2…" at bounding box center [321, 169] width 485 height 220
click at [557, 47] on icon "close" at bounding box center [555, 45] width 7 height 7
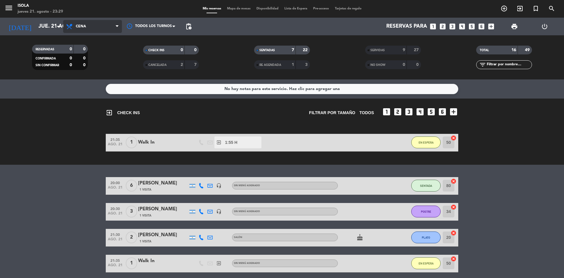
click at [118, 26] on icon at bounding box center [117, 26] width 3 height 5
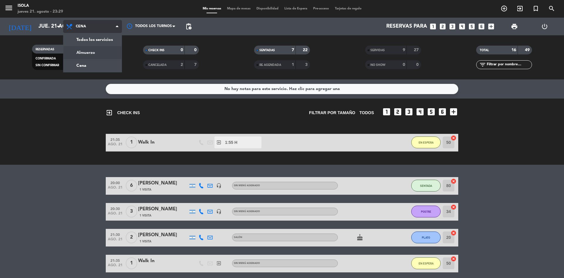
click at [105, 48] on div "menu Isola jueves 21. agosto - 23:29 Mis reservas Mapa de mesas Disponibilidad …" at bounding box center [282, 39] width 564 height 79
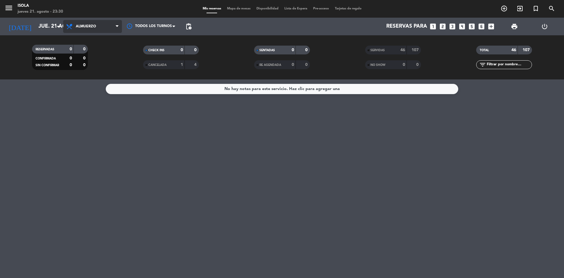
click at [114, 30] on span "Almuerzo" at bounding box center [92, 26] width 59 height 13
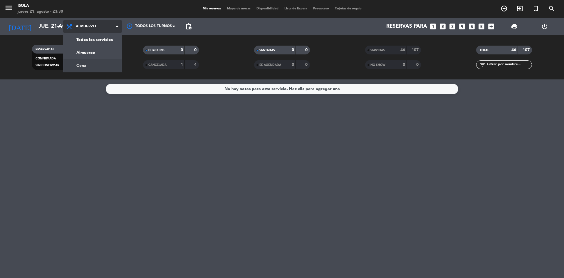
click at [93, 63] on div "menu Isola jueves 21. agosto - 23:30 Mis reservas Mapa de mesas Disponibilidad …" at bounding box center [282, 39] width 564 height 79
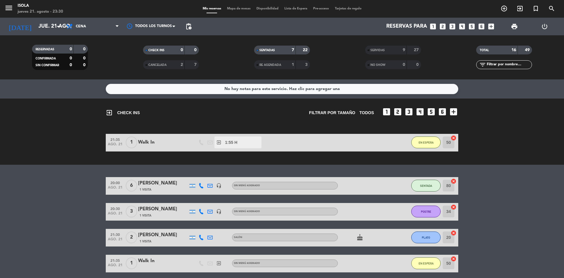
click at [238, 12] on div "menu Isola jueves 21. agosto - 23:30 Mis reservas Mapa de mesas Disponibilidad …" at bounding box center [282, 9] width 564 height 18
click at [240, 6] on div "Mis reservas Mapa de mesas Disponibilidad Lista de Espera Pre-acceso Tarjetas d…" at bounding box center [282, 8] width 165 height 5
click at [239, 9] on span "Mapa de mesas" at bounding box center [238, 8] width 29 height 3
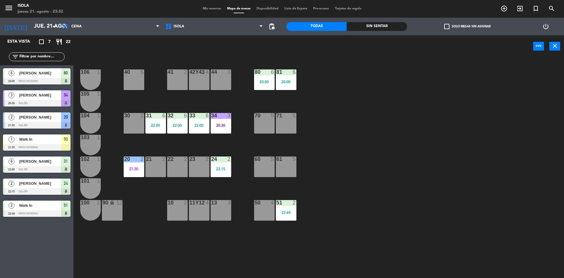
click at [63, 242] on div "Esta vista crop_square 7 restaurant 22 filter_list 6 Manuel Mantilla 20:00 Pati…" at bounding box center [36, 156] width 73 height 242
click at [504, 9] on icon "add_circle_outline" at bounding box center [504, 8] width 7 height 7
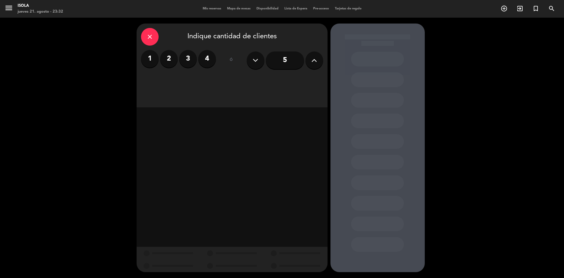
click at [188, 63] on label "3" at bounding box center [188, 59] width 18 height 18
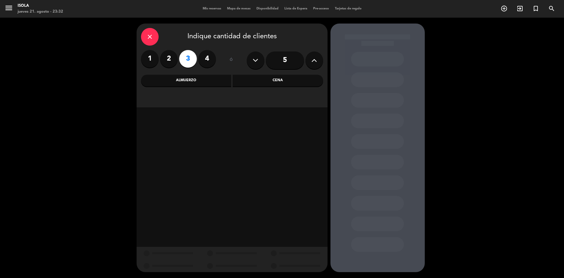
click at [199, 82] on div "Almuerzo" at bounding box center [186, 81] width 91 height 12
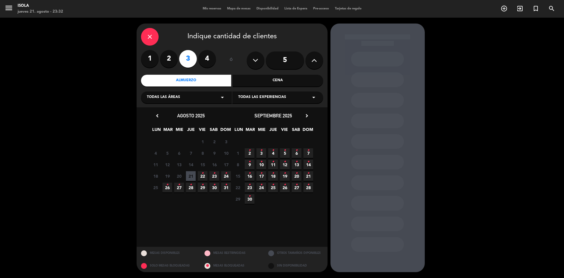
click at [215, 175] on icon "•" at bounding box center [214, 172] width 2 height 9
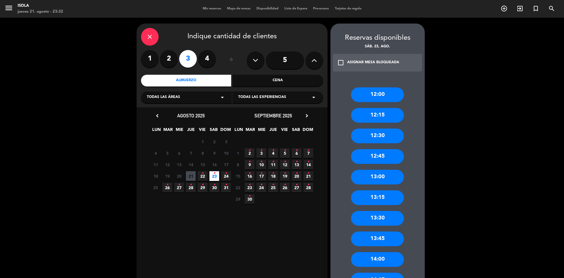
click at [381, 113] on div "12:15" at bounding box center [377, 115] width 53 height 15
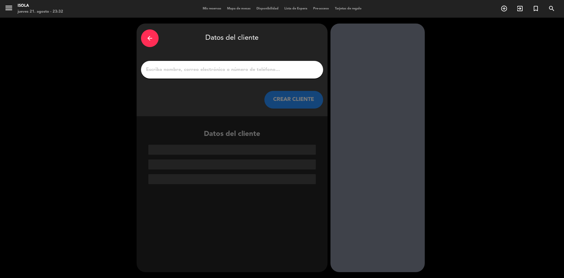
click at [184, 69] on input "1" at bounding box center [231, 70] width 173 height 8
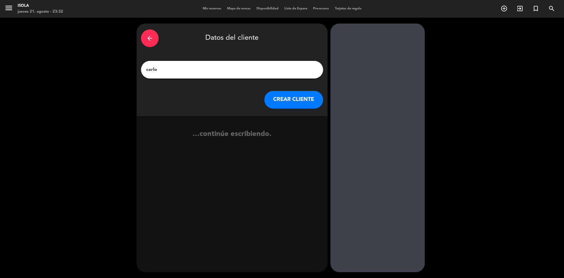
type input "carlos"
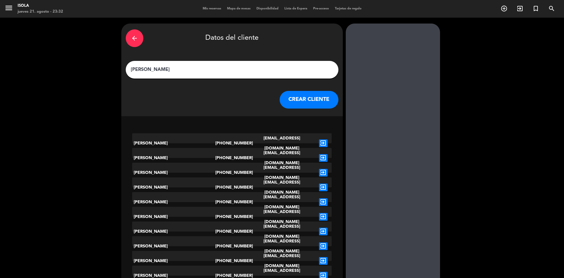
drag, startPoint x: 172, startPoint y: 71, endPoint x: 120, endPoint y: 71, distance: 52.3
click at [120, 70] on div "arrow_back Datos del cliente carlos CREAR CLIENTE Carlos Eusebio Abdo +54114141…" at bounding box center [282, 282] width 564 height 528
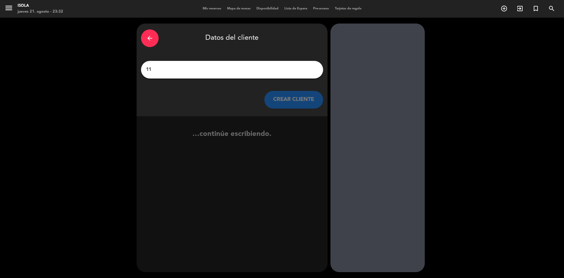
type input "1"
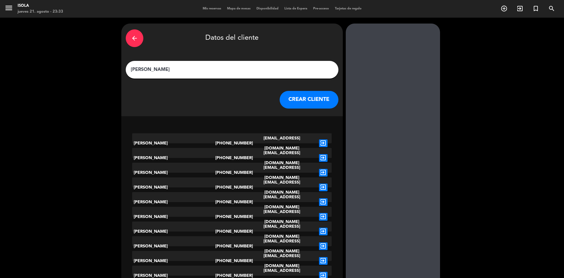
type input "carlos"
click at [138, 41] on icon "arrow_back" at bounding box center [134, 38] width 7 height 7
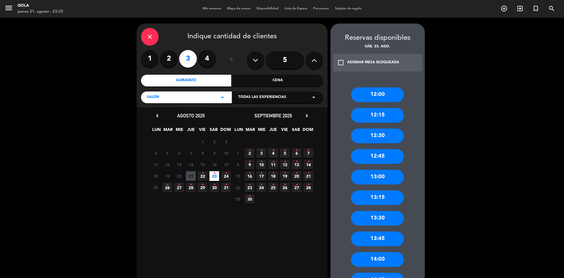
click at [153, 41] on div "close" at bounding box center [150, 37] width 18 height 18
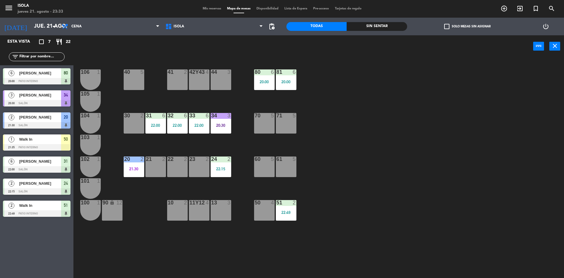
click at [353, 93] on div "40 5 42y43 4 41 2 44 3 80 6 20:00 81 6 20:00 106 1 105 1 30 2 31 6 22:00 32 6 2…" at bounding box center [321, 169] width 485 height 220
click at [422, 103] on div "40 5 42y43 4 41 2 44 3 80 6 20:00 81 6 20:00 106 1 105 1 30 2 31 6 22:00 32 6 2…" at bounding box center [321, 169] width 485 height 220
click at [48, 247] on div "Esta vista crop_square 7 restaurant 22 filter_list 6 Manuel Mantilla 20:00 Pati…" at bounding box center [36, 156] width 73 height 242
click at [220, 122] on div "34 3 20:30" at bounding box center [221, 123] width 21 height 21
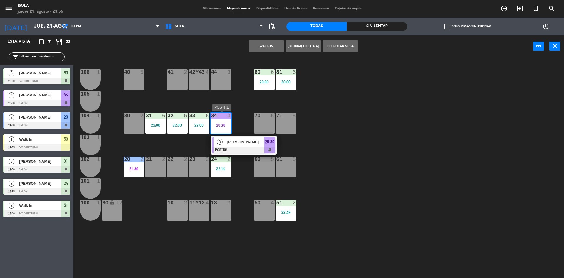
click at [237, 145] on div "[PERSON_NAME]" at bounding box center [245, 142] width 38 height 10
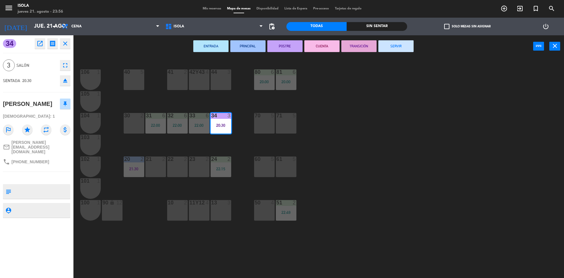
click at [403, 45] on button "SERVIR" at bounding box center [395, 46] width 35 height 12
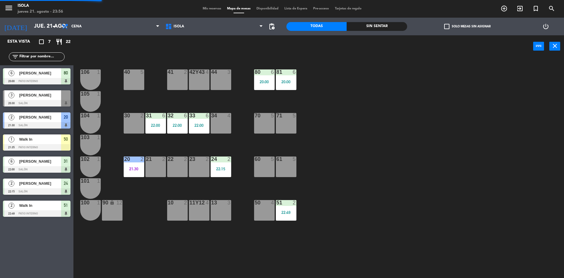
click at [199, 123] on div "33 6 22:00" at bounding box center [199, 123] width 21 height 21
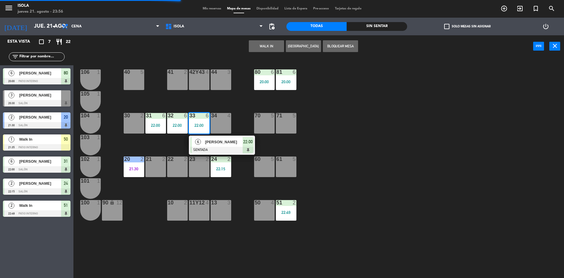
click at [217, 144] on span "[PERSON_NAME]" at bounding box center [224, 142] width 38 height 6
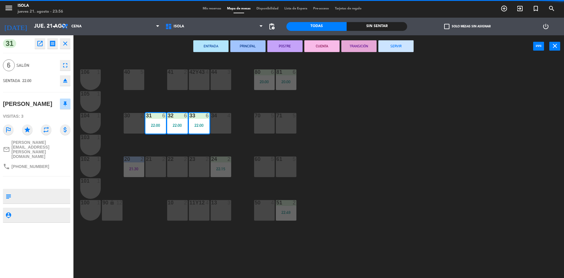
click at [391, 50] on button "SERVIR" at bounding box center [395, 46] width 35 height 12
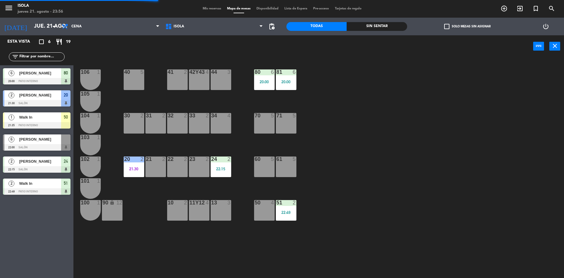
click at [292, 76] on div "81 6 20:00" at bounding box center [286, 79] width 21 height 21
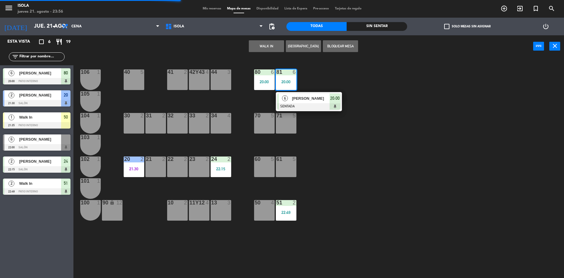
click at [303, 99] on span "[PERSON_NAME]" at bounding box center [311, 98] width 38 height 6
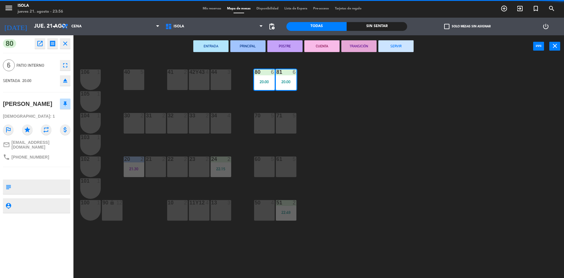
click at [405, 46] on button "SERVIR" at bounding box center [395, 46] width 35 height 12
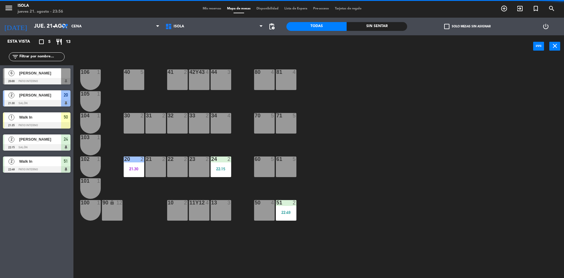
click at [139, 173] on div "20 2 21:30" at bounding box center [134, 166] width 21 height 21
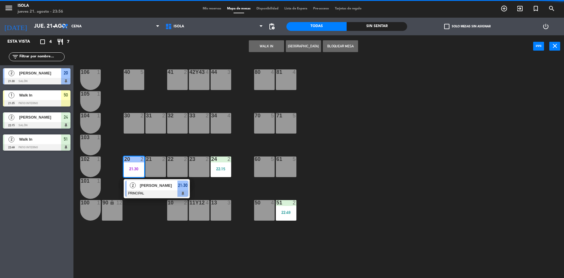
click at [360, 170] on div "40 5 42y43 4 41 2 44 3 80 4 81 4 106 1 105 1 30 2 31 2 32 2 33 2 34 4 70 5 71 5…" at bounding box center [321, 169] width 485 height 220
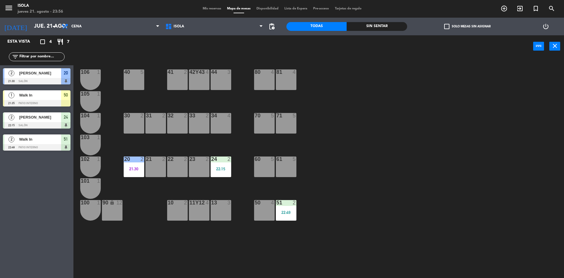
click at [288, 206] on div "51 2 22:49" at bounding box center [286, 210] width 21 height 21
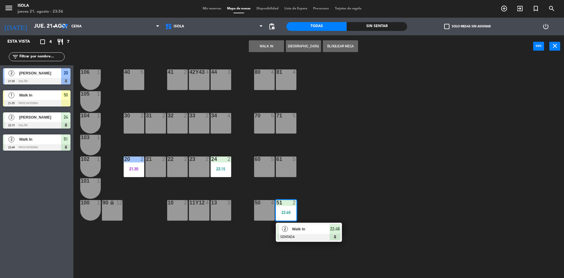
click at [334, 195] on div "40 5 42y43 4 41 2 44 3 80 4 81 4 106 1 105 1 30 2 31 2 32 2 33 2 34 4 70 5 71 5…" at bounding box center [321, 169] width 485 height 220
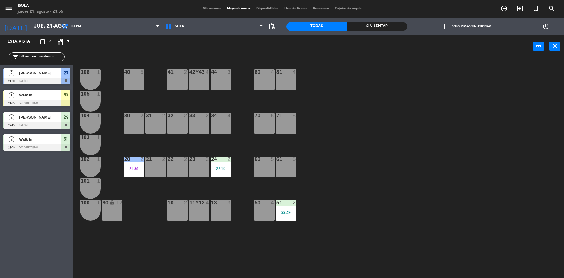
click at [331, 196] on div "40 5 42y43 4 41 2 44 3 80 4 81 4 106 1 105 1 30 2 31 2 32 2 33 2 34 4 70 5 71 5…" at bounding box center [321, 169] width 485 height 220
click at [140, 167] on div "21:30" at bounding box center [134, 169] width 21 height 4
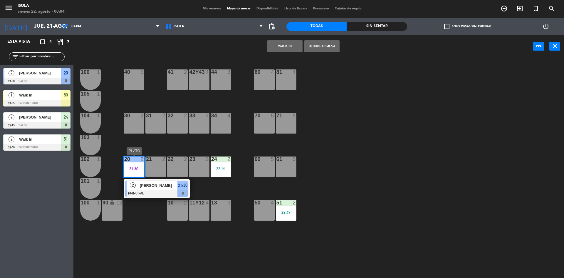
click at [166, 189] on div "[PERSON_NAME]" at bounding box center [158, 185] width 38 height 10
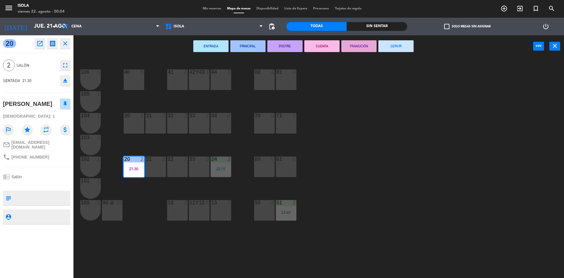
click at [398, 46] on button "SERVIR" at bounding box center [395, 46] width 35 height 12
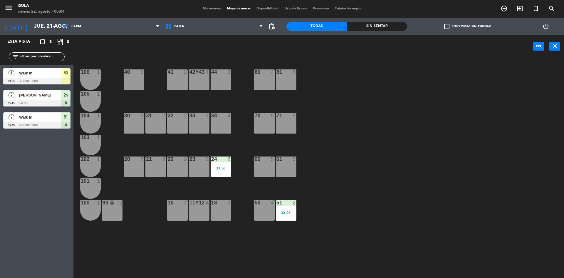
click at [434, 183] on div "40 5 42y43 4 41 2 44 3 80 4 81 4 106 1 105 1 30 2 31 2 32 2 33 2 34 4 70 5 71 5…" at bounding box center [321, 169] width 485 height 220
click at [288, 214] on div "22:49" at bounding box center [286, 212] width 21 height 4
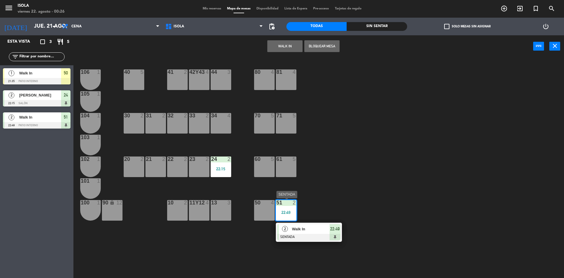
click at [313, 230] on span "Walk In" at bounding box center [311, 229] width 38 height 6
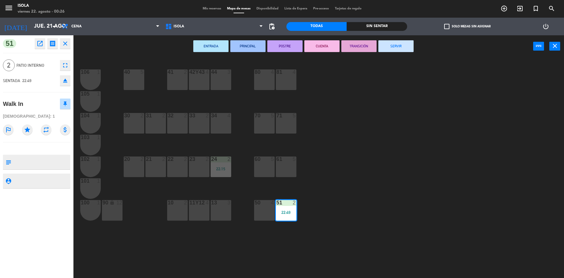
click at [392, 46] on button "SERVIR" at bounding box center [395, 46] width 35 height 12
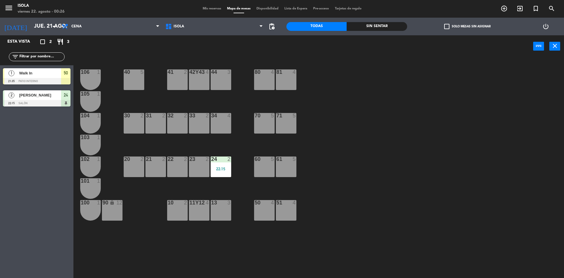
click at [35, 74] on span "Walk In" at bounding box center [40, 73] width 42 height 6
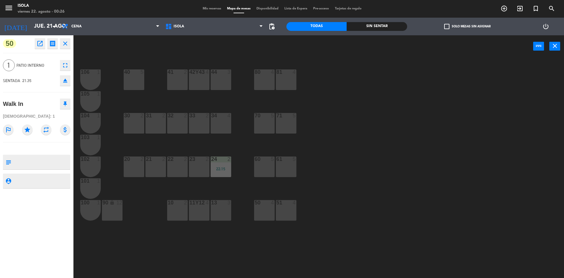
click at [378, 86] on div "40 5 42y43 4 41 2 44 3 80 4 81 4 106 1 105 1 30 2 31 2 32 2 33 2 34 4 70 5 71 5…" at bounding box center [321, 169] width 485 height 220
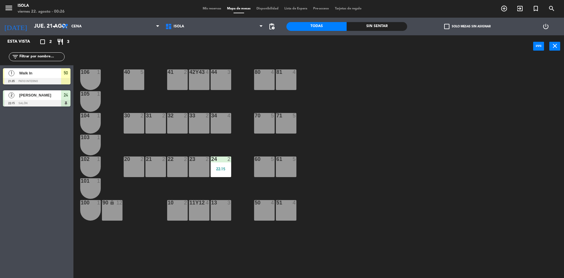
click at [58, 78] on div at bounding box center [37, 81] width 68 height 6
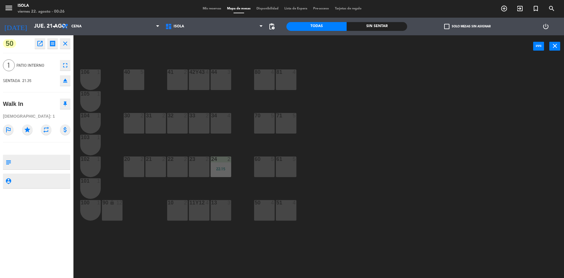
click at [30, 63] on span "Patio Interno" at bounding box center [36, 65] width 41 height 7
click at [114, 38] on div "power_input close" at bounding box center [303, 46] width 460 height 22
click at [67, 41] on icon "close" at bounding box center [65, 43] width 7 height 7
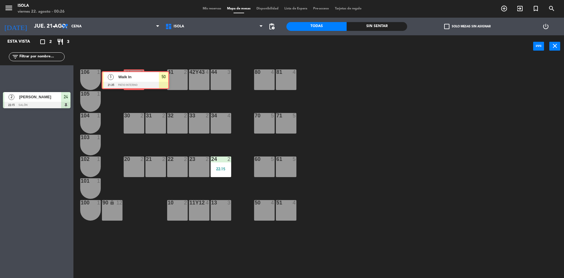
drag, startPoint x: 45, startPoint y: 76, endPoint x: 144, endPoint y: 79, distance: 98.8
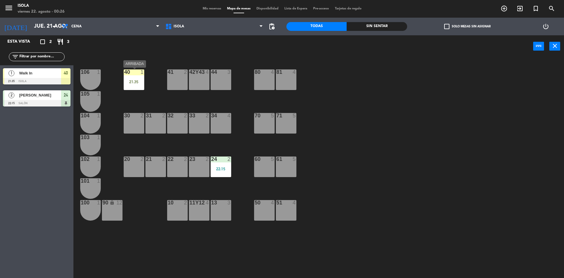
click at [124, 78] on div "40 1 21:35" at bounding box center [134, 79] width 21 height 21
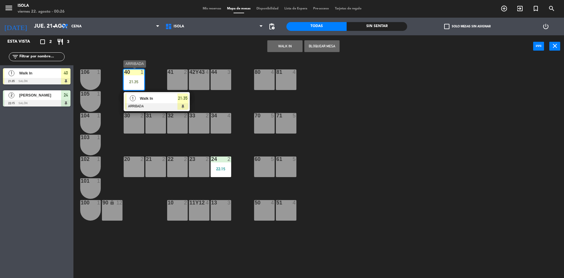
click at [172, 100] on span "Walk In" at bounding box center [159, 98] width 38 height 6
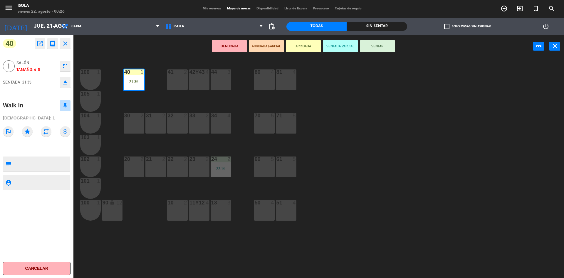
click at [382, 44] on button "SENTAR" at bounding box center [377, 46] width 35 height 12
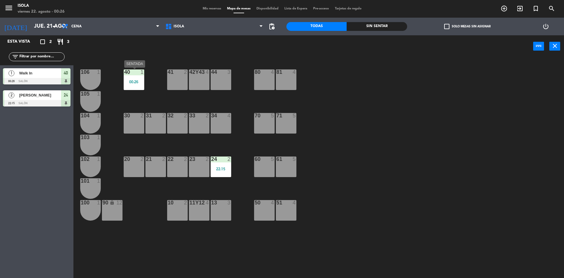
click at [128, 87] on div "40 1 00:26" at bounding box center [134, 79] width 21 height 21
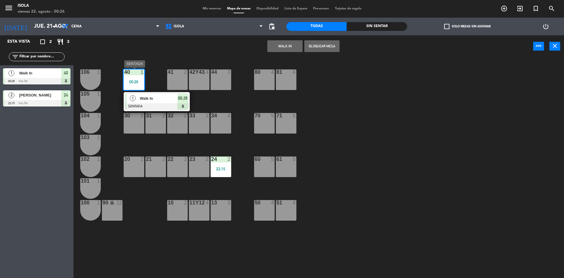
click at [153, 103] on div at bounding box center [156, 106] width 63 height 6
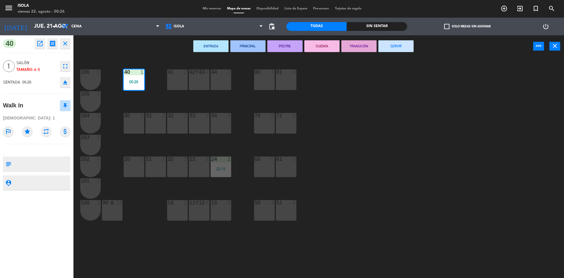
click at [403, 44] on button "SERVIR" at bounding box center [395, 46] width 35 height 12
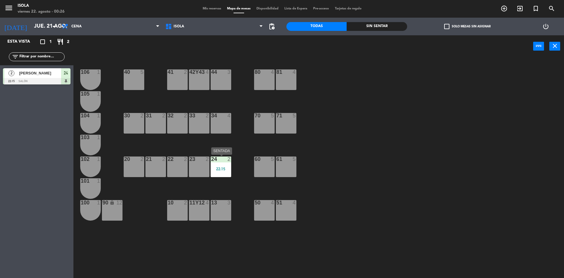
click at [217, 166] on div "24 2 22:15" at bounding box center [221, 166] width 21 height 21
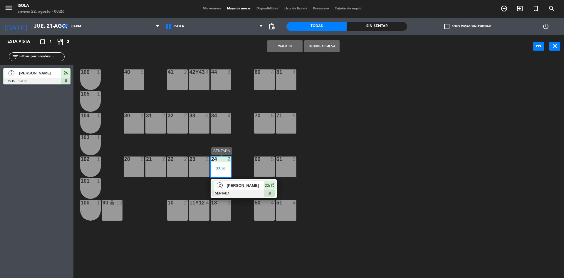
click at [260, 185] on span "[PERSON_NAME]" at bounding box center [246, 185] width 38 height 6
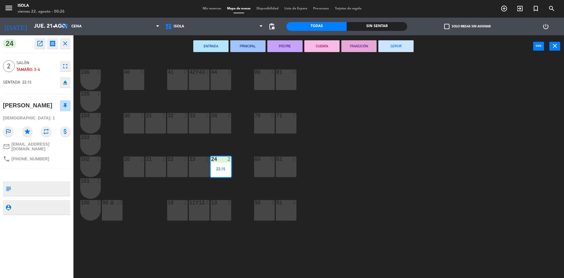
drag, startPoint x: 400, startPoint y: 47, endPoint x: 399, endPoint y: 50, distance: 3.2
click at [400, 47] on button "SERVIR" at bounding box center [395, 46] width 35 height 12
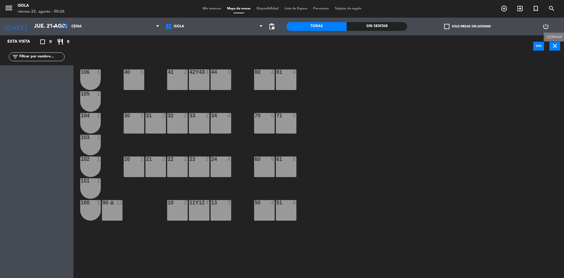
click at [552, 45] on icon "close" at bounding box center [555, 45] width 7 height 7
